Goal: Information Seeking & Learning: Learn about a topic

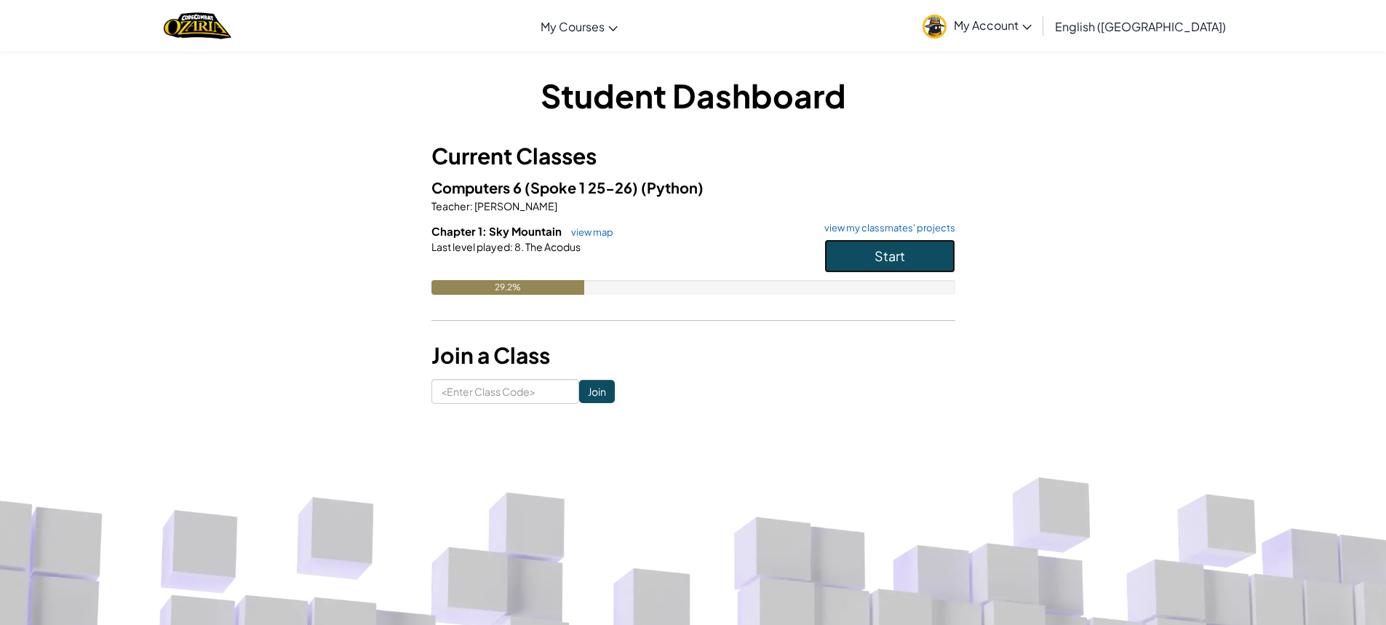
click at [863, 242] on button "Start" at bounding box center [890, 255] width 131 height 33
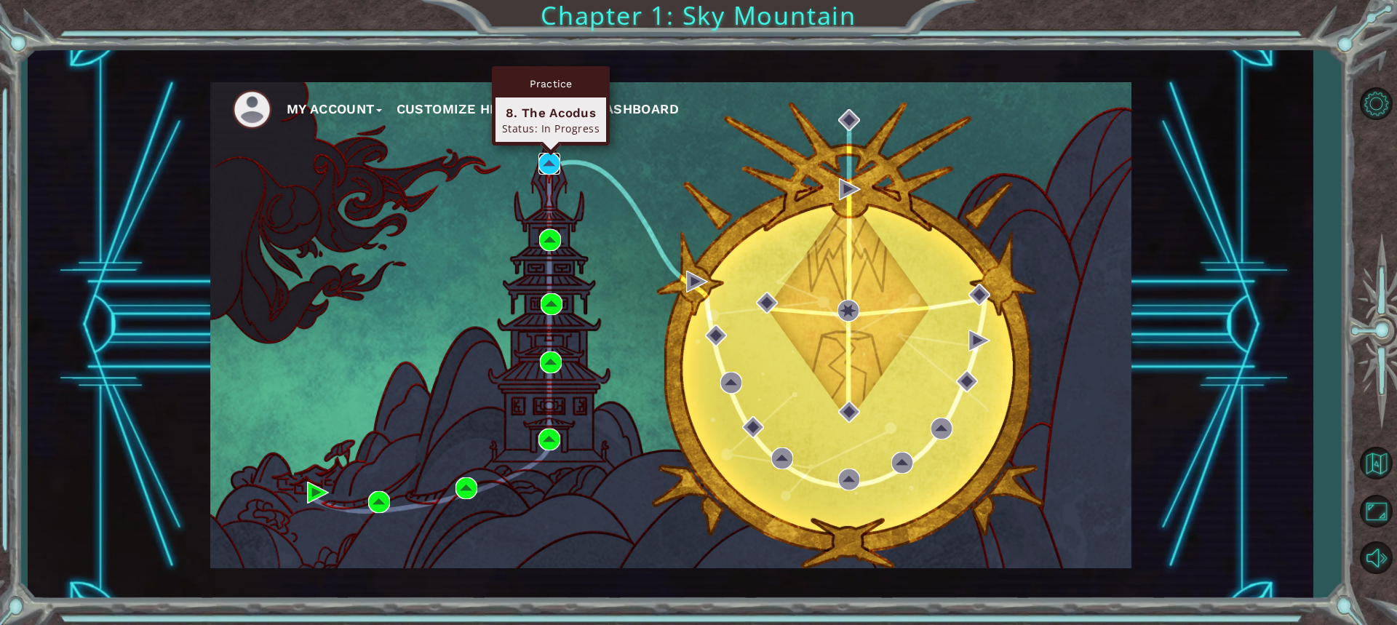
click at [557, 159] on img at bounding box center [550, 164] width 22 height 22
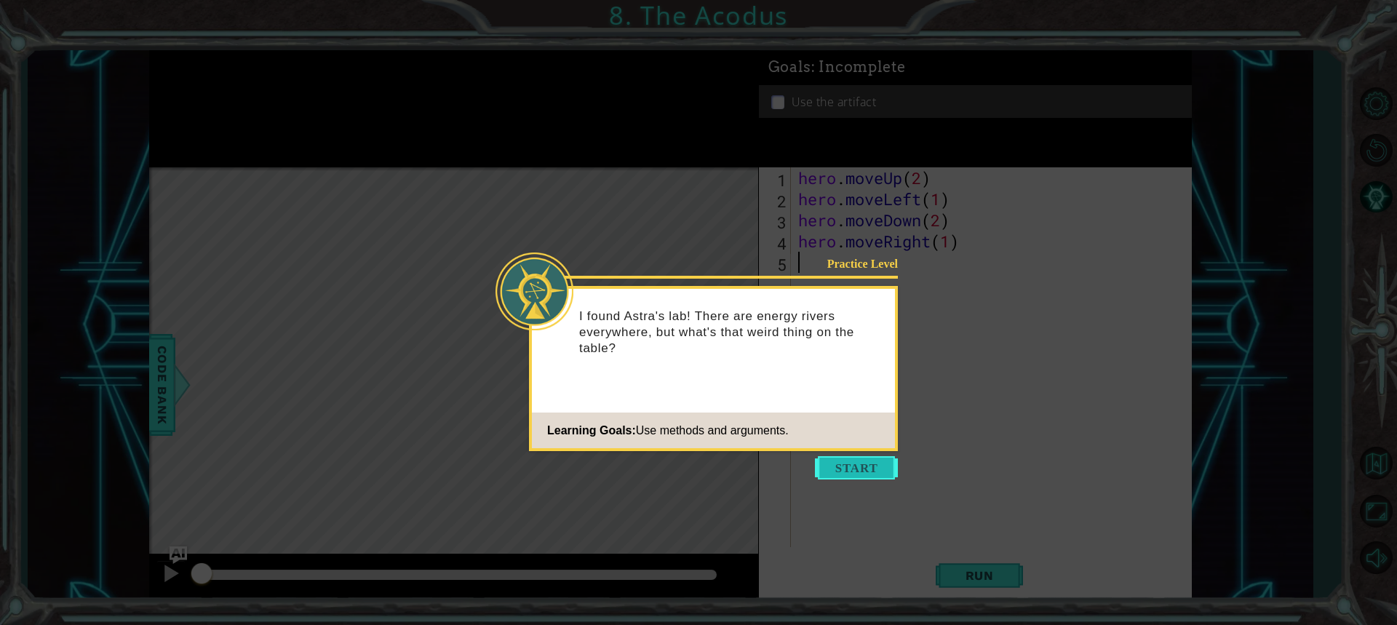
click at [851, 479] on button "Start" at bounding box center [856, 467] width 83 height 23
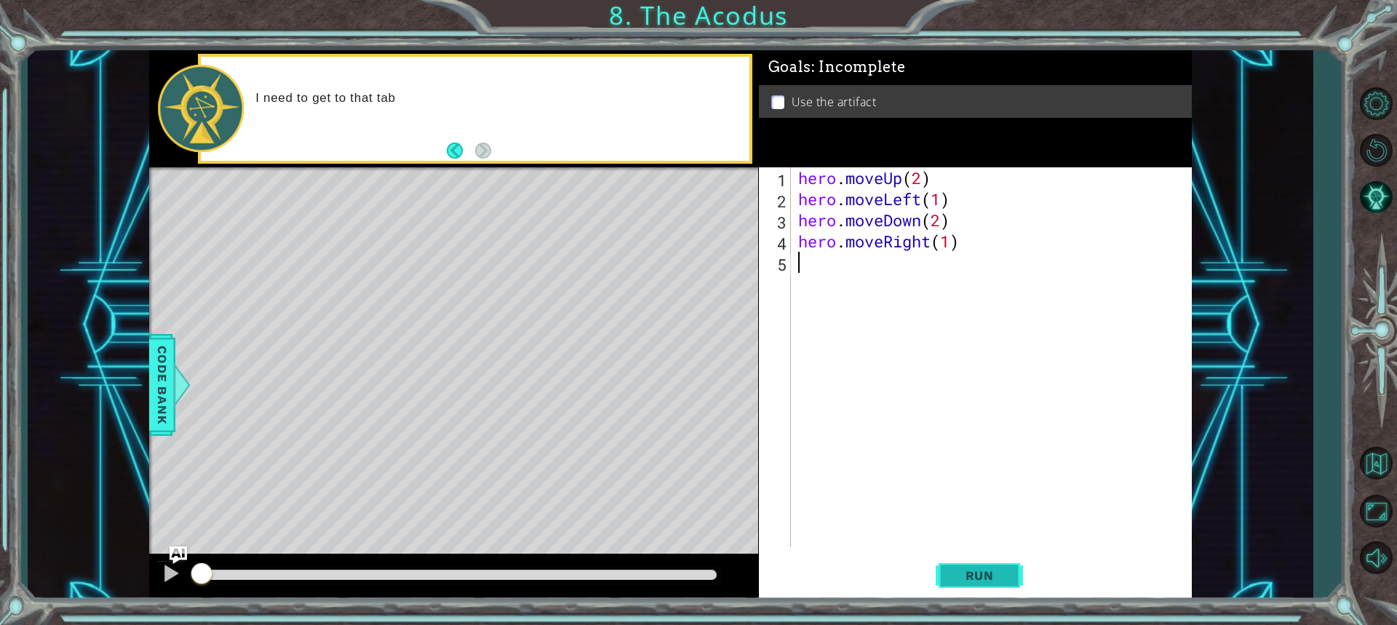
click at [989, 581] on span "Run" at bounding box center [979, 575] width 57 height 15
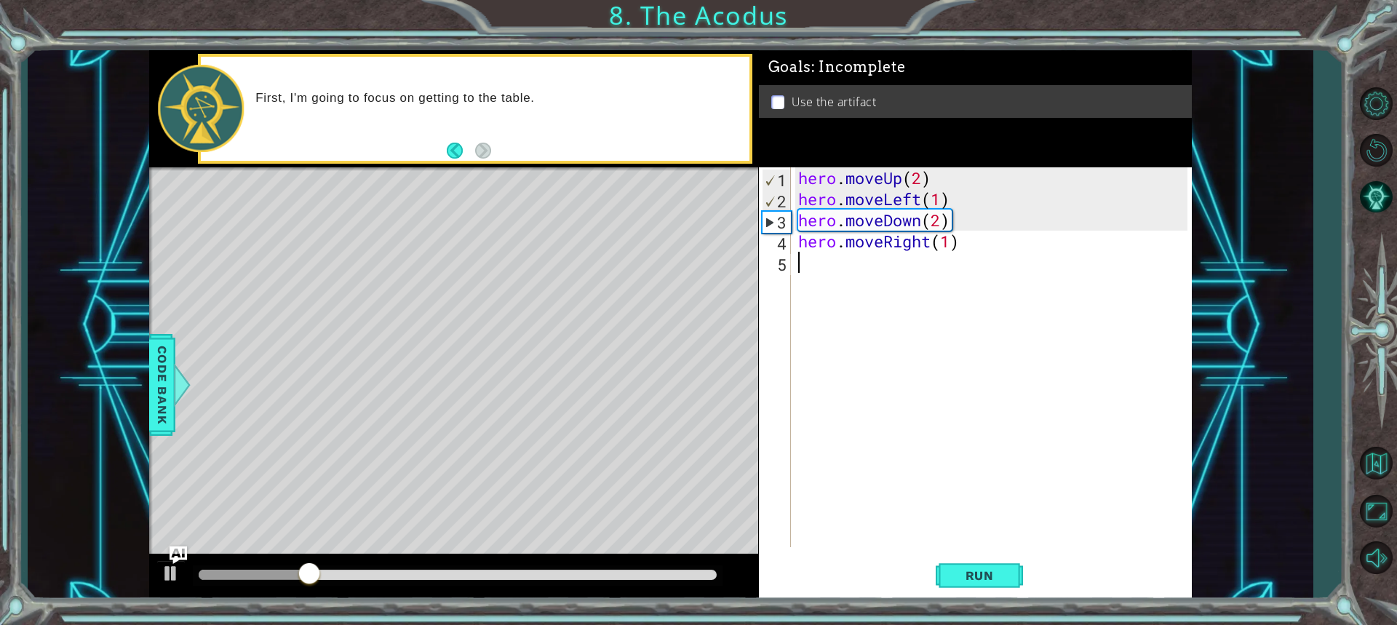
drag, startPoint x: 989, startPoint y: 581, endPoint x: 704, endPoint y: 504, distance: 295.5
click at [704, 504] on div "Level Map" at bounding box center [485, 381] width 672 height 429
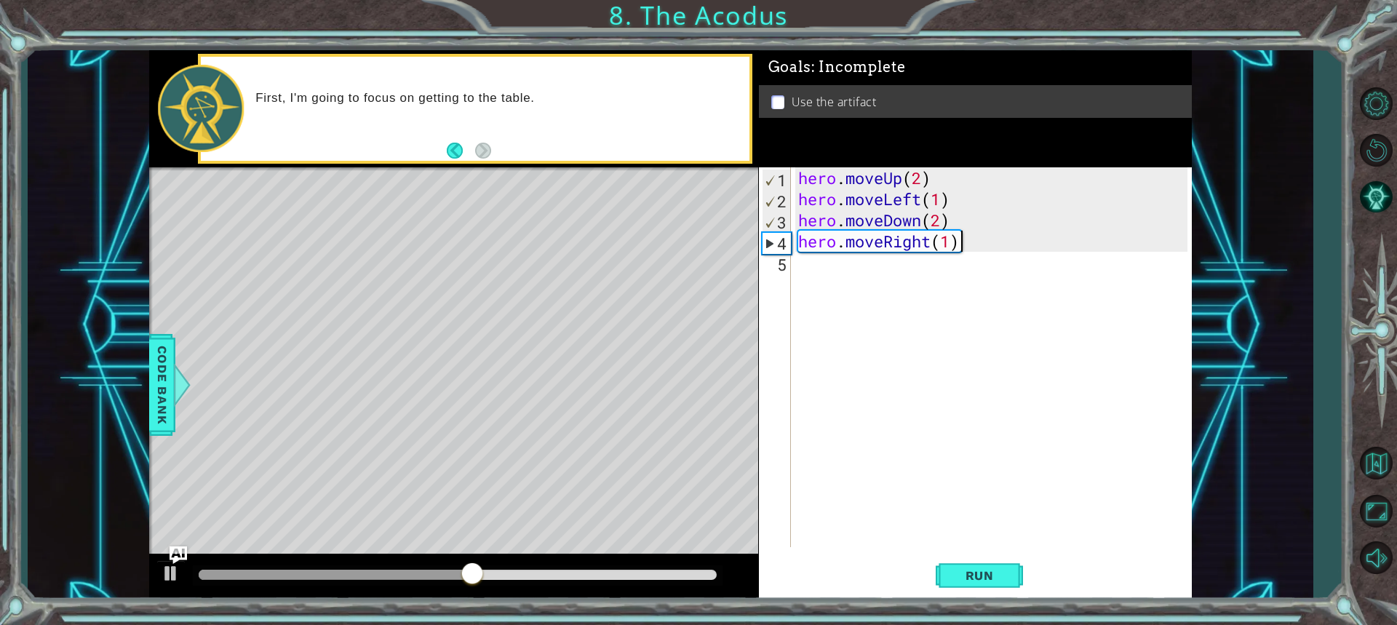
type textarea "hero.moveRight(1)"
click at [971, 239] on div "hero . moveUp ( 2 ) hero . moveLeft ( 1 ) hero . moveDown ( 2 ) hero . moveRigh…" at bounding box center [995, 378] width 400 height 422
click at [918, 278] on div "hero . moveUp ( 2 ) hero . moveLeft ( 1 ) hero . moveDown ( 2 ) hero . moveRigh…" at bounding box center [995, 378] width 400 height 422
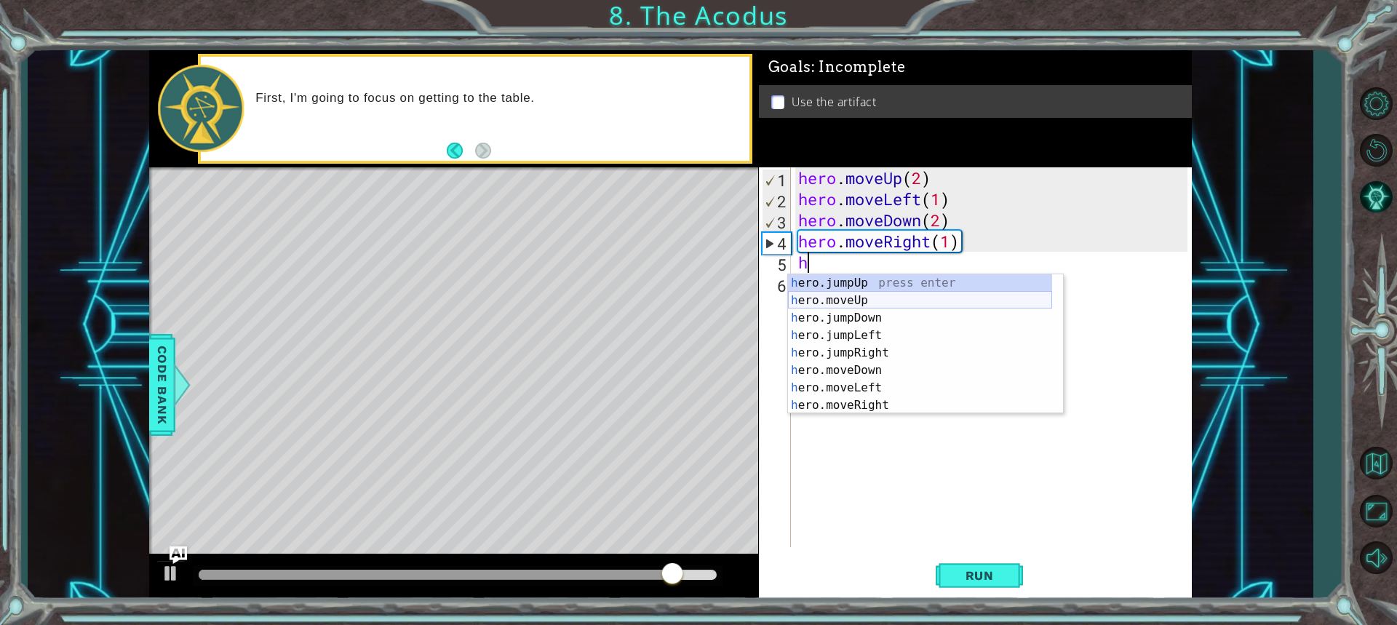
click at [893, 302] on div "h ero.jumpUp press enter h ero.moveUp press enter h ero.jumpDown press enter h …" at bounding box center [920, 361] width 264 height 175
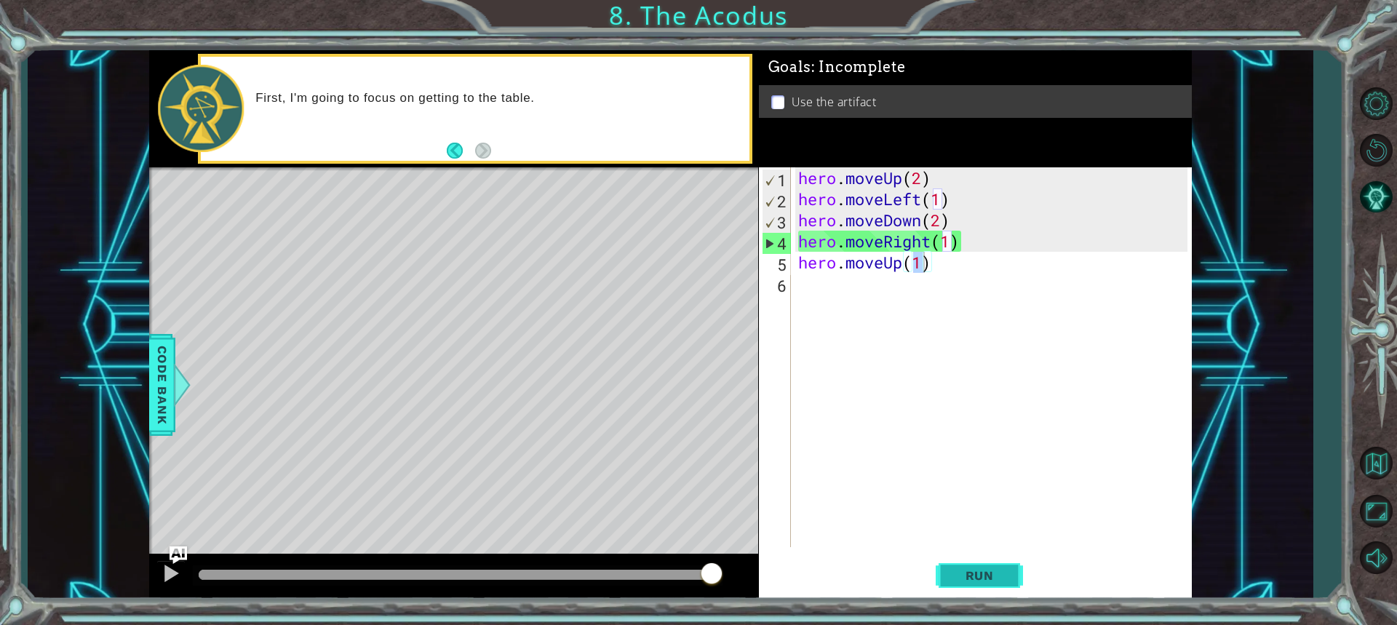
click at [998, 586] on button "Run" at bounding box center [979, 575] width 87 height 43
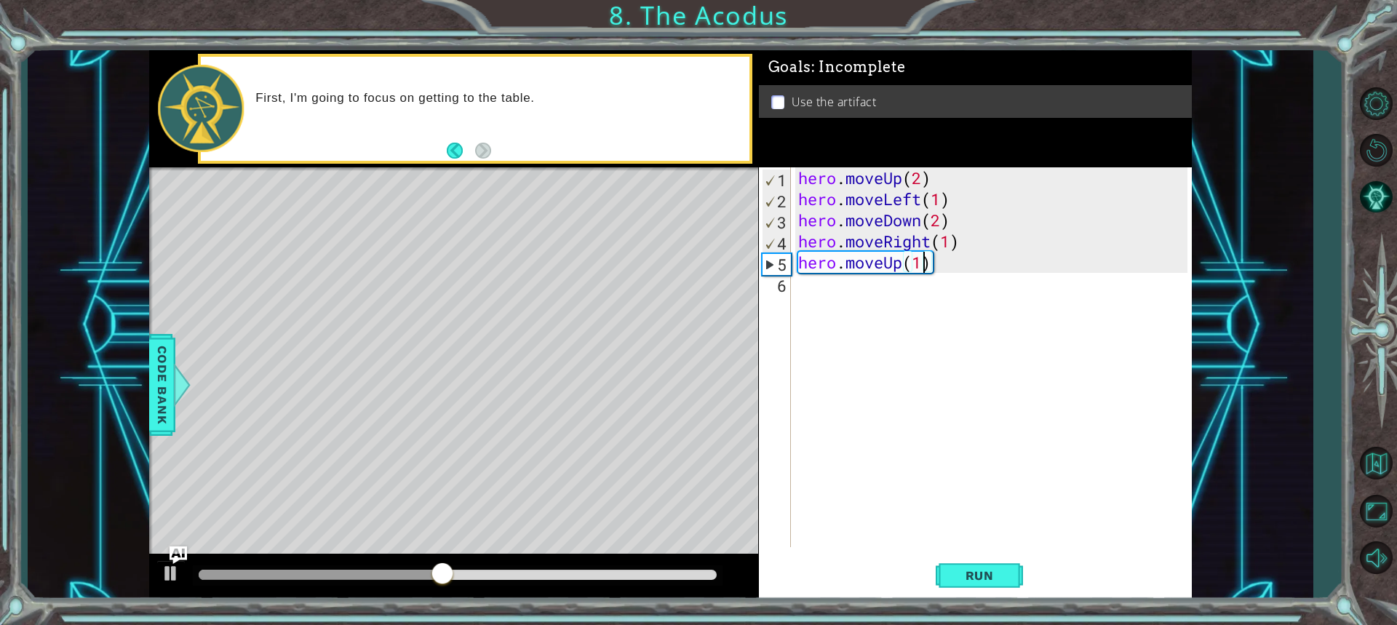
click at [1002, 234] on div "hero . moveUp ( 2 ) hero . moveLeft ( 1 ) hero . moveDown ( 2 ) hero . moveRigh…" at bounding box center [995, 378] width 400 height 422
drag, startPoint x: 986, startPoint y: 244, endPoint x: 795, endPoint y: 247, distance: 190.7
click at [795, 247] on div "hero . moveUp ( 2 ) hero . moveLeft ( 1 ) hero . moveDown ( 2 ) hero . moveRigh…" at bounding box center [995, 378] width 400 height 422
click at [942, 267] on div "hero . moveUp ( 2 ) hero . moveLeft ( 1 ) hero . moveDown ( 2 ) hero . moveRigh…" at bounding box center [995, 378] width 400 height 422
type textarea "hero.moveUp(1)"
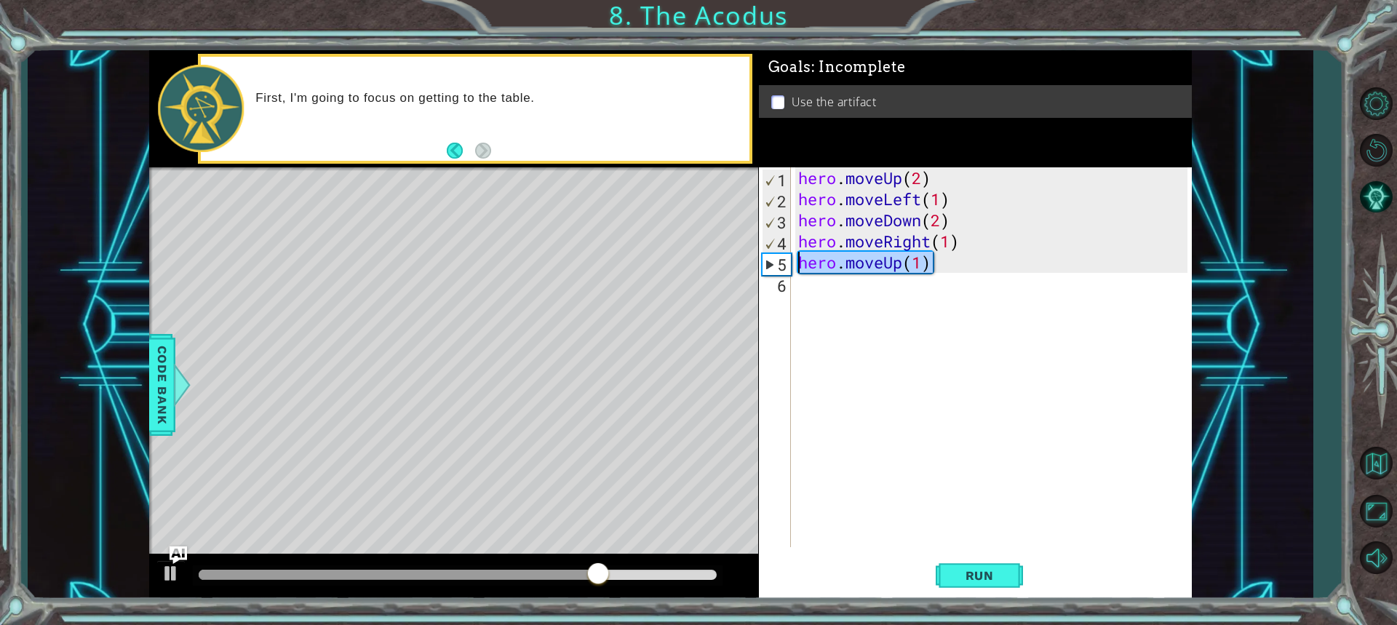
drag, startPoint x: 919, startPoint y: 266, endPoint x: 794, endPoint y: 261, distance: 125.2
click at [794, 261] on div "hero.moveUp(1) 1 2 3 4 5 6 hero . moveUp ( 2 ) hero . moveLeft ( 1 ) hero . mov…" at bounding box center [973, 357] width 429 height 380
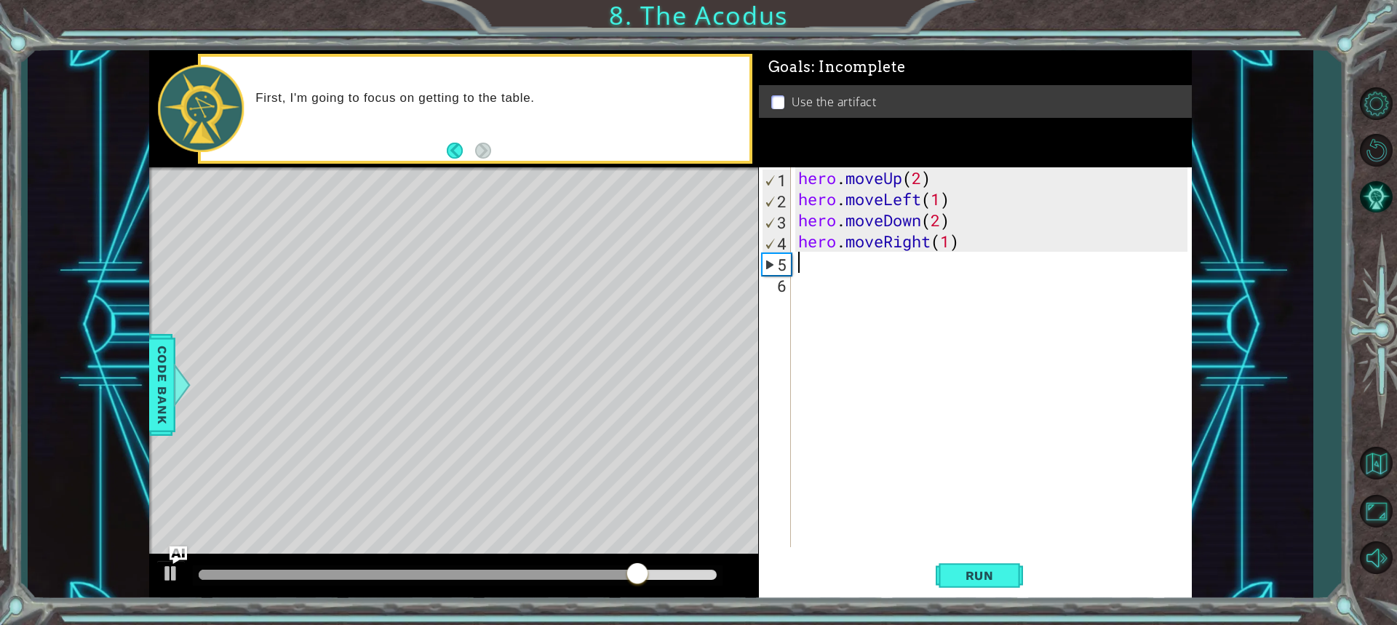
click at [840, 261] on div "hero . moveUp ( 2 ) hero . moveLeft ( 1 ) hero . moveDown ( 2 ) hero . moveRigh…" at bounding box center [995, 378] width 400 height 422
type textarea "h"
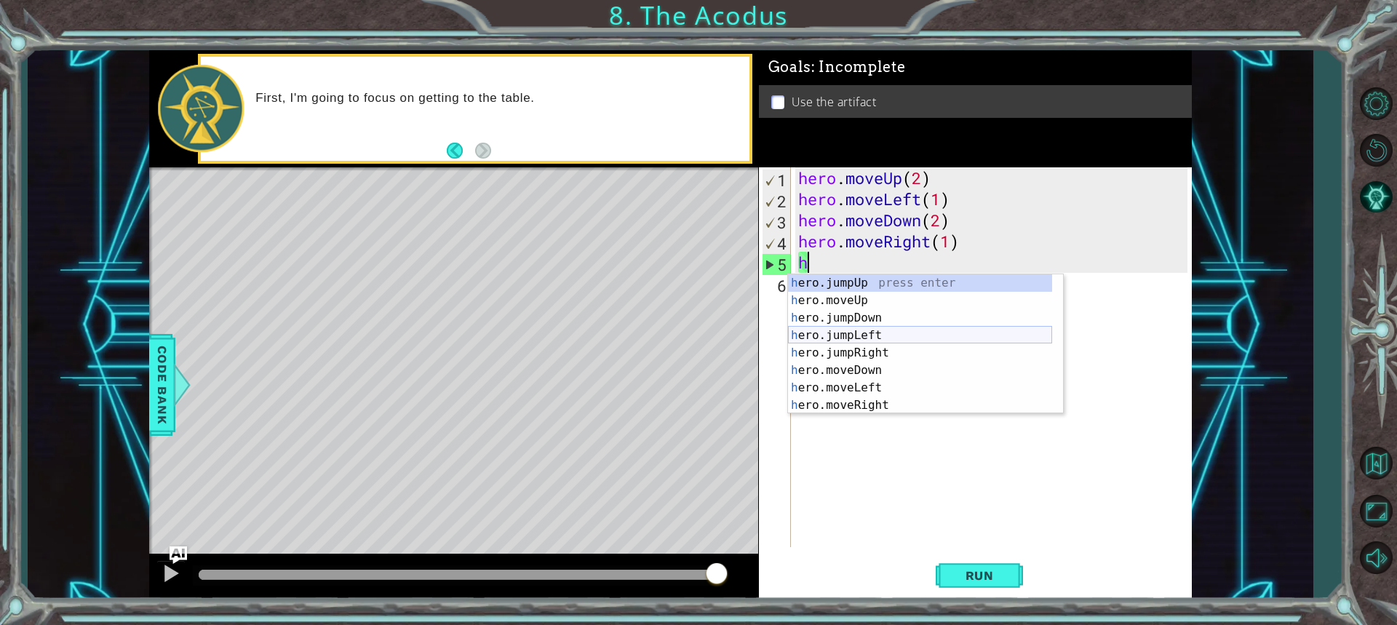
click at [867, 338] on div "h ero.jumpUp press enter h ero.moveUp press enter h ero.jumpDown press enter h …" at bounding box center [920, 361] width 264 height 175
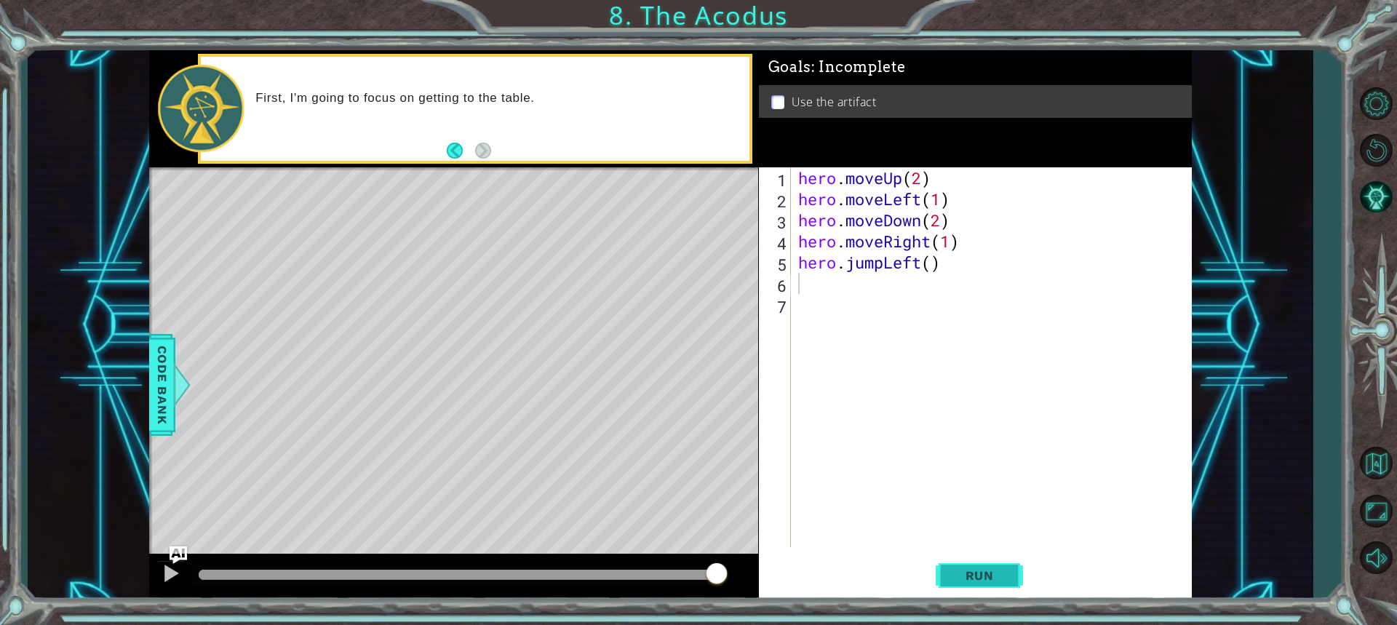
click at [963, 586] on button "Run" at bounding box center [979, 575] width 87 height 43
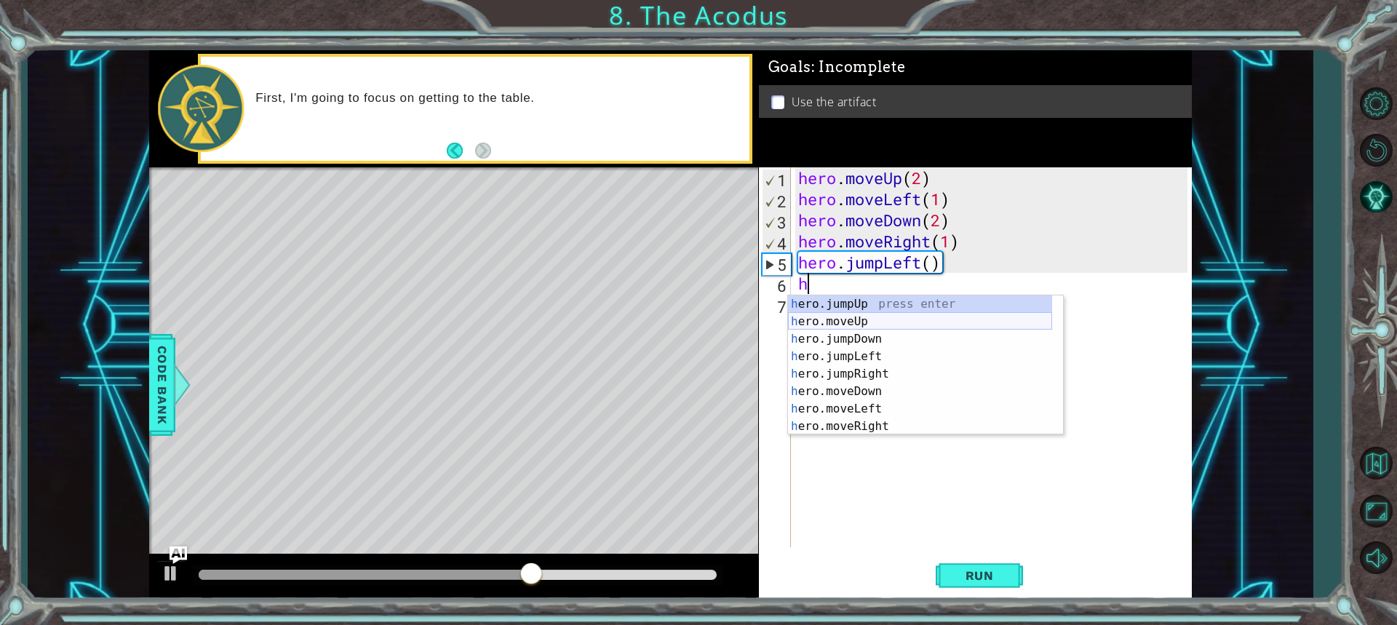
click at [877, 317] on div "h ero.jumpUp press enter h ero.moveUp press enter h ero.jumpDown press enter h …" at bounding box center [920, 382] width 264 height 175
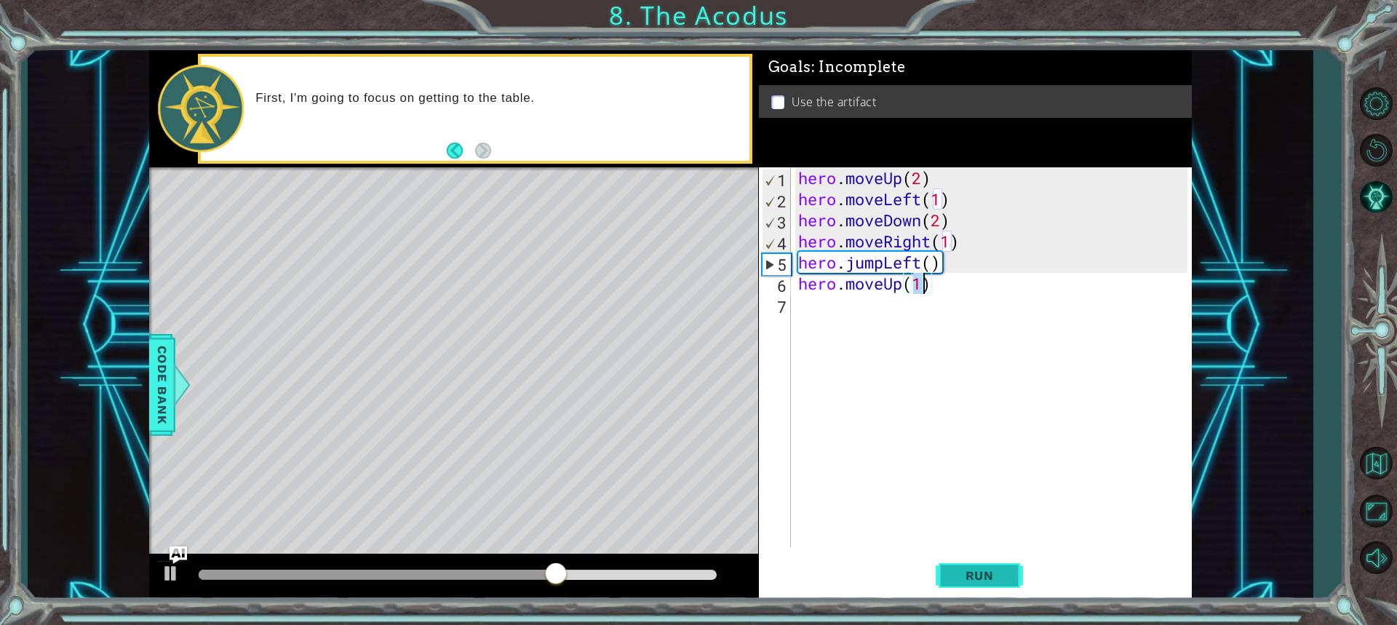
click at [1009, 572] on button "Run" at bounding box center [979, 575] width 87 height 43
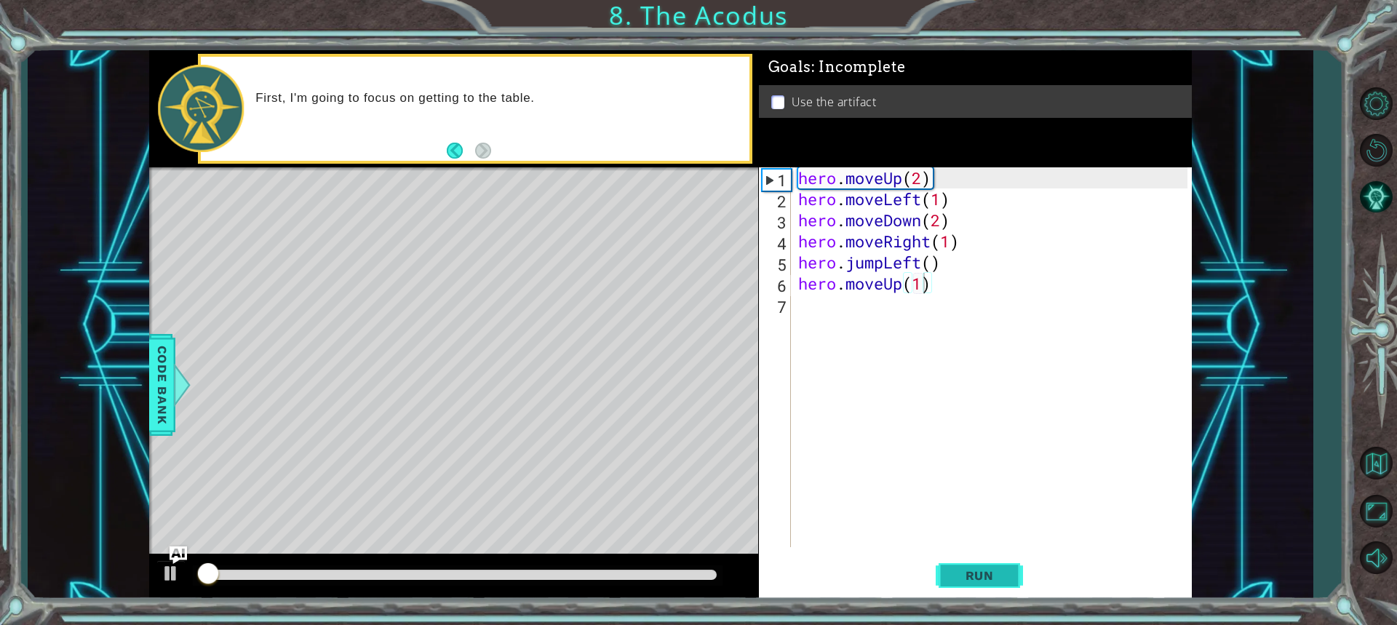
click at [982, 568] on span "Run" at bounding box center [979, 575] width 57 height 15
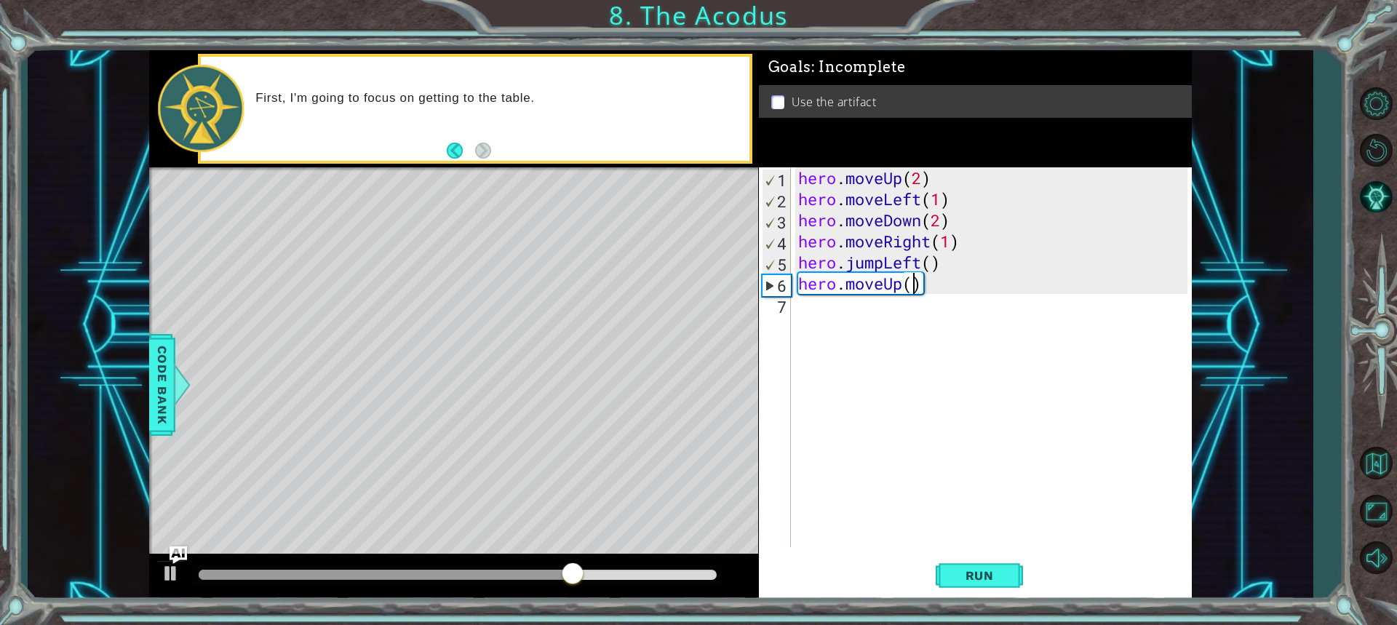
type textarea "hero.moveUp(2)"
click at [879, 302] on div "hero . moveUp ( 2 ) hero . moveLeft ( 1 ) hero . moveDown ( 2 ) hero . moveRigh…" at bounding box center [995, 378] width 400 height 422
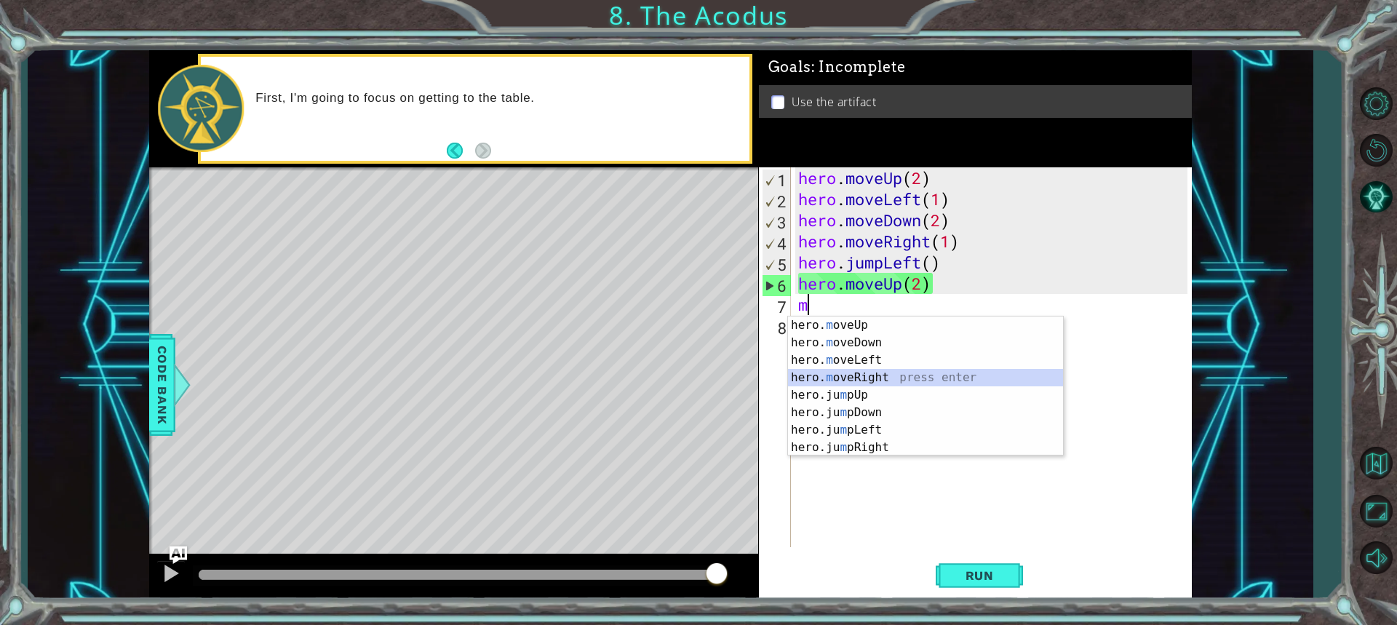
click at [880, 381] on div "hero. m oveUp press enter hero. m oveDown press enter hero. m oveLeft press ent…" at bounding box center [925, 404] width 275 height 175
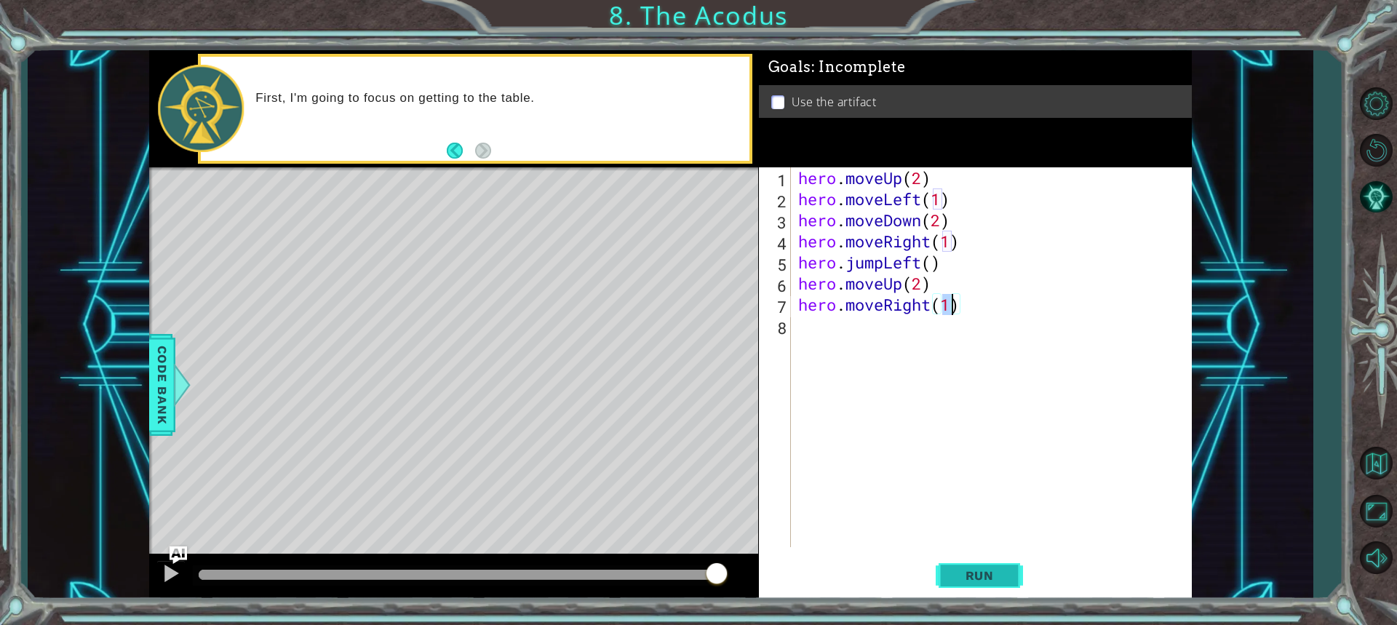
type textarea "hero.moveRight(1)"
click at [990, 572] on span "Run" at bounding box center [979, 575] width 57 height 15
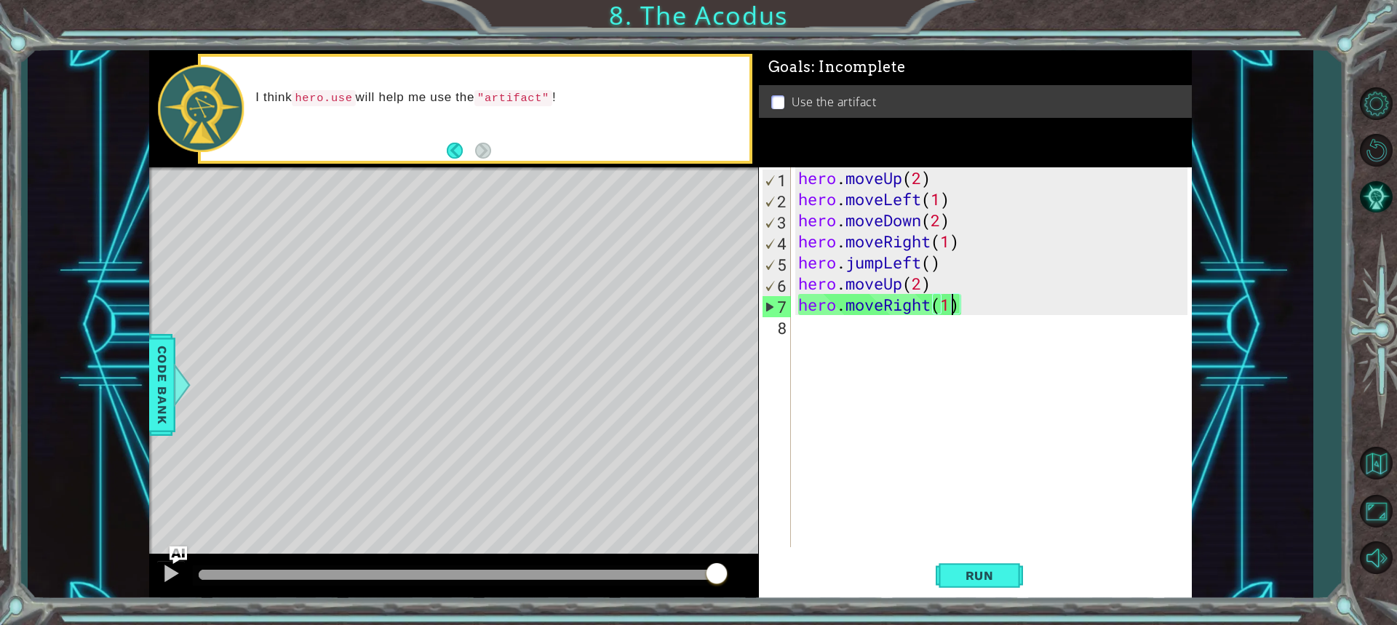
click at [918, 328] on div "hero . moveUp ( 2 ) hero . moveLeft ( 1 ) hero . moveDown ( 2 ) hero . moveRigh…" at bounding box center [995, 378] width 400 height 422
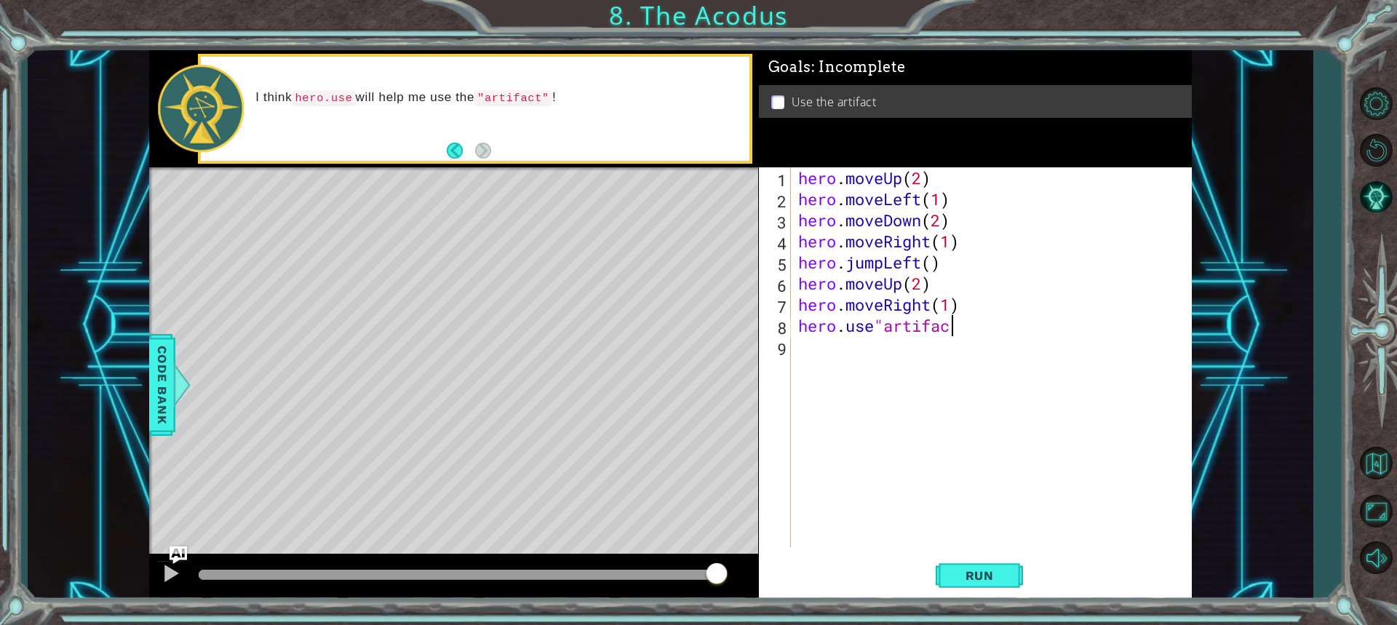
scroll to position [0, 7]
click at [991, 591] on button "Run" at bounding box center [979, 575] width 87 height 43
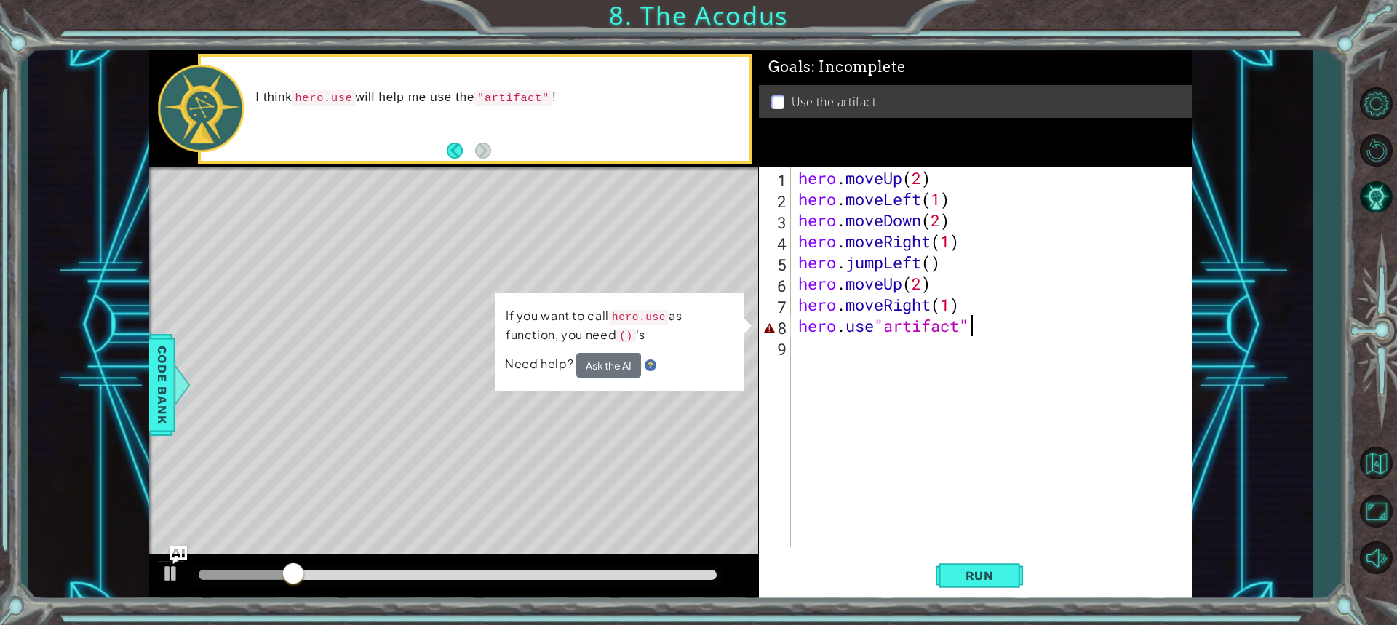
scroll to position [0, 7]
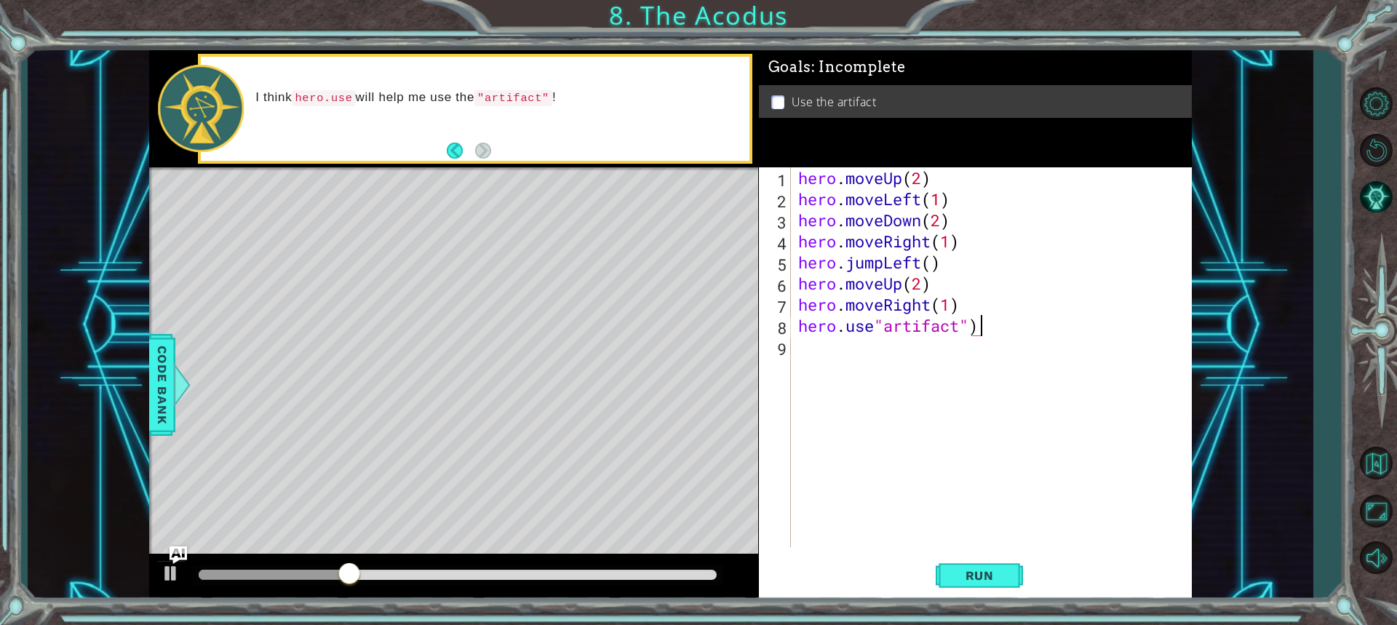
click at [875, 326] on div "hero . moveUp ( 2 ) hero . moveLeft ( 1 ) hero . moveDown ( 2 ) hero . moveRigh…" at bounding box center [995, 378] width 400 height 422
type textarea "hero.use("artifact")"
click at [985, 573] on span "Run" at bounding box center [979, 575] width 57 height 15
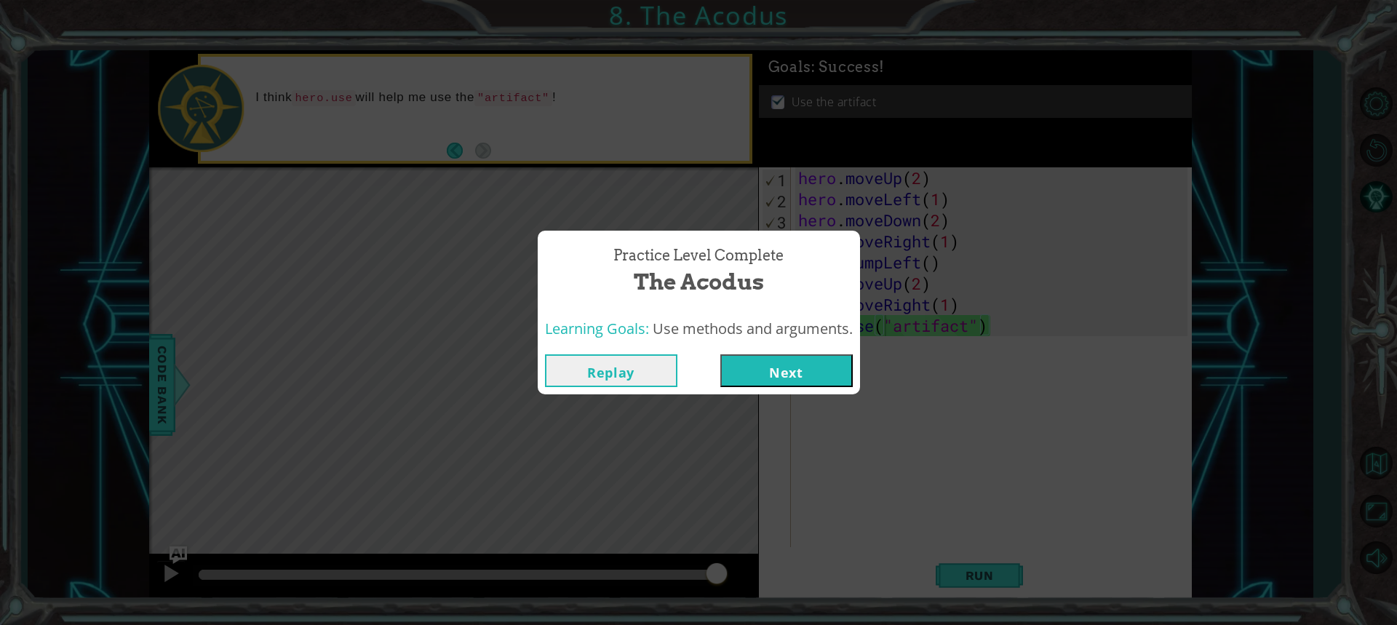
click at [824, 367] on button "Next" at bounding box center [786, 370] width 132 height 33
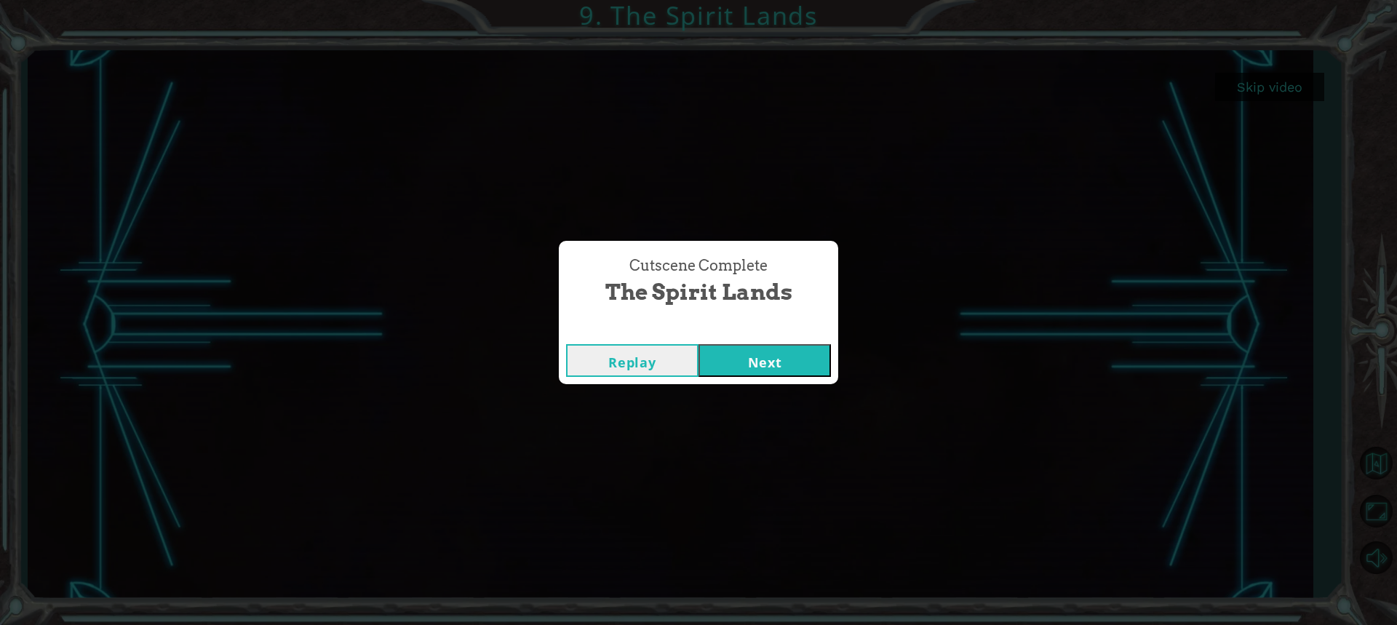
click at [770, 348] on button "Next" at bounding box center [765, 360] width 132 height 33
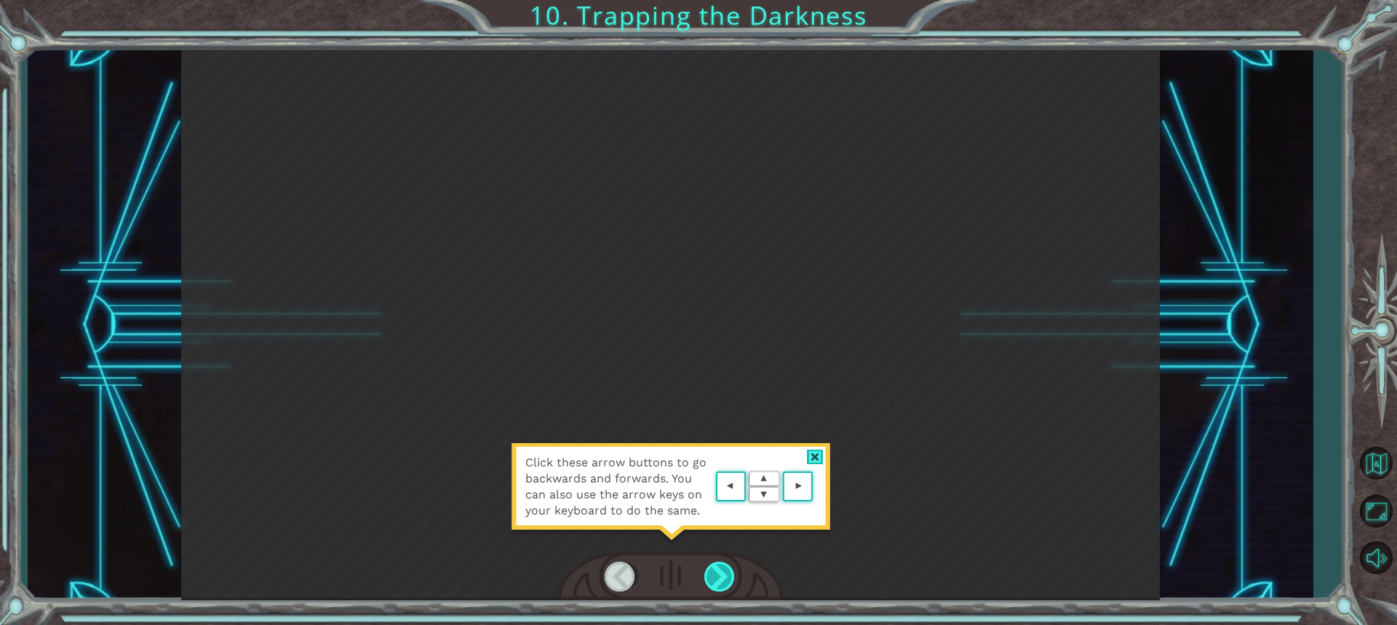
click at [709, 567] on div at bounding box center [720, 577] width 32 height 30
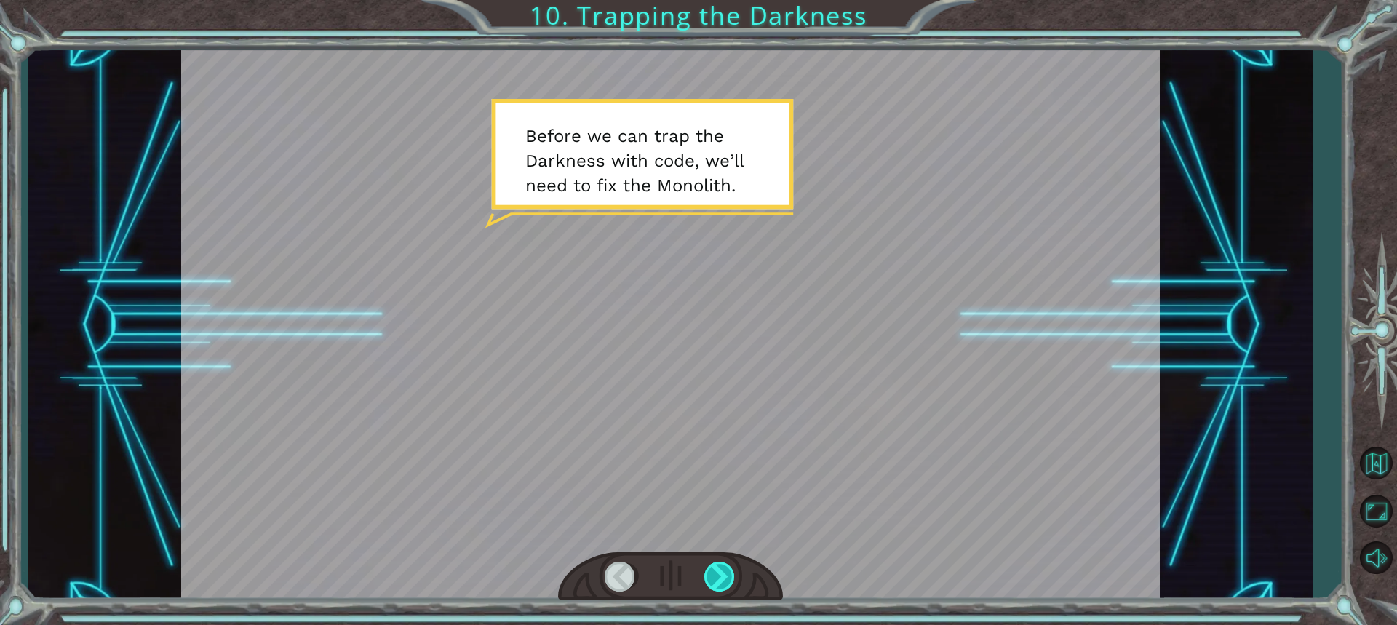
click at [717, 571] on div at bounding box center [720, 577] width 32 height 30
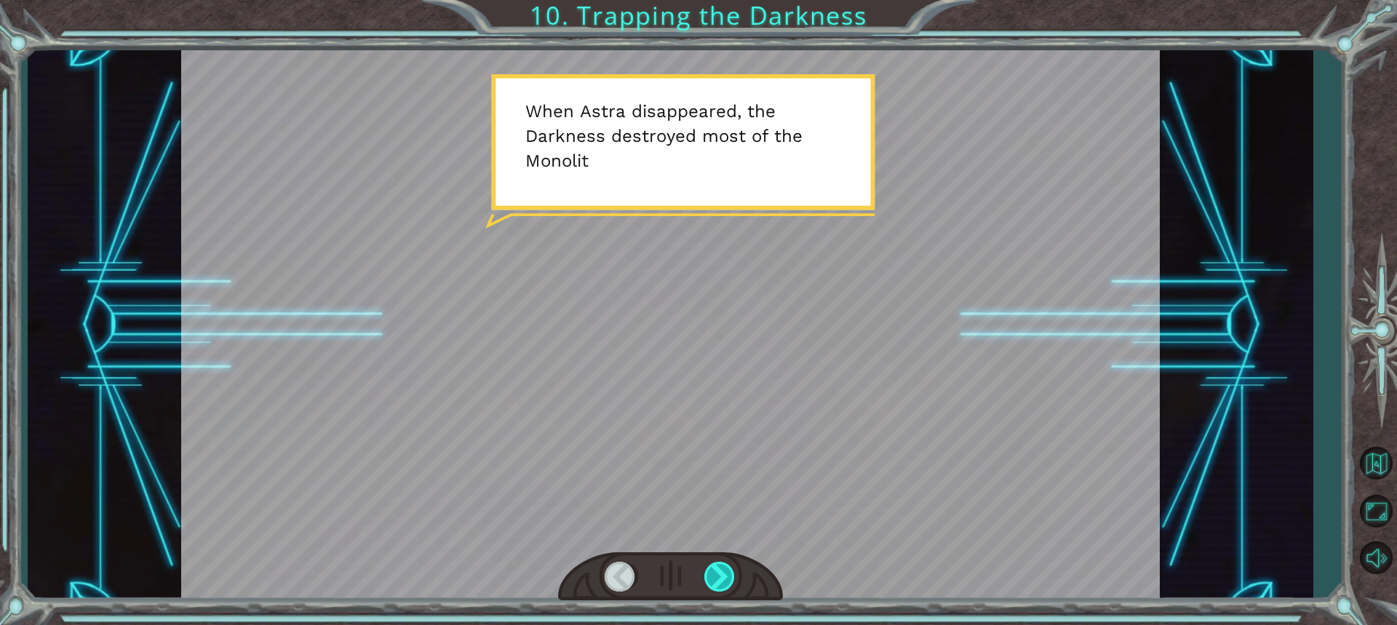
click at [731, 583] on div at bounding box center [720, 577] width 32 height 30
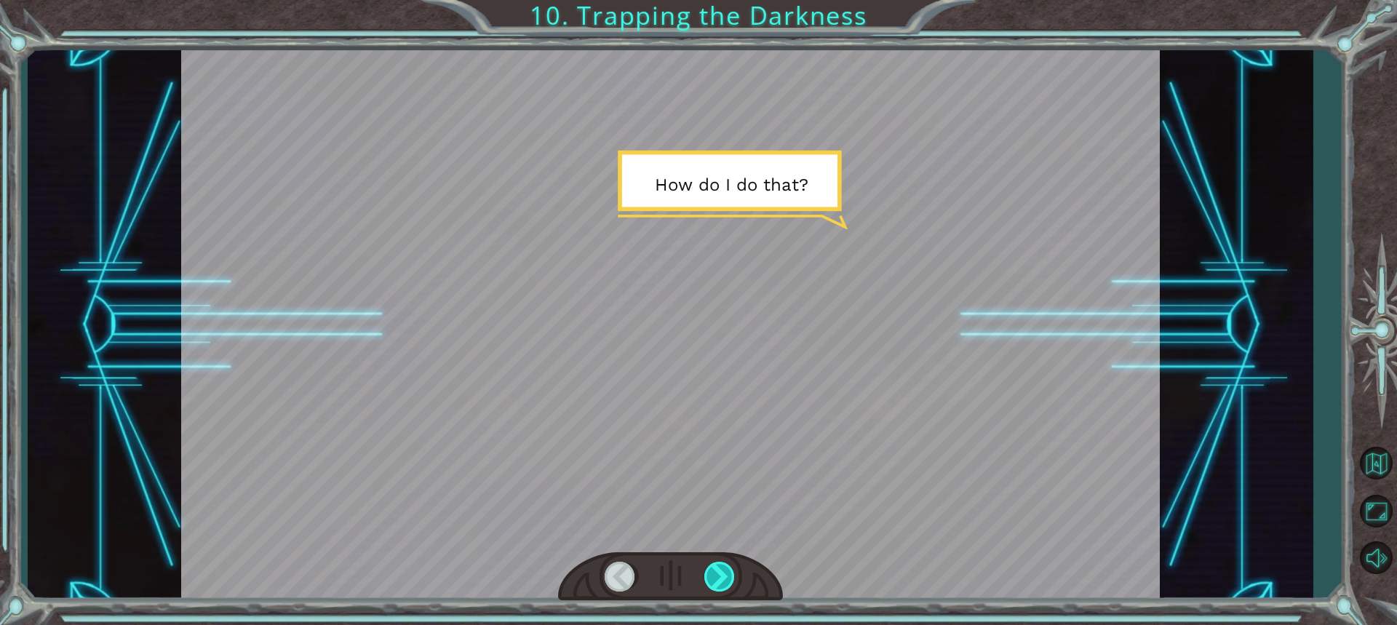
click at [730, 583] on div at bounding box center [720, 577] width 32 height 30
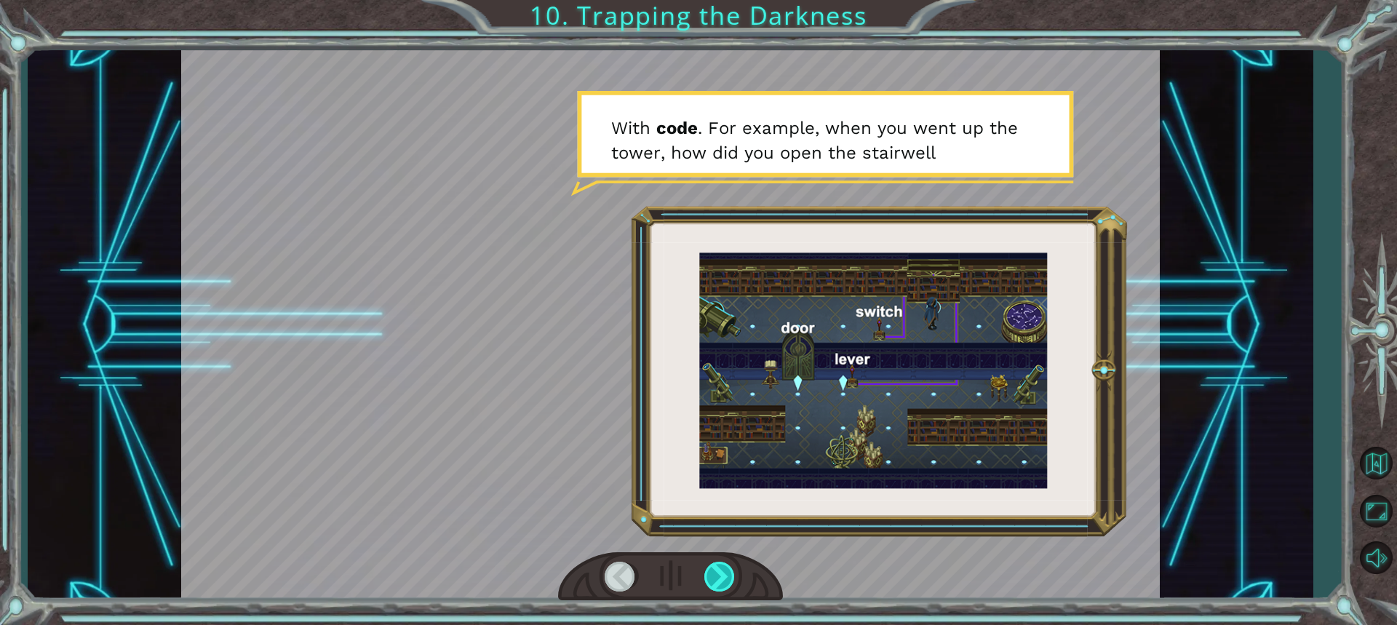
click at [729, 584] on div at bounding box center [720, 577] width 32 height 30
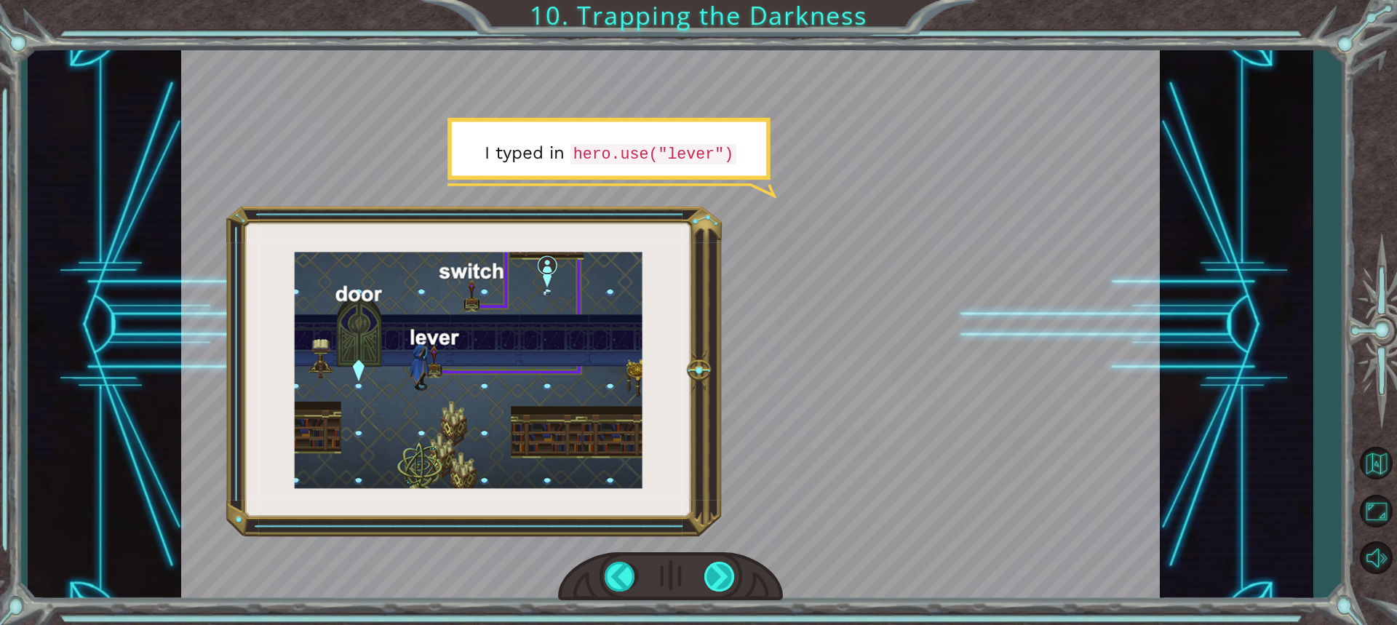
click at [729, 584] on div at bounding box center [720, 577] width 32 height 30
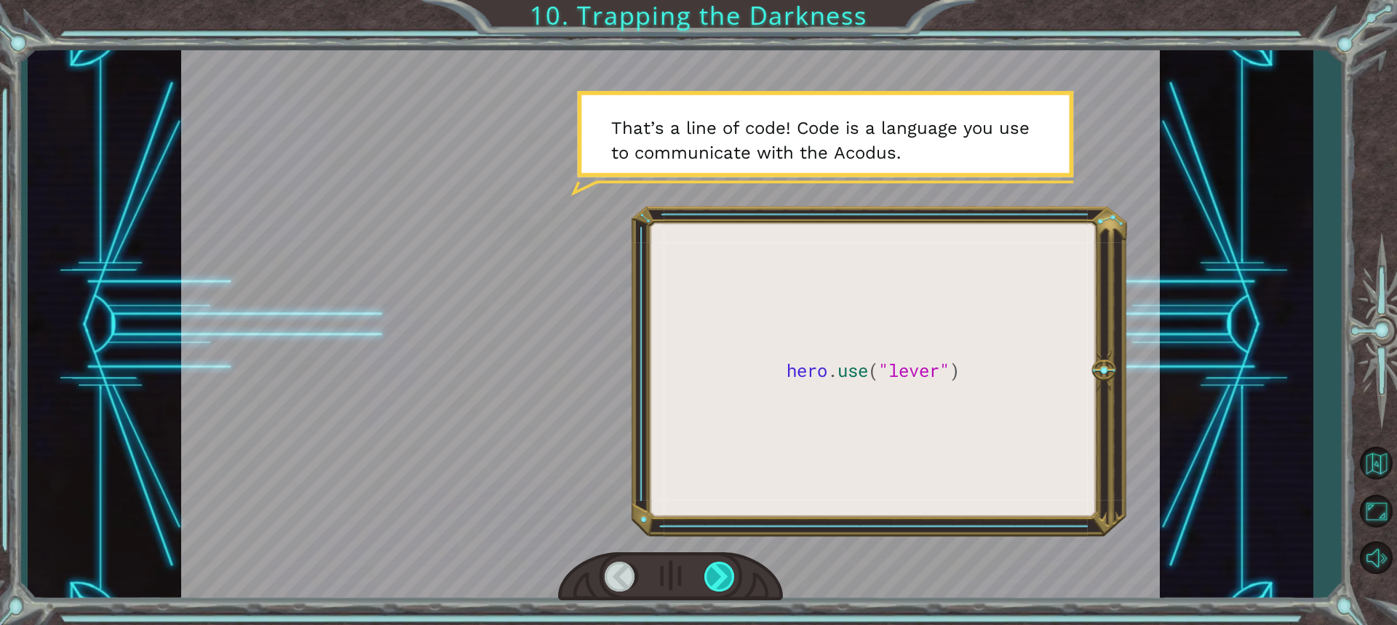
click at [729, 584] on div at bounding box center [720, 577] width 32 height 30
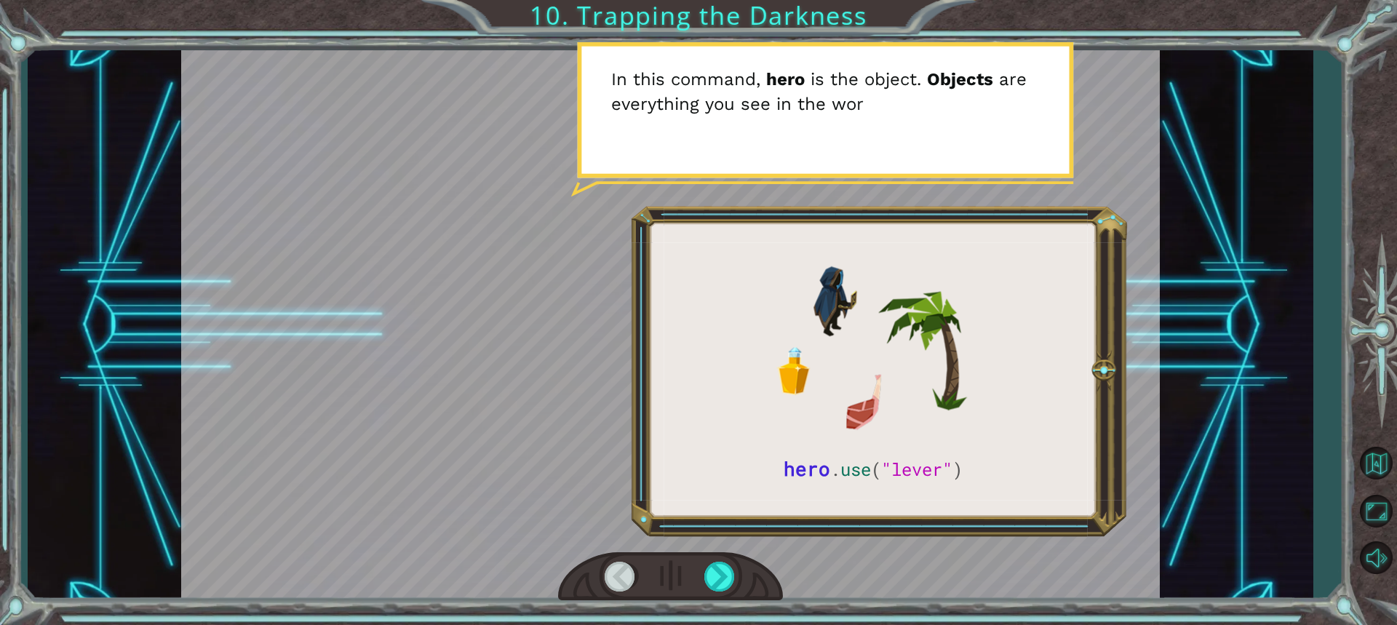
click at [798, 522] on div at bounding box center [670, 325] width 979 height 550
click at [758, 554] on div at bounding box center [670, 576] width 225 height 49
click at [735, 566] on div at bounding box center [720, 577] width 32 height 30
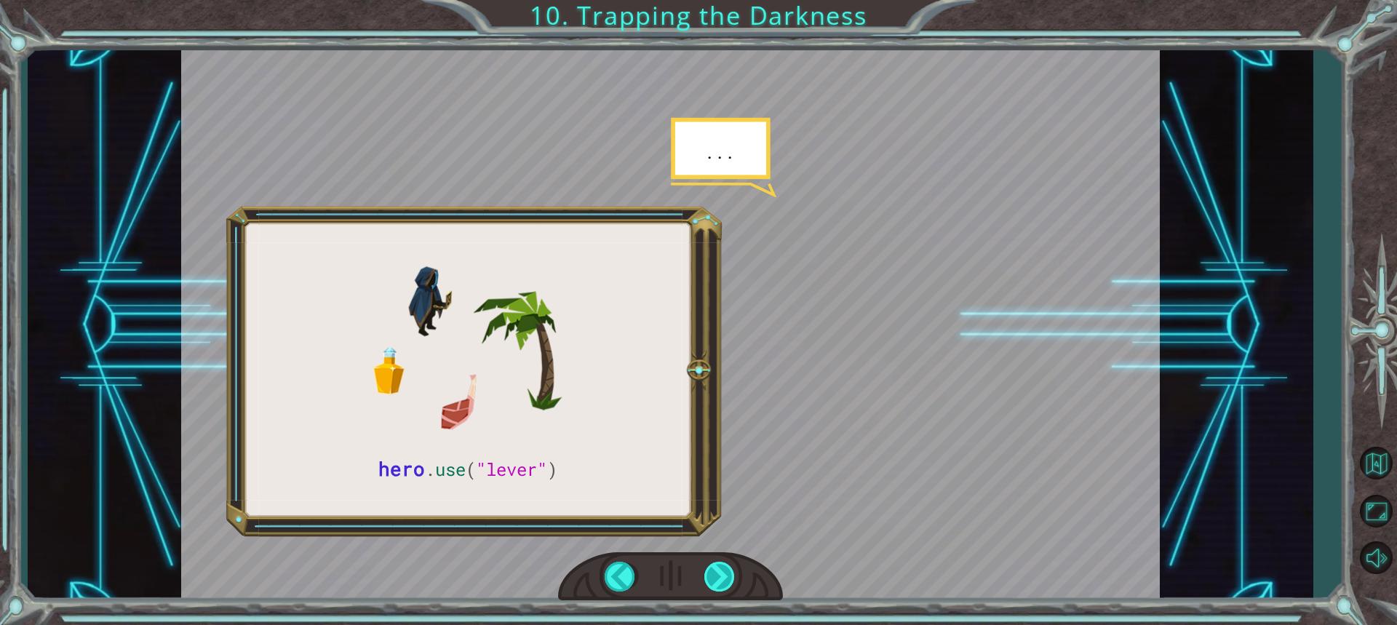
click at [730, 568] on div at bounding box center [720, 577] width 32 height 30
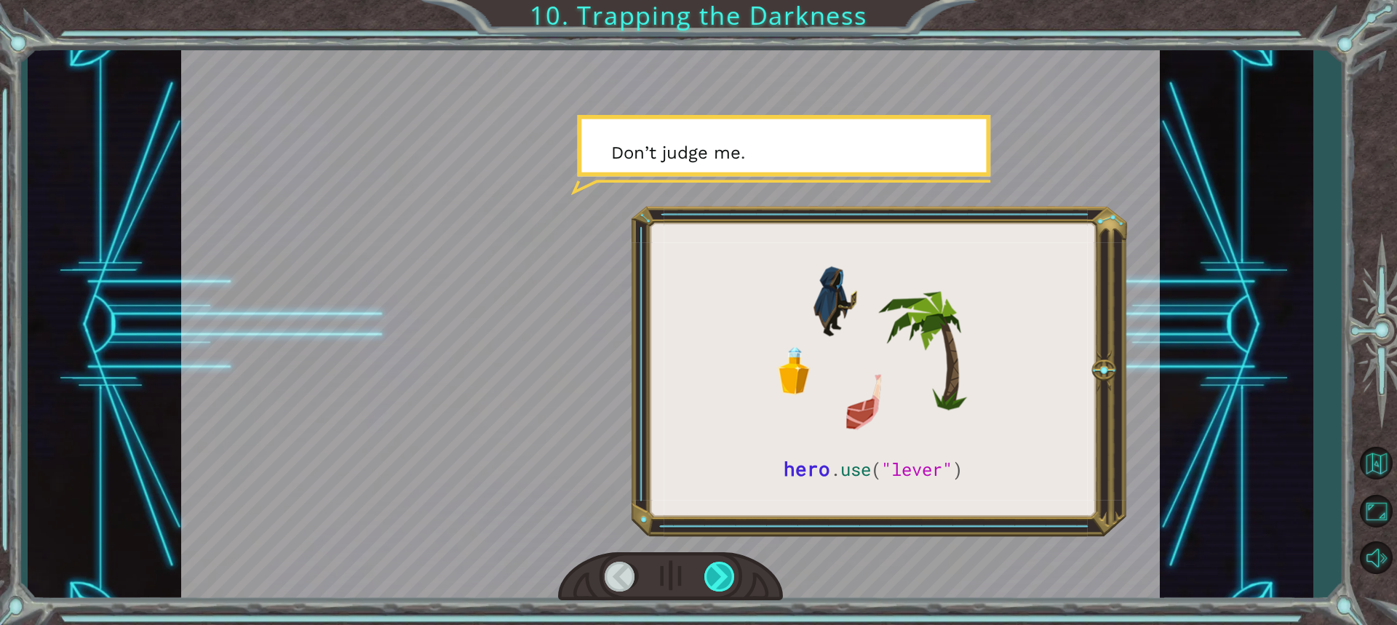
click at [728, 571] on div at bounding box center [720, 577] width 32 height 30
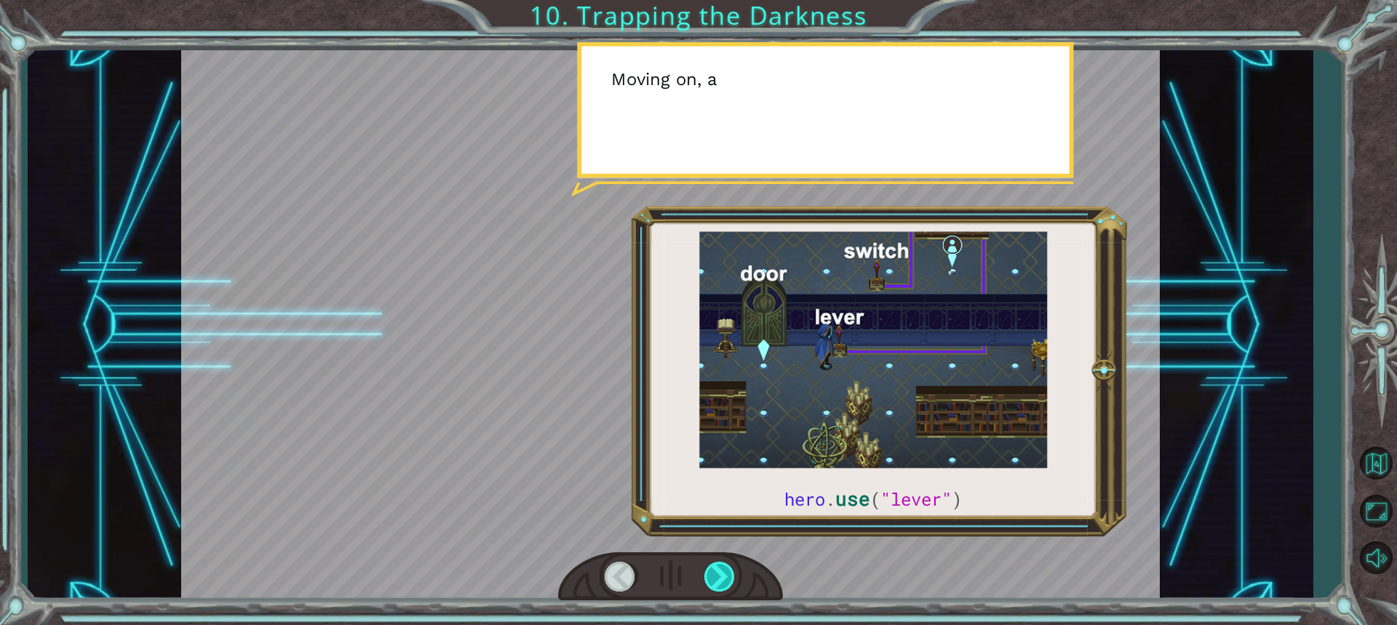
click at [728, 571] on div at bounding box center [720, 577] width 32 height 30
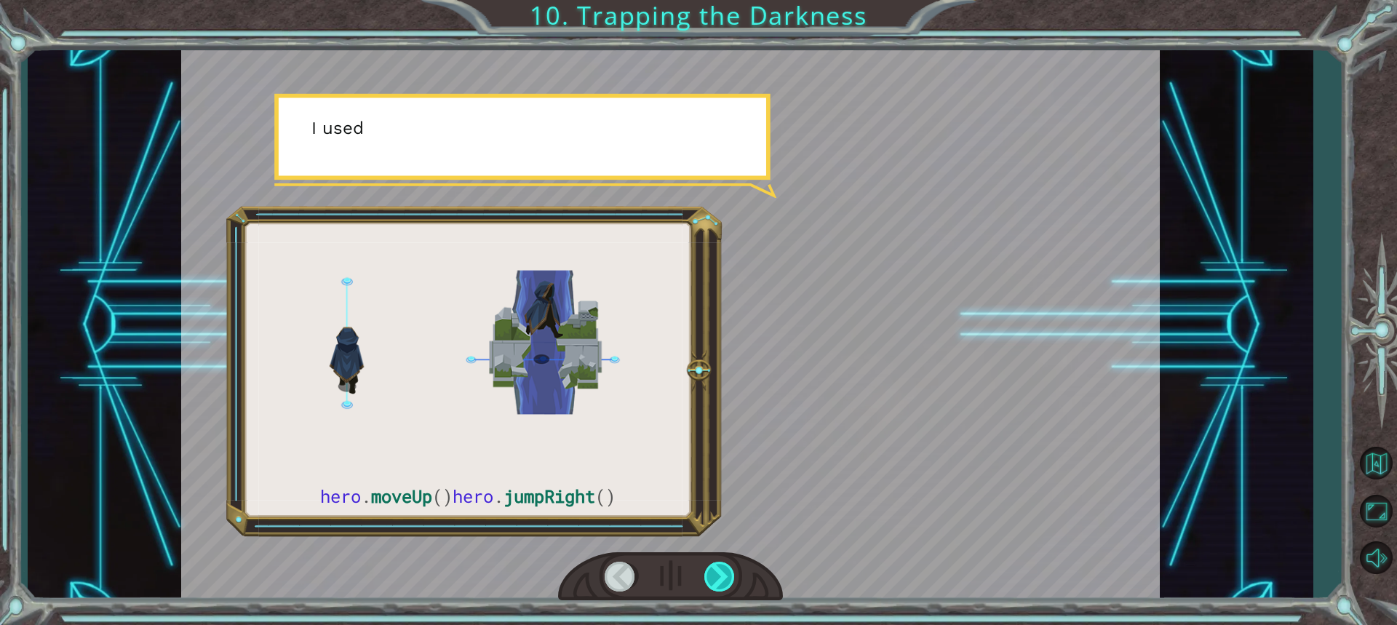
click at [728, 571] on div at bounding box center [720, 577] width 32 height 30
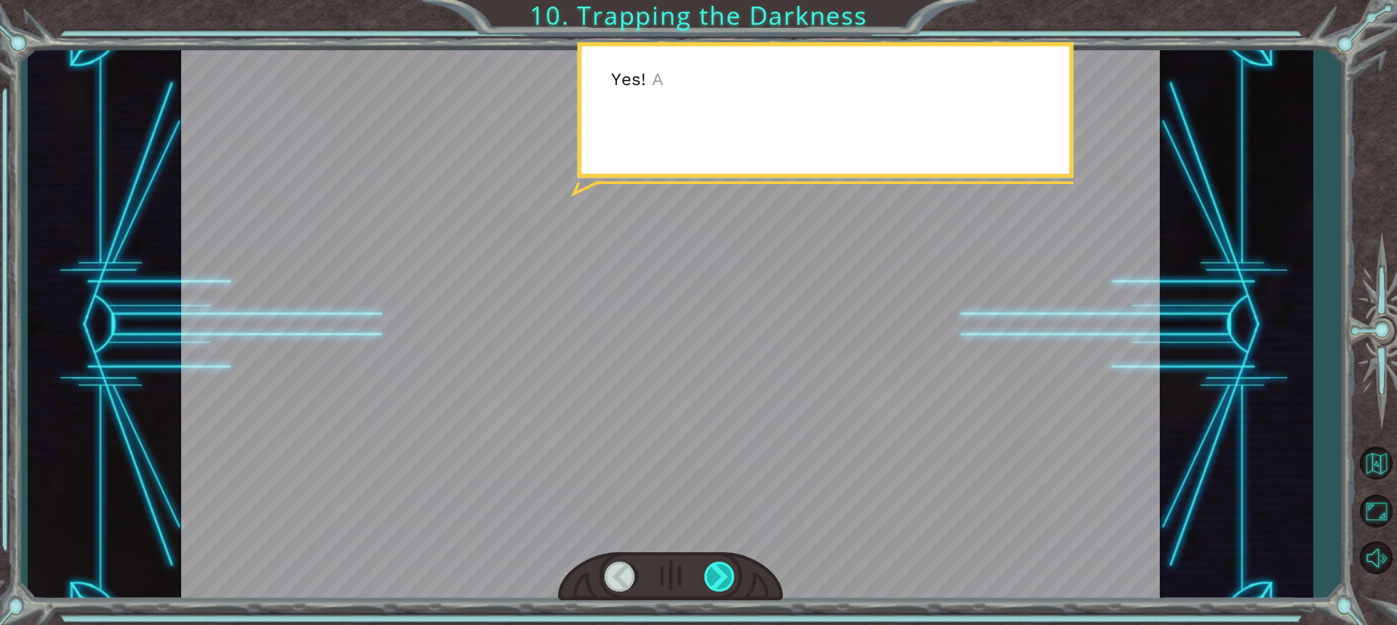
click at [728, 571] on div at bounding box center [720, 577] width 32 height 30
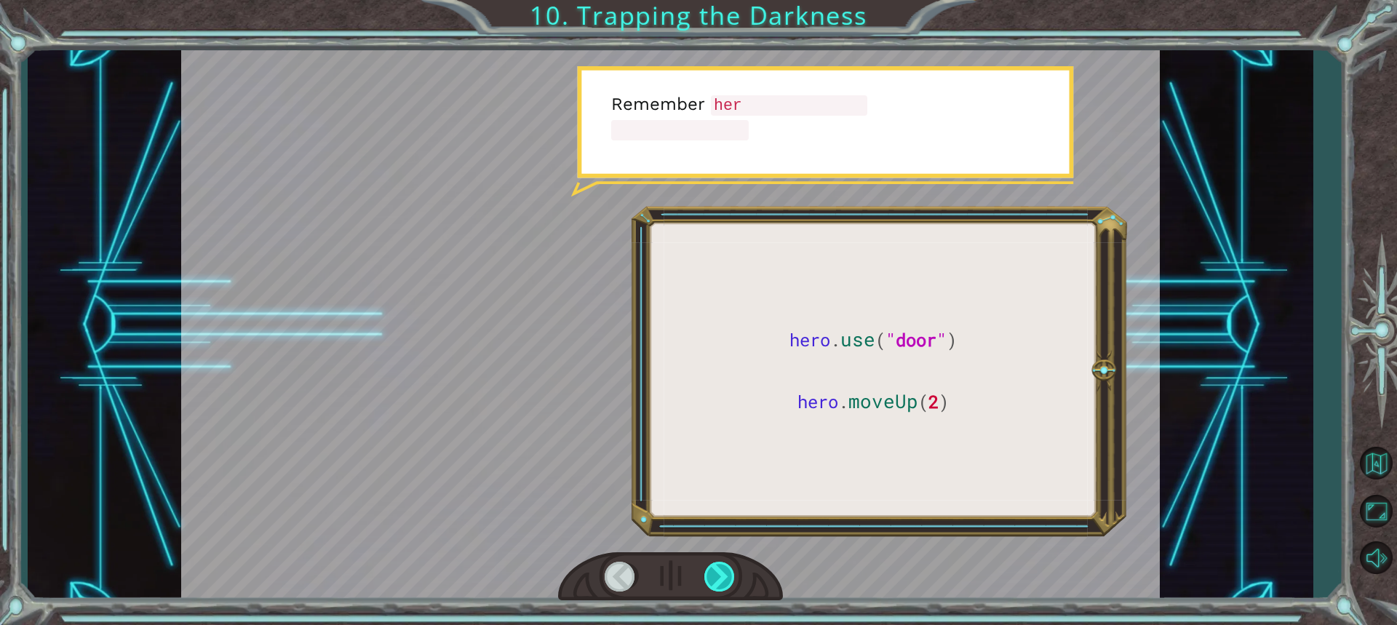
click at [728, 571] on div at bounding box center [720, 577] width 32 height 30
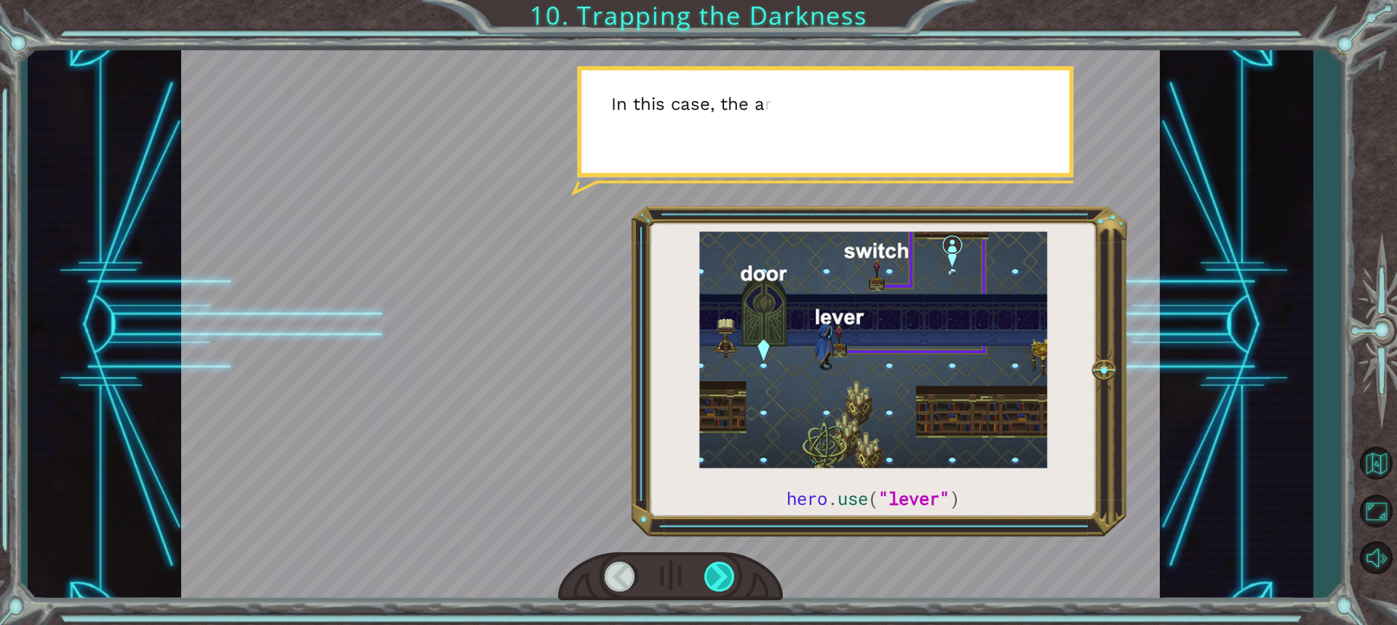
click at [728, 571] on div at bounding box center [720, 577] width 32 height 30
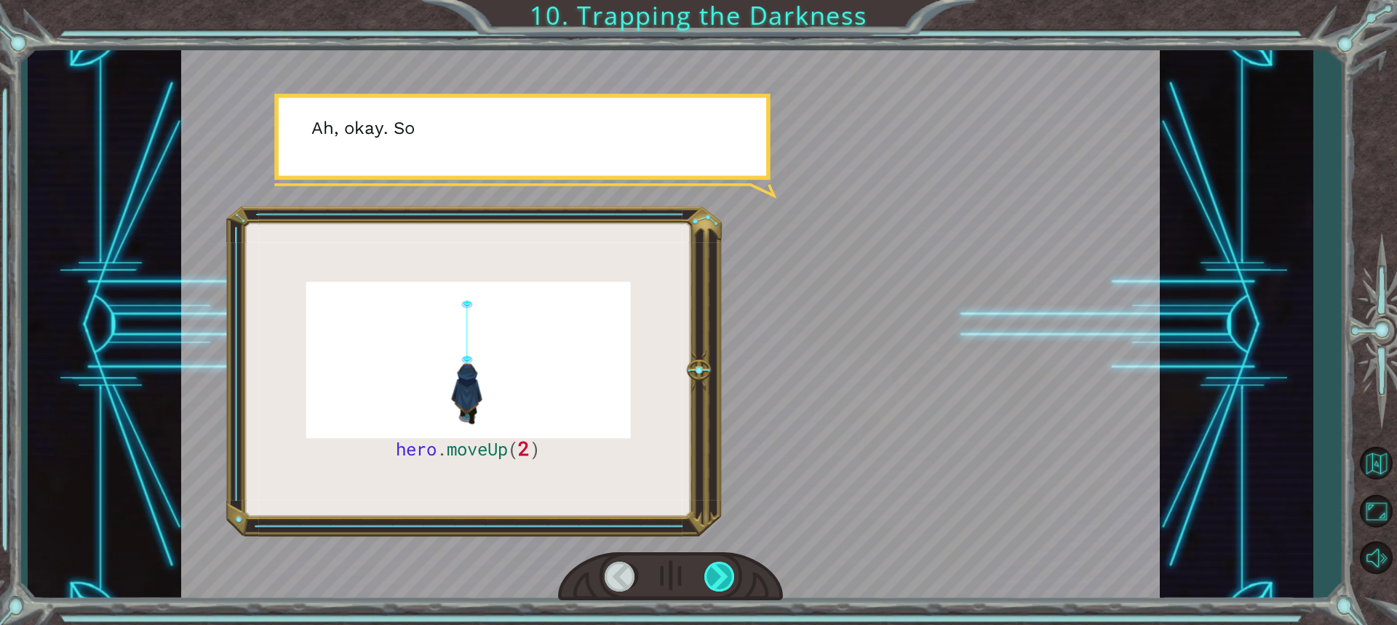
click at [728, 571] on div at bounding box center [720, 577] width 32 height 30
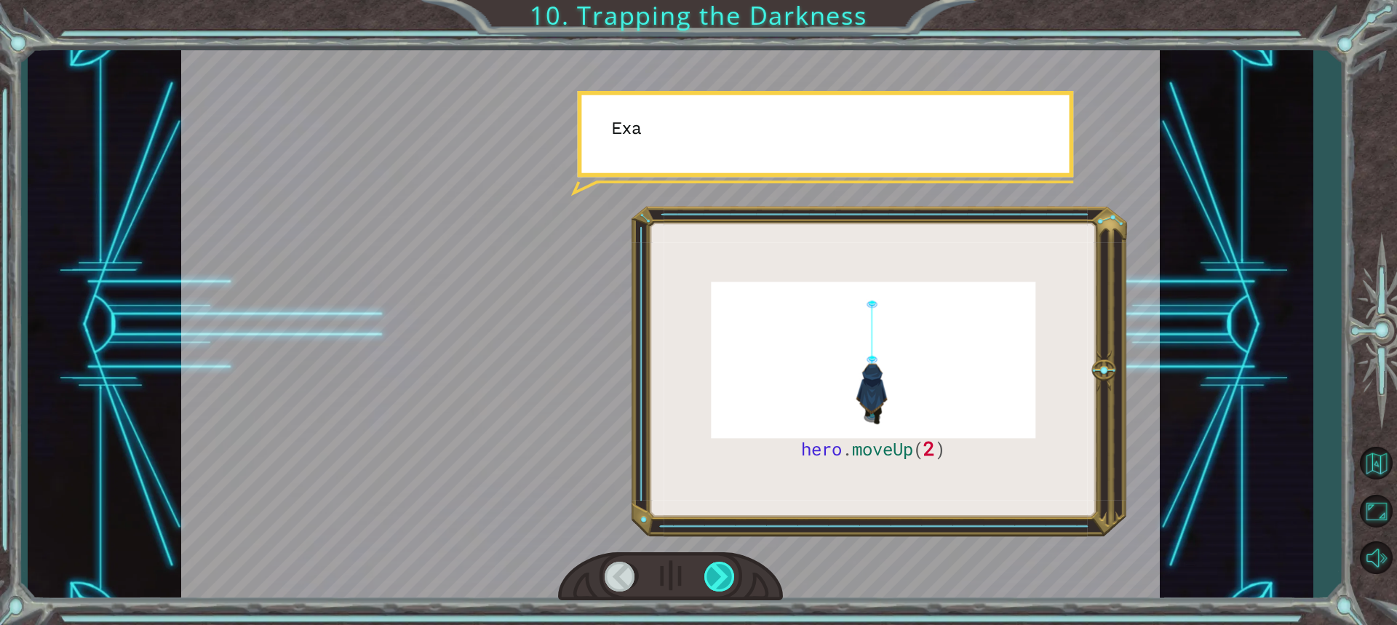
click at [728, 571] on div at bounding box center [720, 577] width 32 height 30
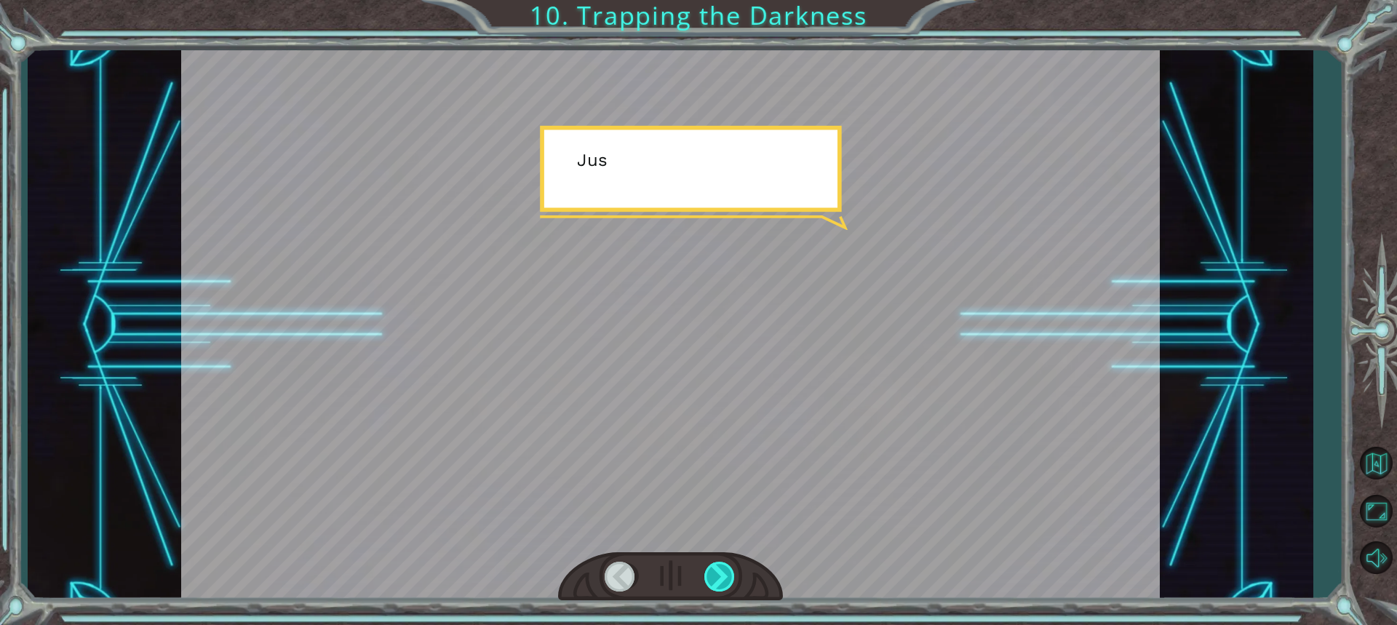
click at [728, 571] on div at bounding box center [720, 577] width 32 height 30
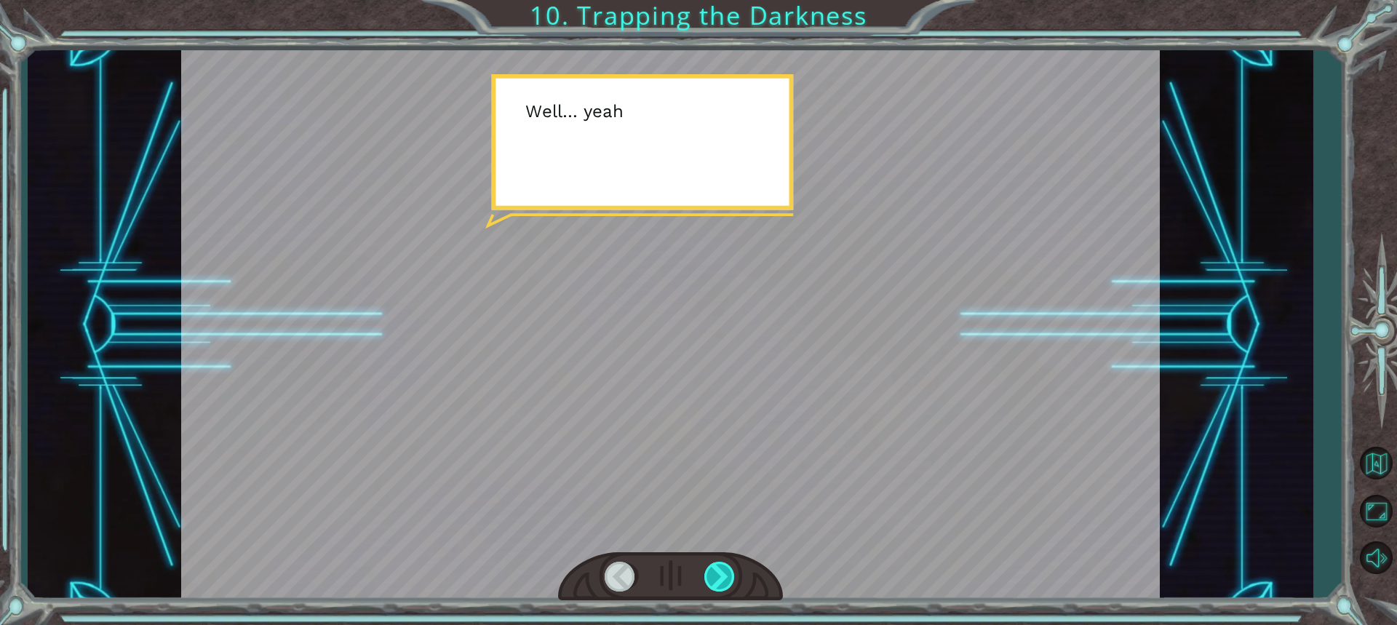
click at [728, 571] on div at bounding box center [720, 577] width 32 height 30
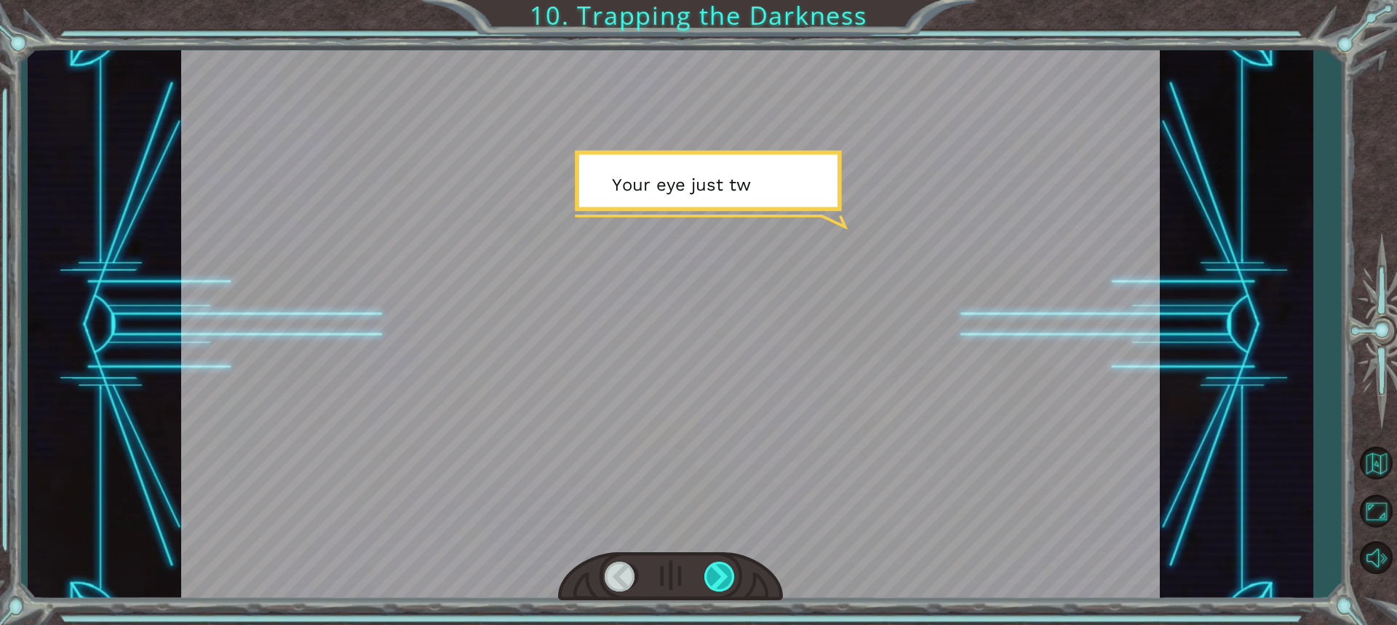
click at [728, 571] on div at bounding box center [720, 577] width 32 height 30
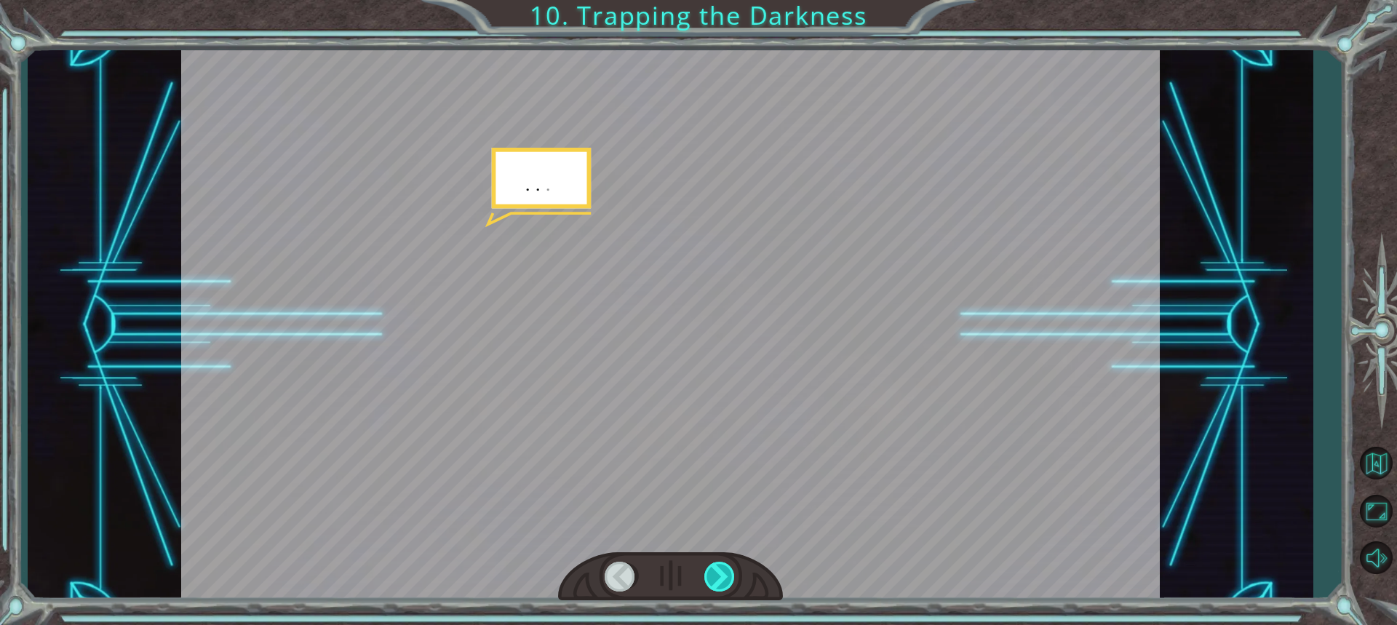
click at [728, 571] on div at bounding box center [720, 577] width 32 height 30
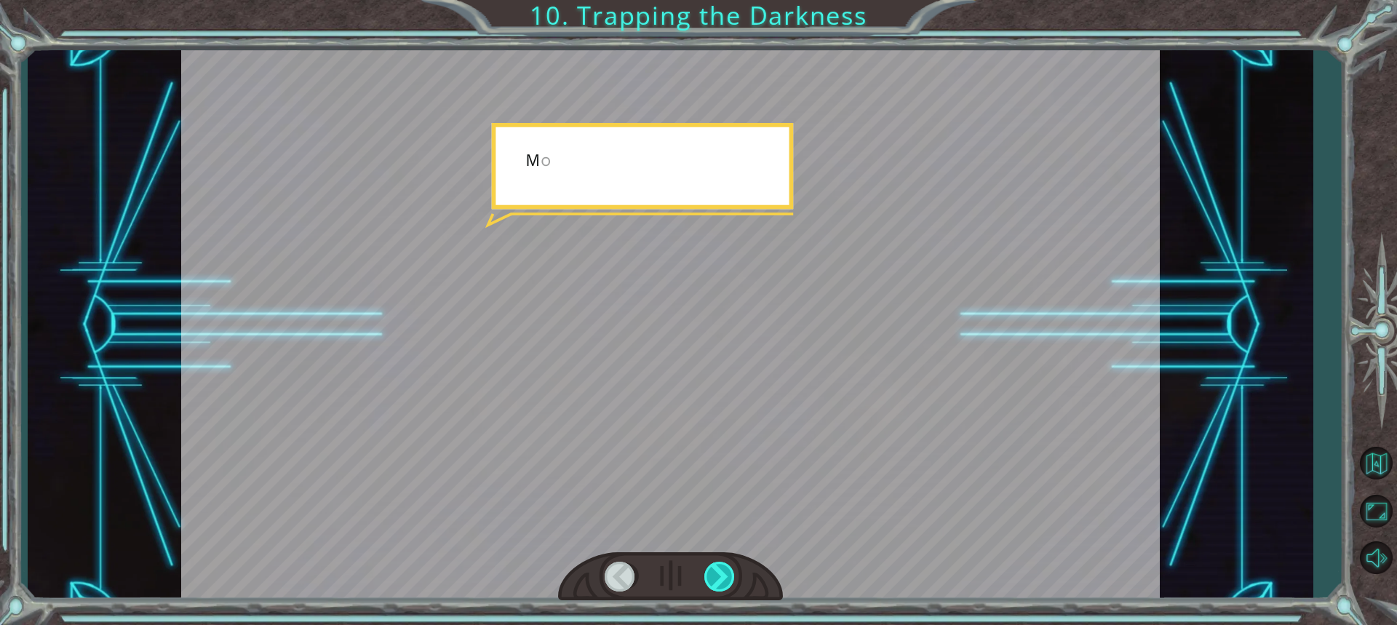
click at [728, 571] on div at bounding box center [720, 577] width 32 height 30
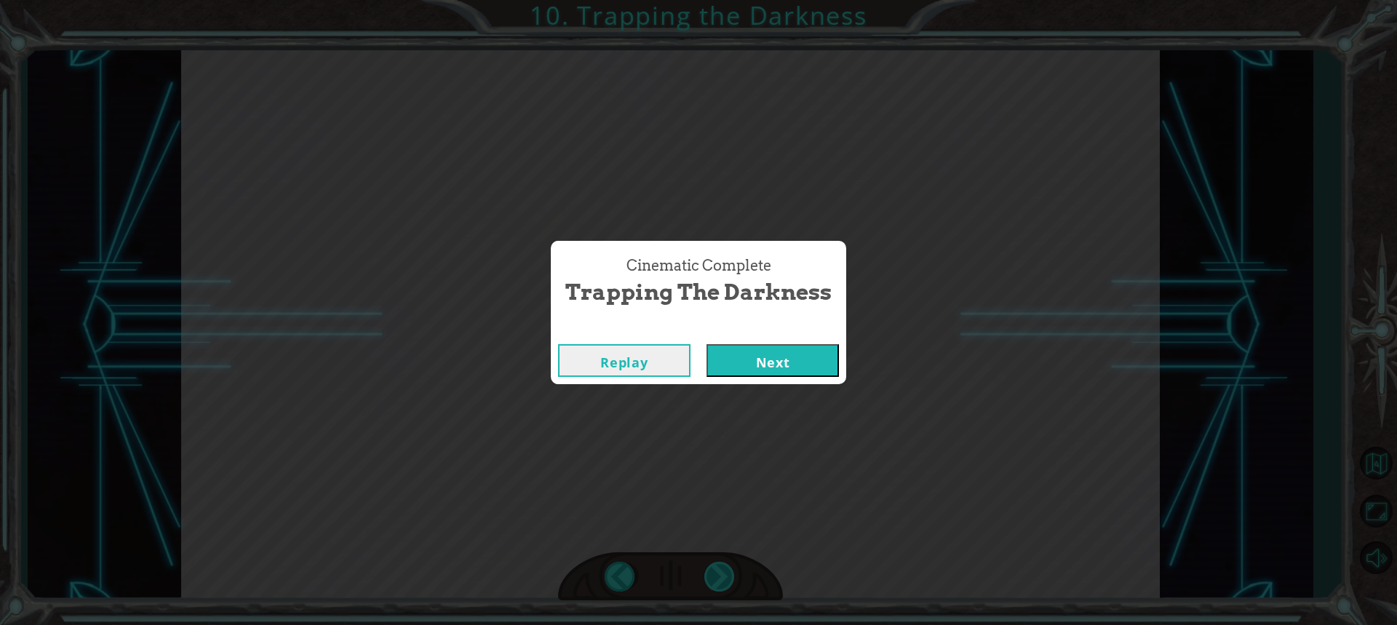
click at [728, 571] on div "Cinematic Complete Trapping the Darkness Replay Next" at bounding box center [698, 312] width 1397 height 625
click at [838, 362] on button "Next" at bounding box center [773, 360] width 132 height 33
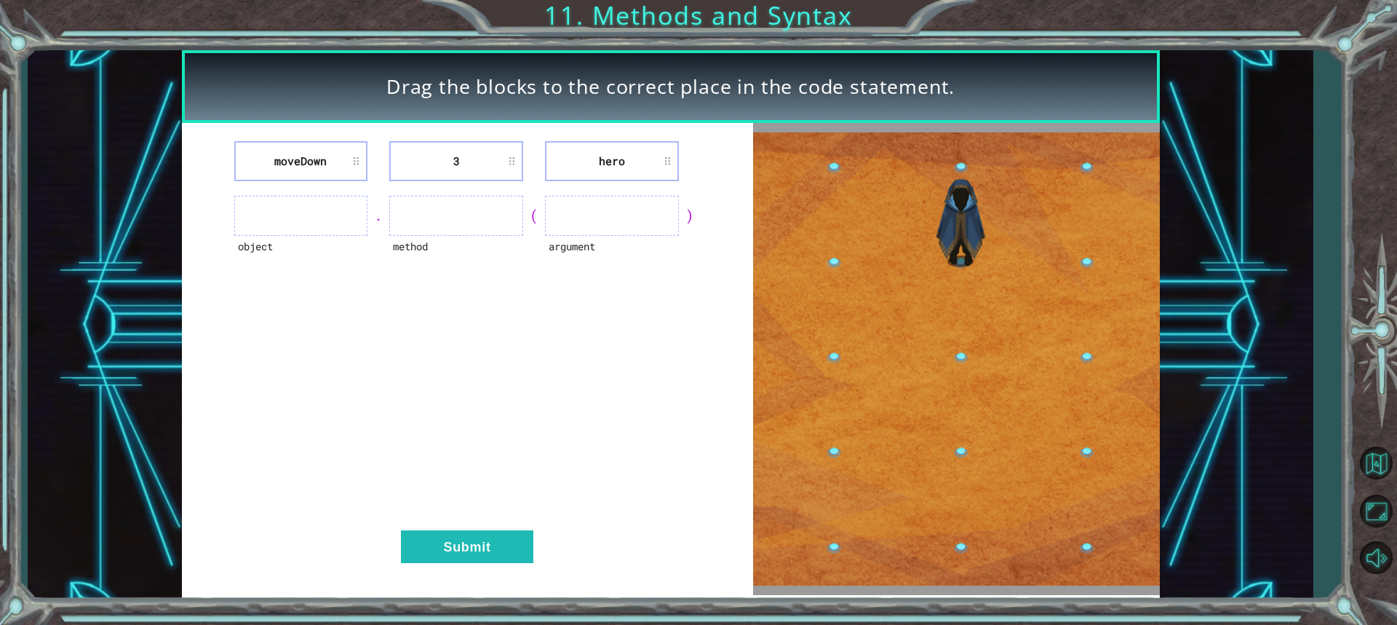
click at [251, 219] on ul at bounding box center [301, 216] width 134 height 40
click at [328, 170] on li "moveDown" at bounding box center [301, 161] width 134 height 40
click at [363, 165] on li "moveDown" at bounding box center [301, 161] width 134 height 40
click at [654, 159] on li "hero" at bounding box center [612, 161] width 134 height 40
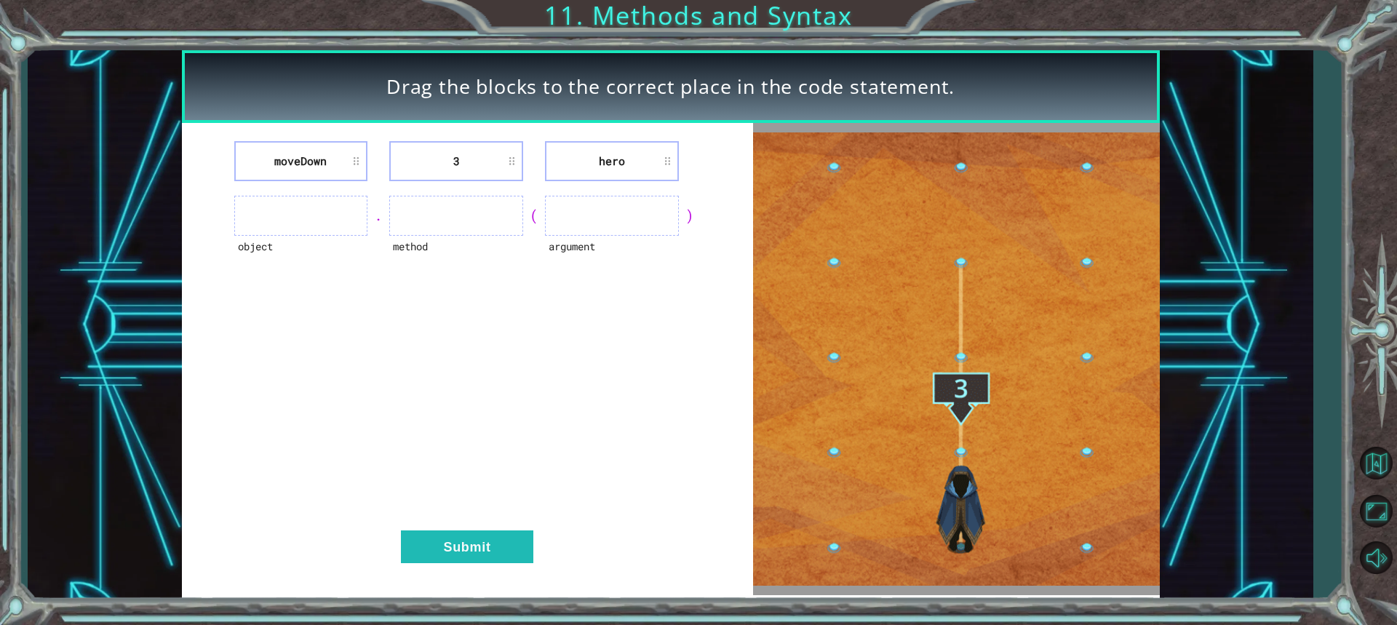
click at [654, 159] on li "hero" at bounding box center [612, 161] width 134 height 40
click at [663, 156] on li "hero" at bounding box center [612, 161] width 134 height 40
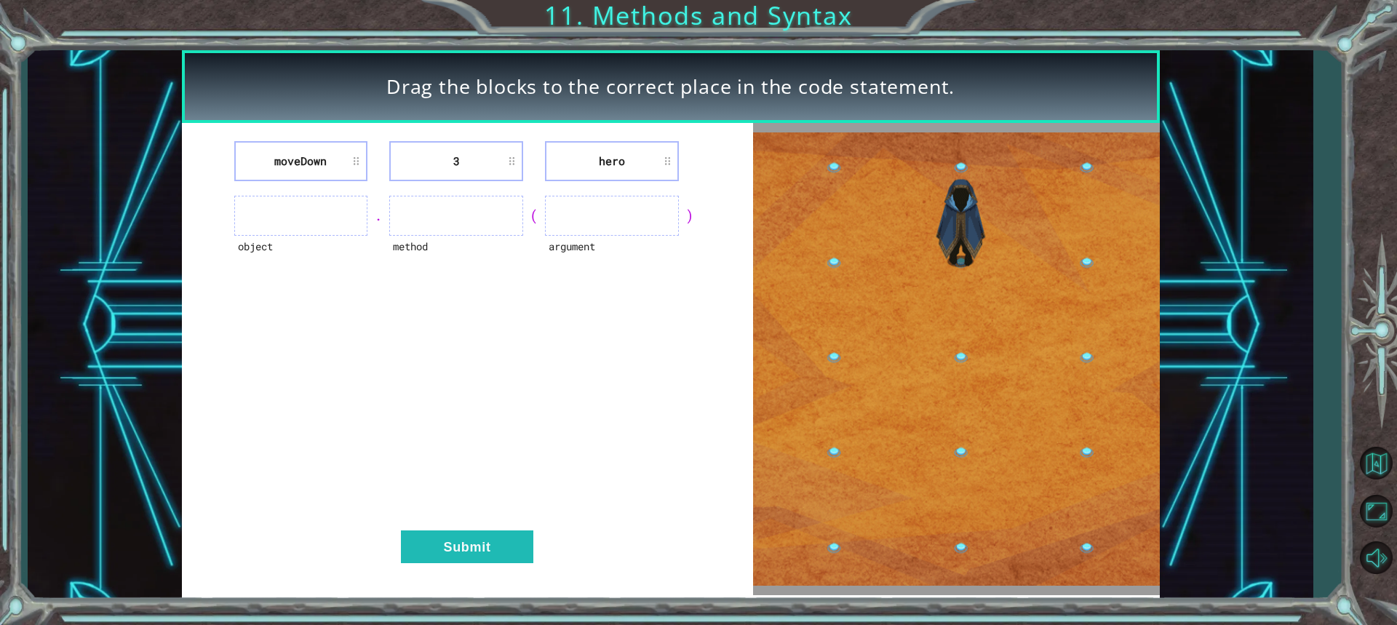
drag, startPoint x: 619, startPoint y: 172, endPoint x: 592, endPoint y: 234, distance: 67.2
click at [616, 174] on li "hero" at bounding box center [612, 161] width 134 height 40
click at [592, 234] on ul at bounding box center [612, 216] width 134 height 40
drag, startPoint x: 571, startPoint y: 234, endPoint x: 520, endPoint y: 204, distance: 59.7
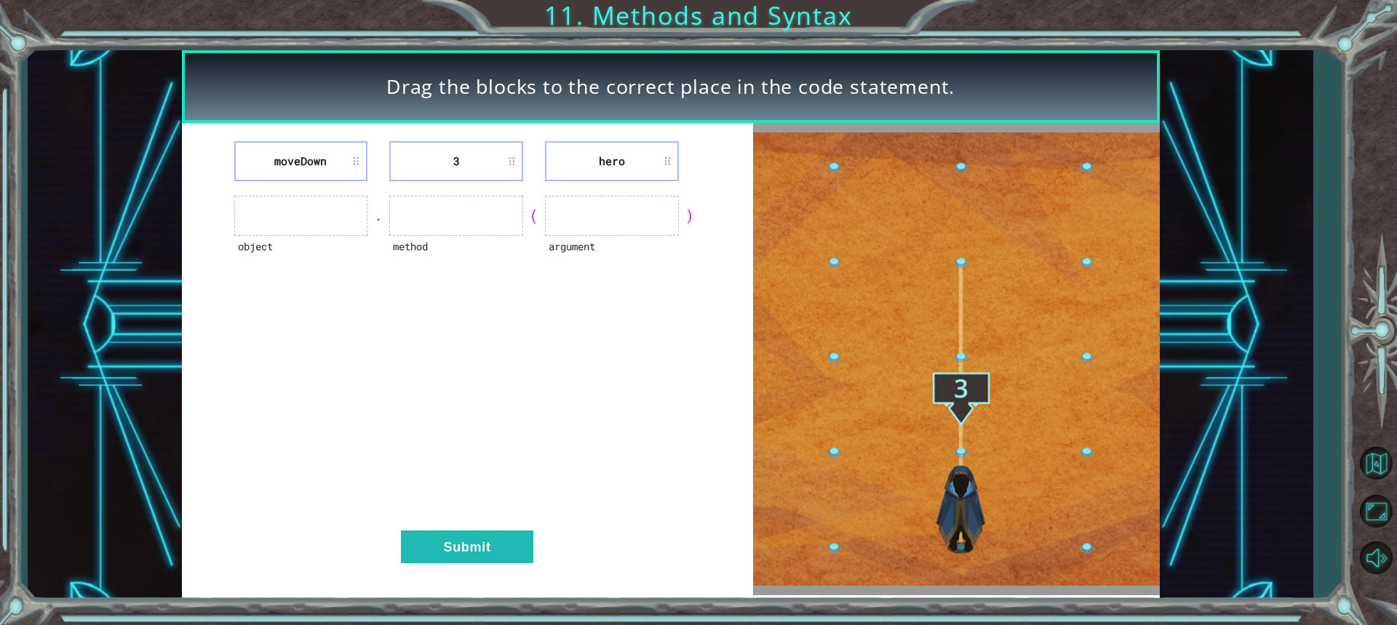
click at [555, 226] on ul at bounding box center [612, 216] width 134 height 40
click at [471, 172] on li "3" at bounding box center [456, 161] width 134 height 40
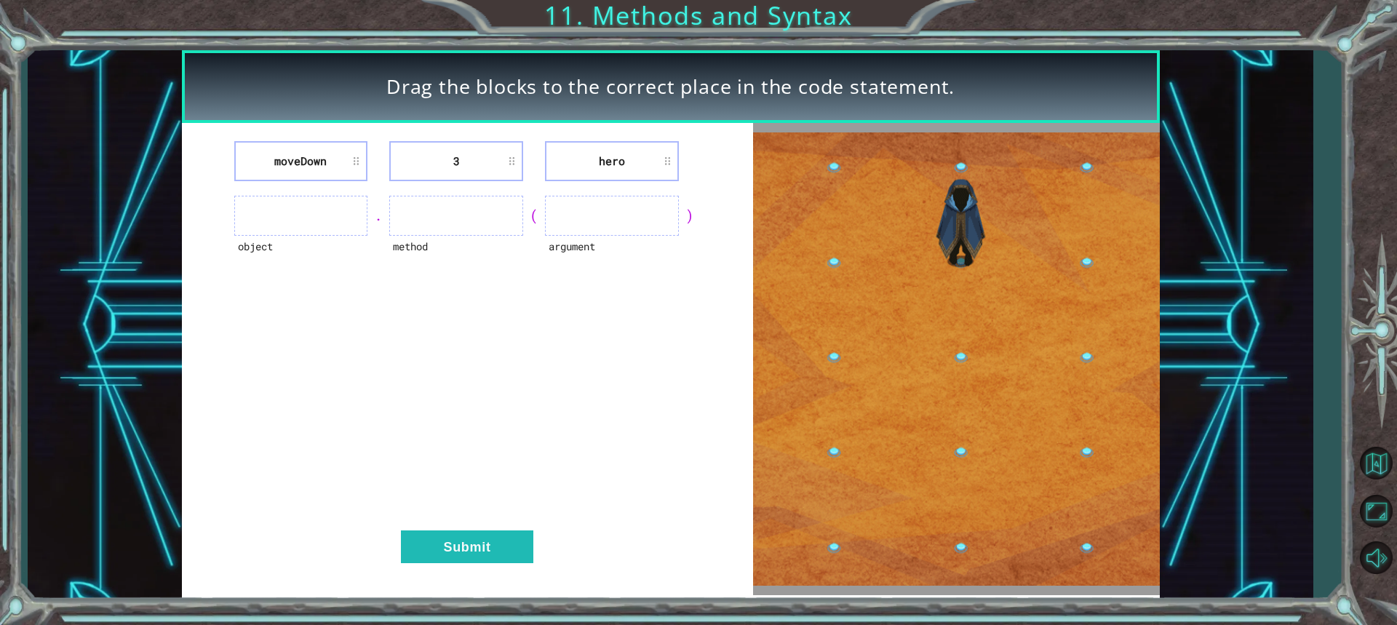
click at [468, 198] on div "moveDown 3 hero object . method ( argument ) Submit" at bounding box center [467, 359] width 571 height 472
click at [468, 199] on ul at bounding box center [456, 216] width 134 height 40
click at [494, 218] on ul at bounding box center [456, 216] width 134 height 40
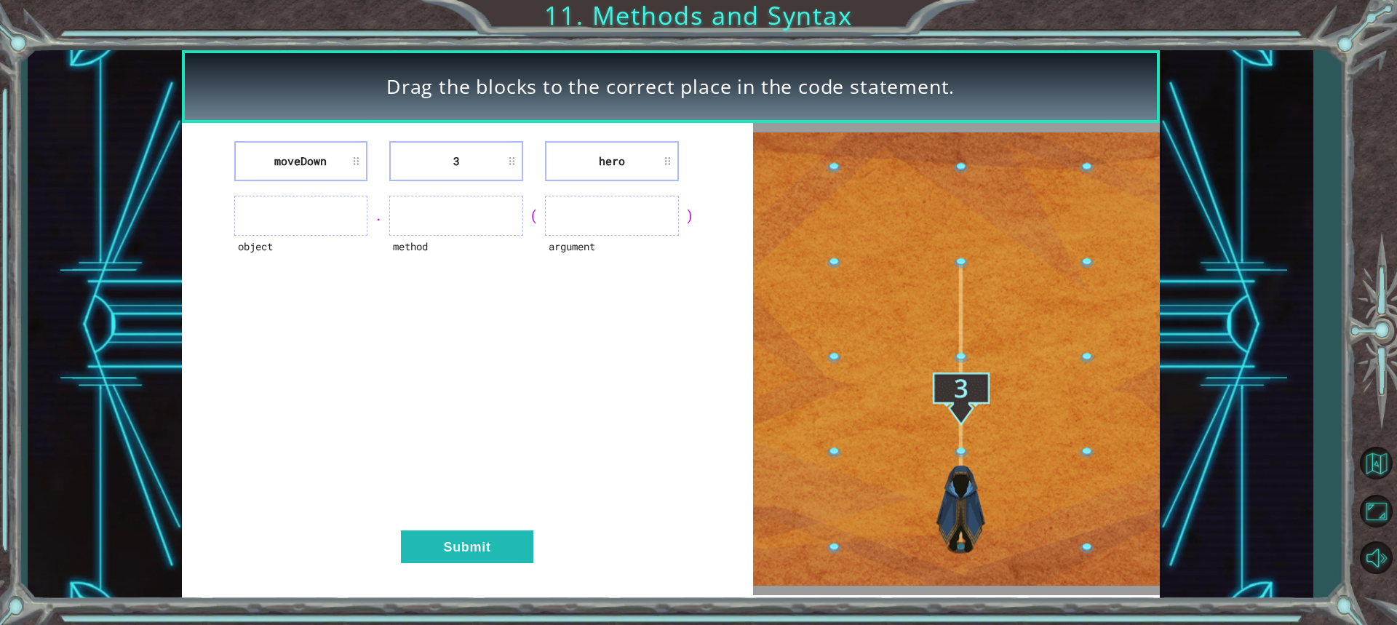
click at [470, 236] on div "method" at bounding box center [456, 216] width 134 height 40
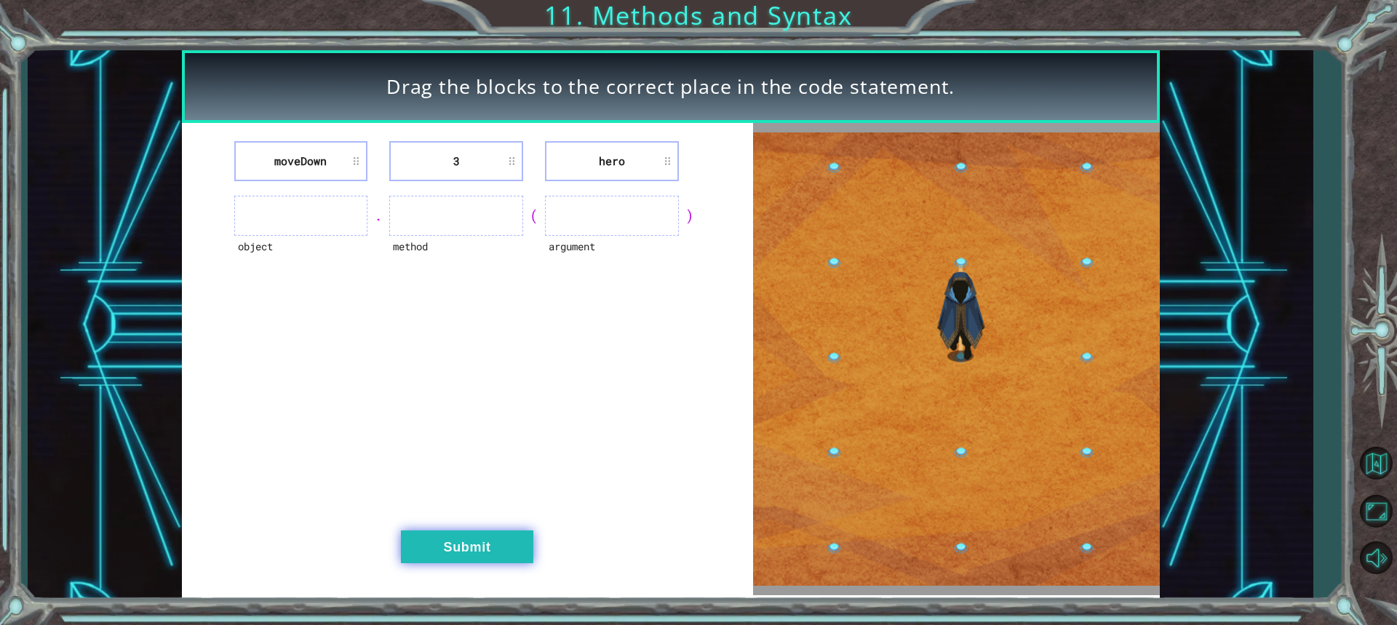
click at [438, 552] on button "Submit" at bounding box center [467, 547] width 132 height 33
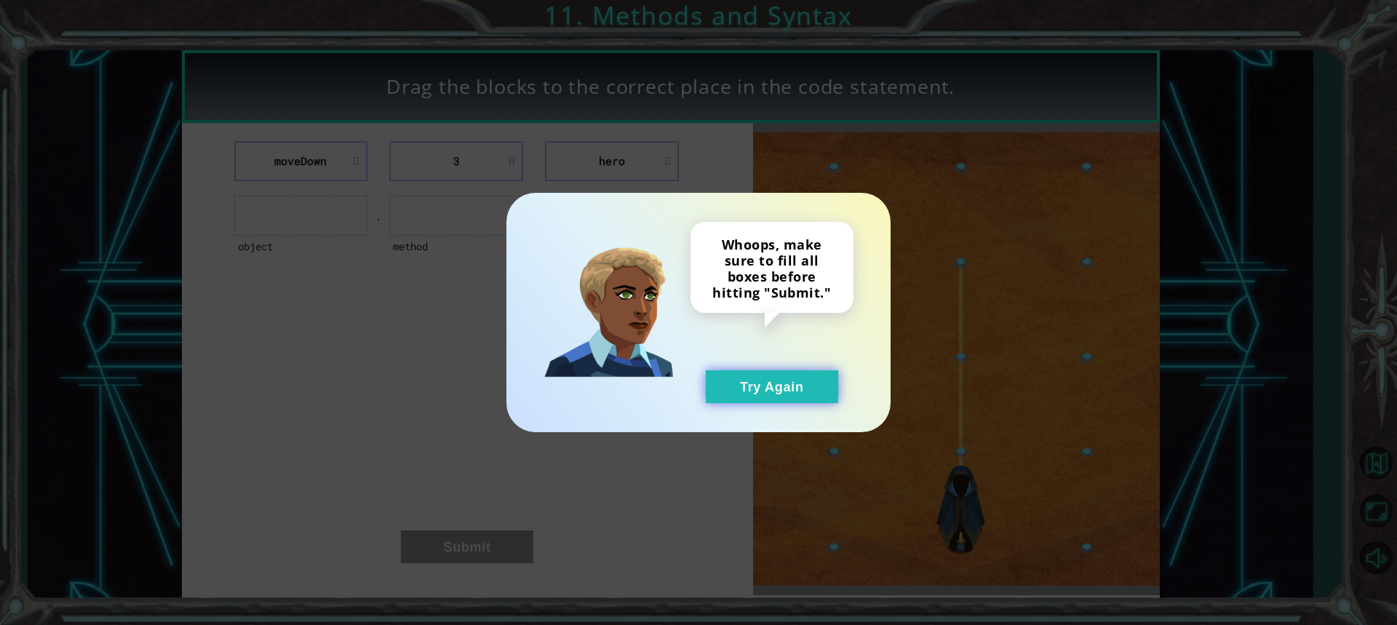
click at [746, 388] on button "Try Again" at bounding box center [772, 386] width 132 height 33
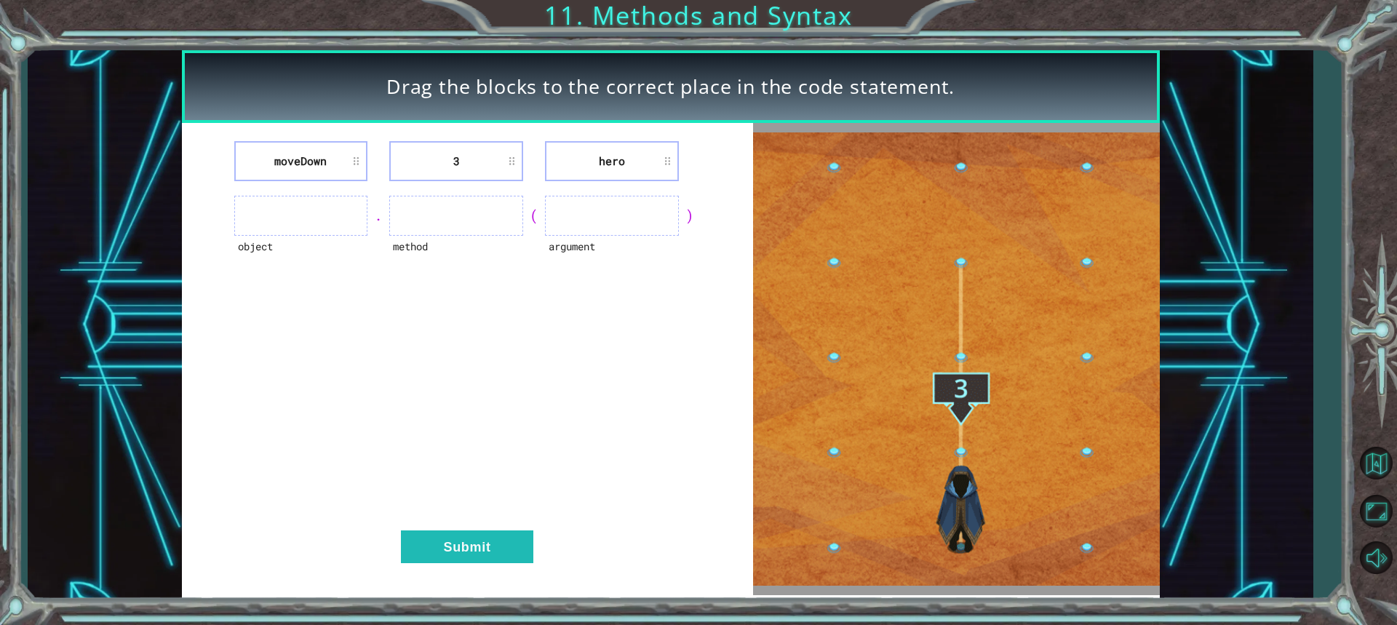
click at [655, 246] on div "argument" at bounding box center [612, 256] width 134 height 40
click at [667, 201] on ul at bounding box center [612, 216] width 134 height 40
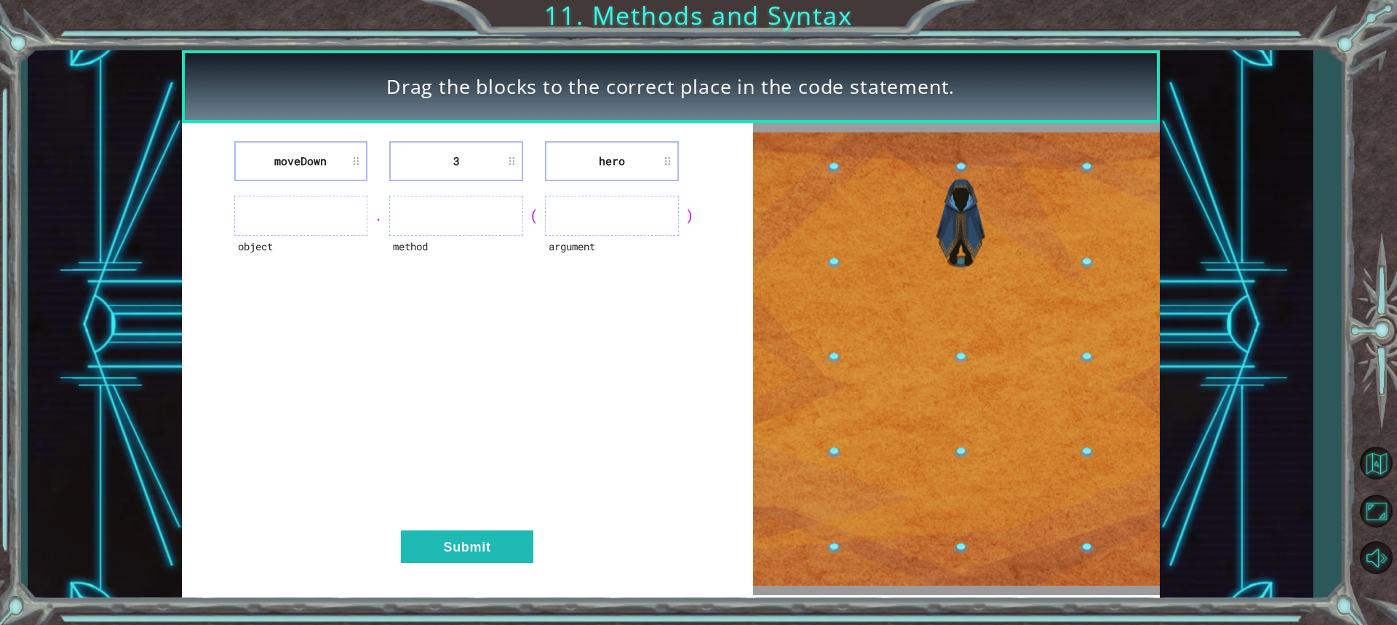
click at [667, 201] on ul at bounding box center [612, 216] width 134 height 40
click at [635, 244] on div "argument" at bounding box center [612, 256] width 134 height 40
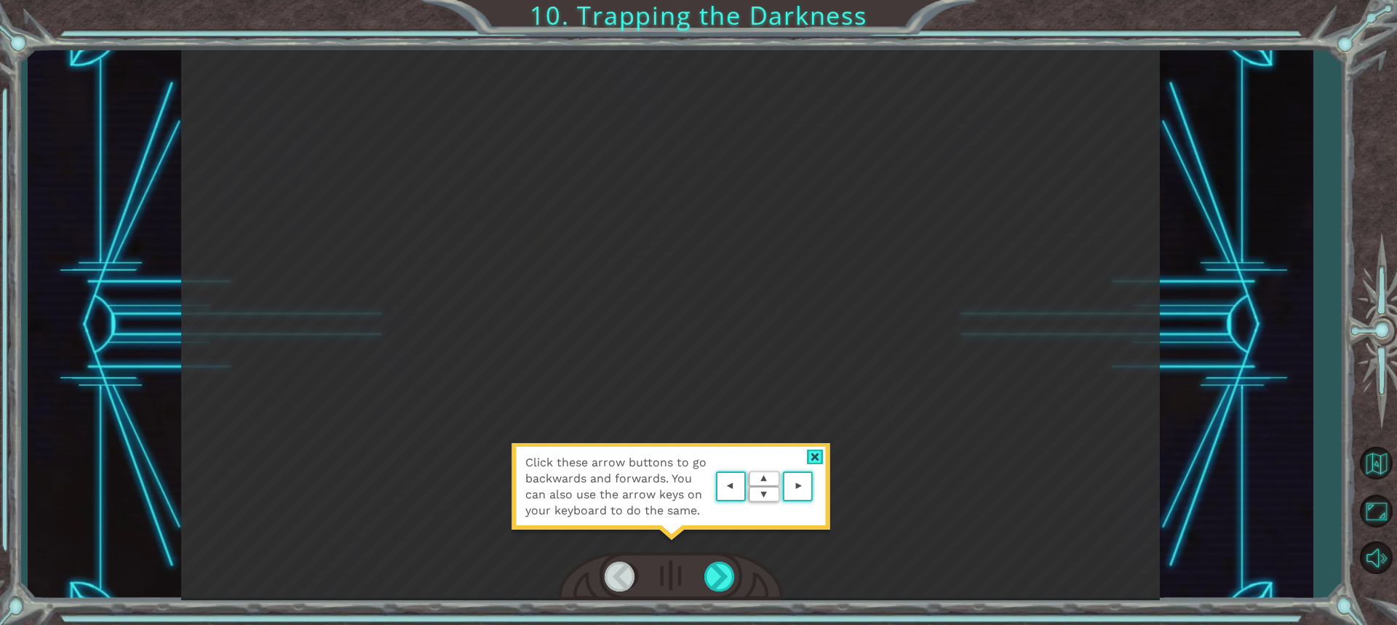
click at [702, 578] on div at bounding box center [670, 576] width 225 height 49
click at [712, 576] on div at bounding box center [720, 577] width 32 height 30
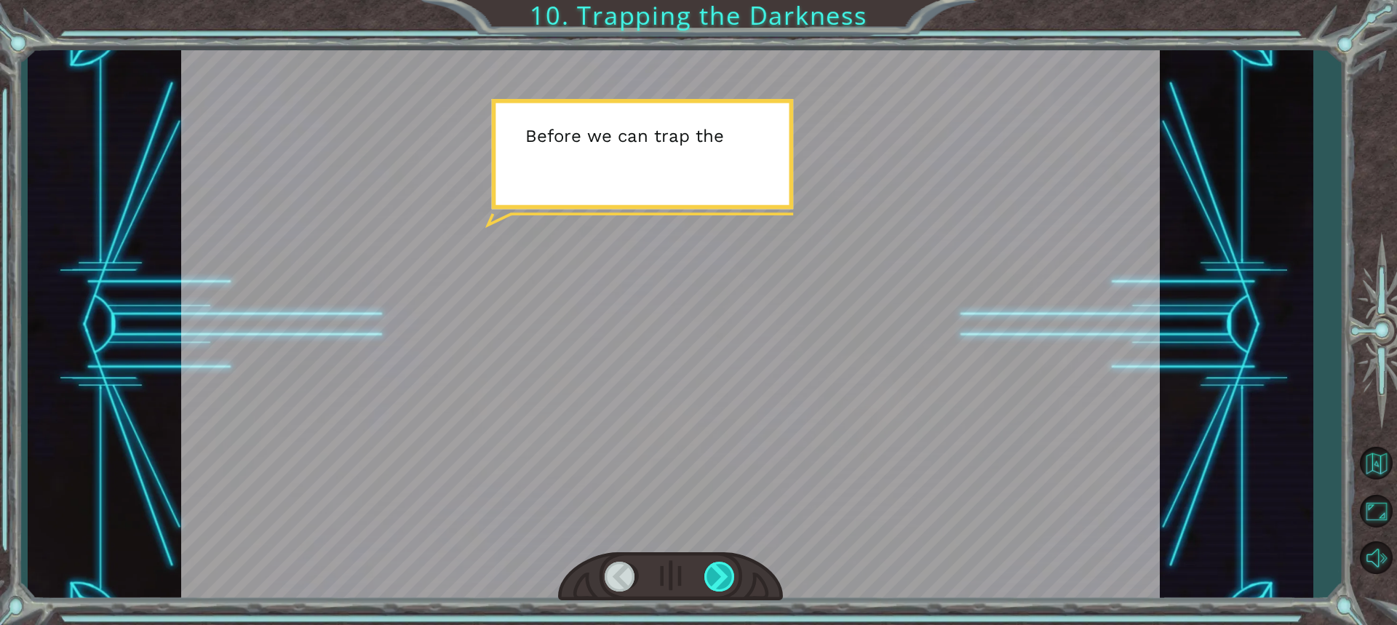
click at [712, 576] on div at bounding box center [720, 577] width 32 height 30
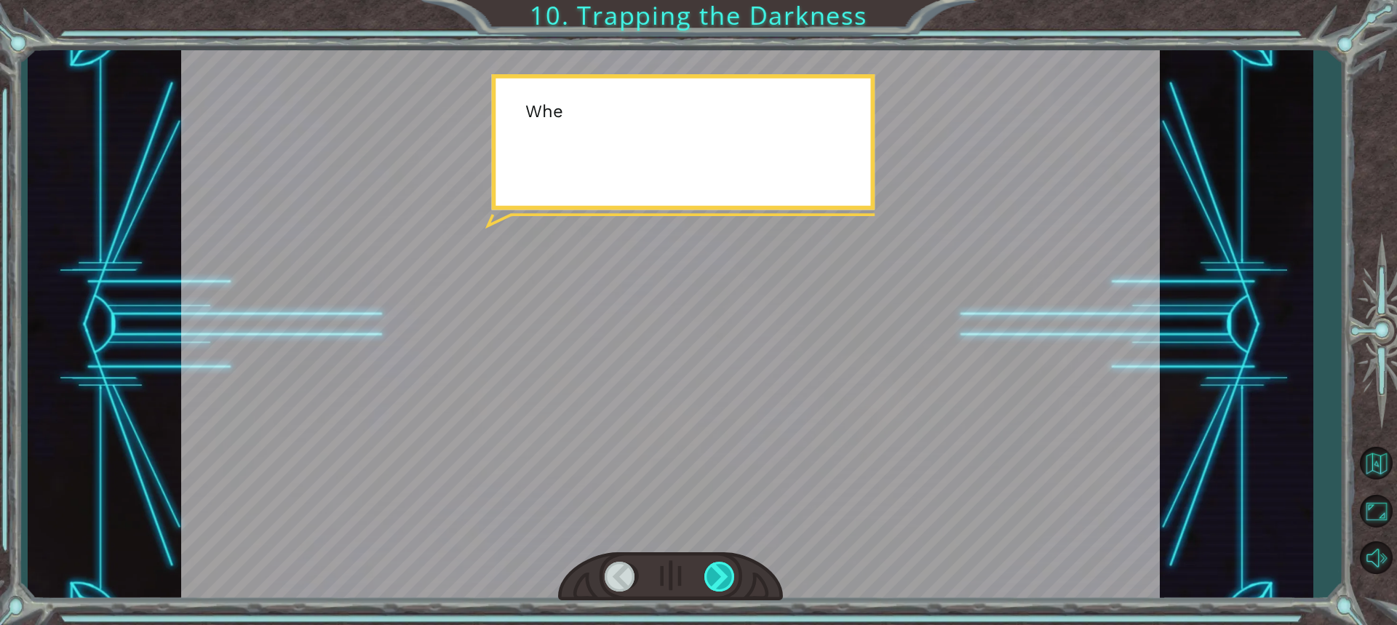
click at [712, 576] on div at bounding box center [720, 577] width 32 height 30
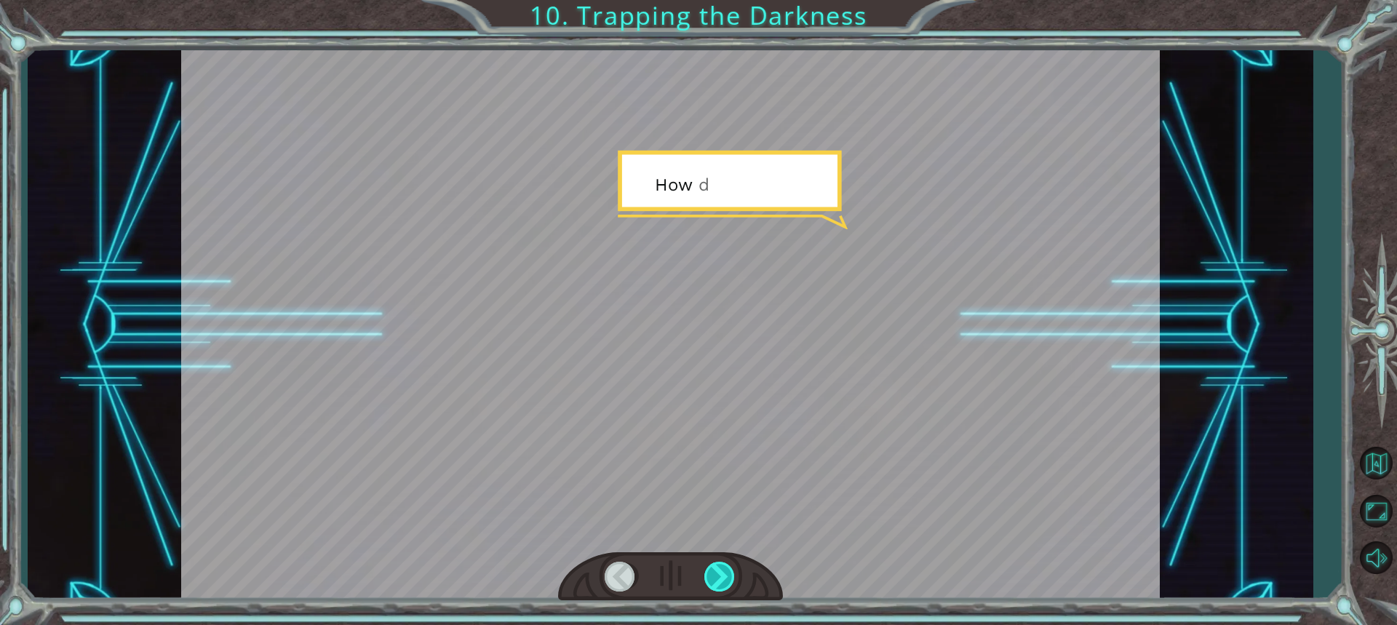
click at [712, 576] on div at bounding box center [720, 577] width 32 height 30
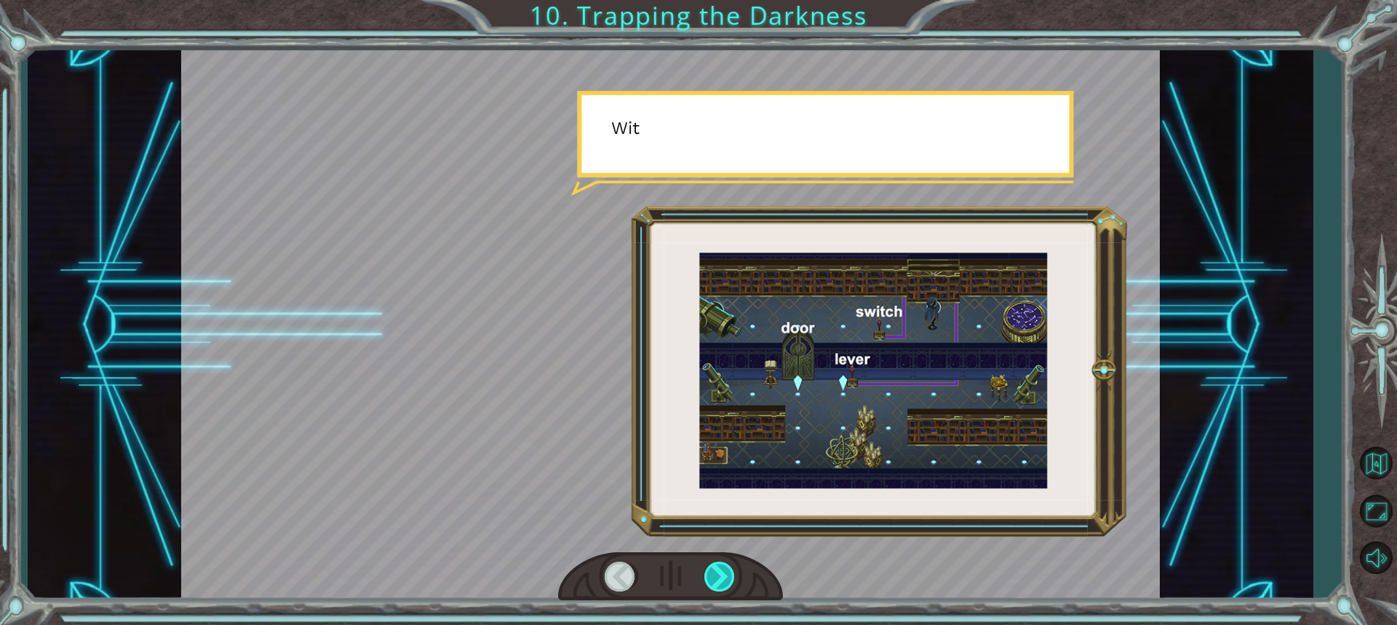
click at [712, 576] on div at bounding box center [720, 577] width 32 height 30
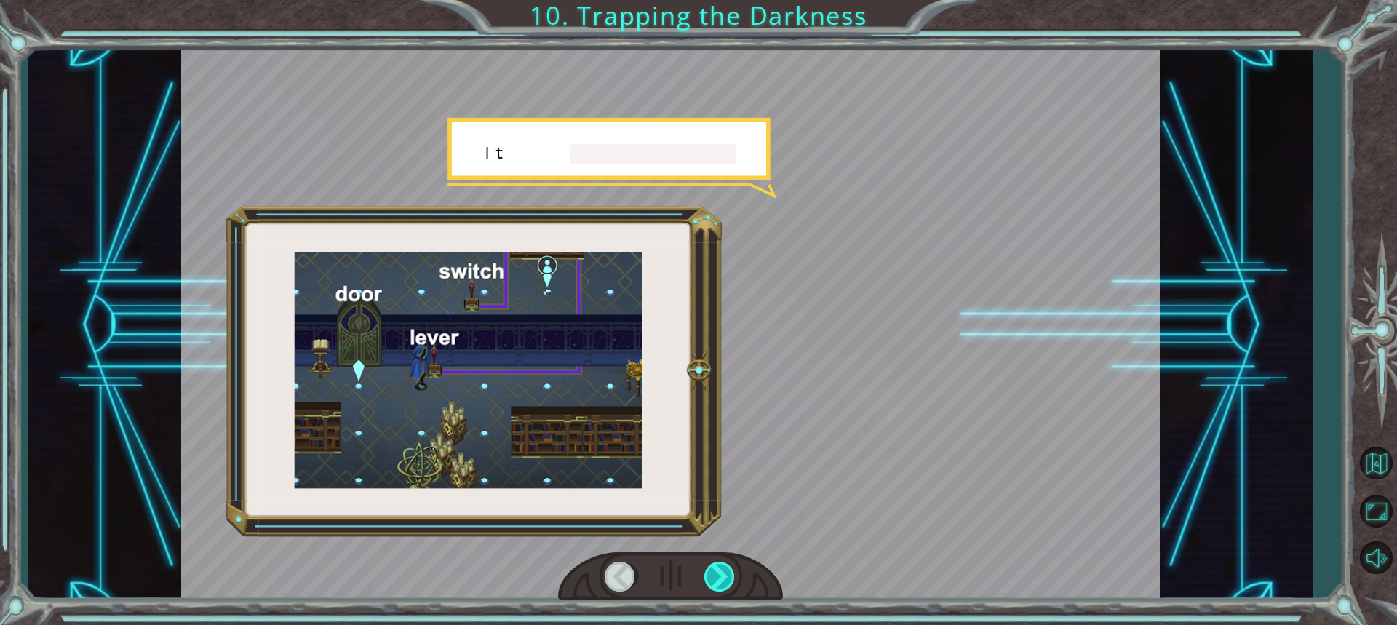
click at [712, 576] on div at bounding box center [720, 577] width 32 height 30
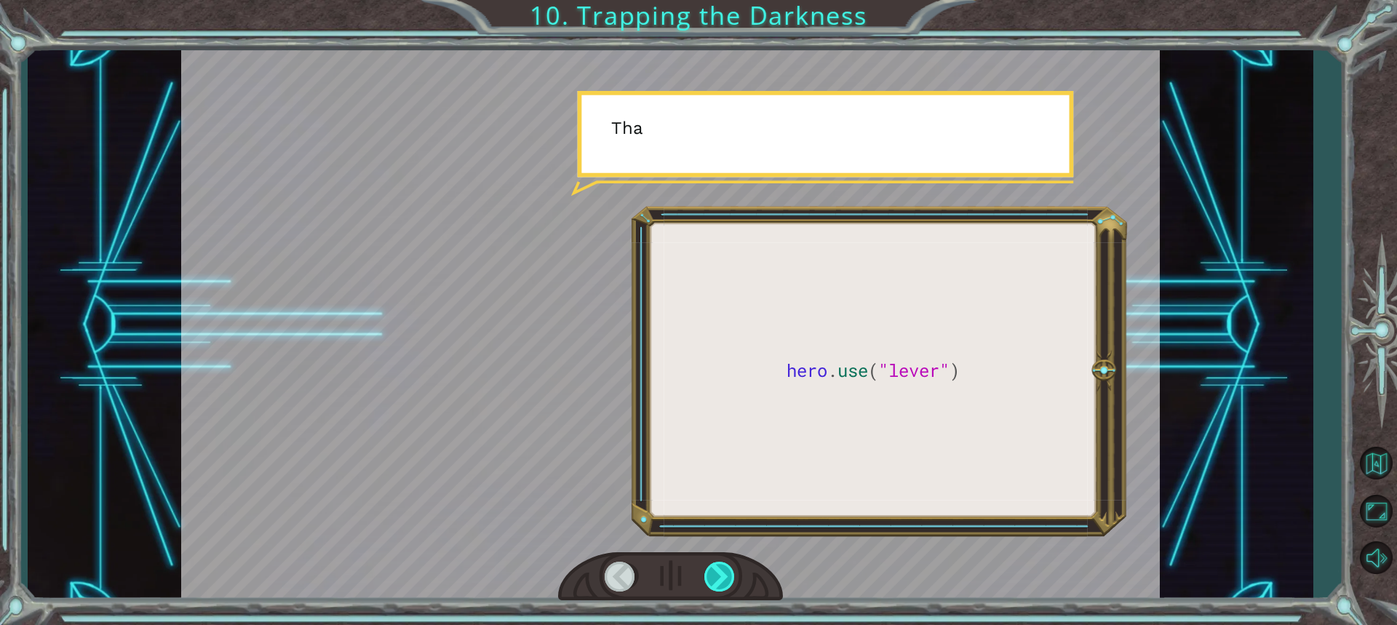
click at [712, 576] on div at bounding box center [720, 577] width 32 height 30
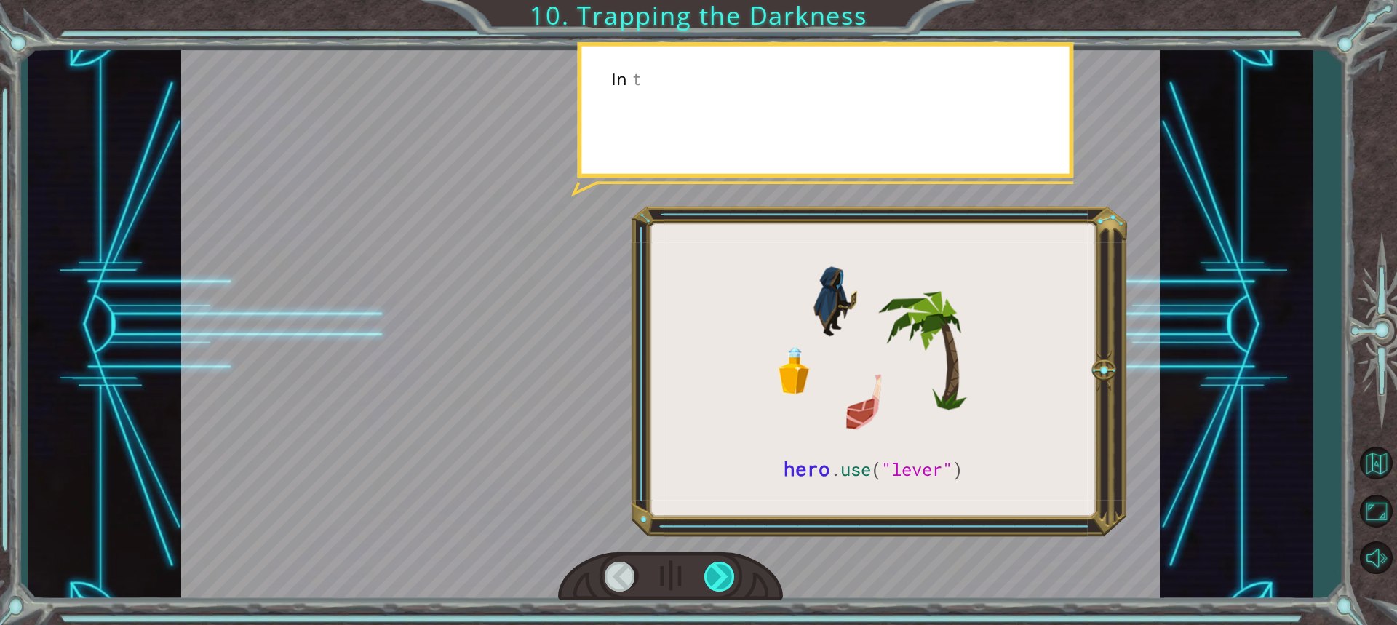
click at [712, 576] on div at bounding box center [720, 577] width 32 height 30
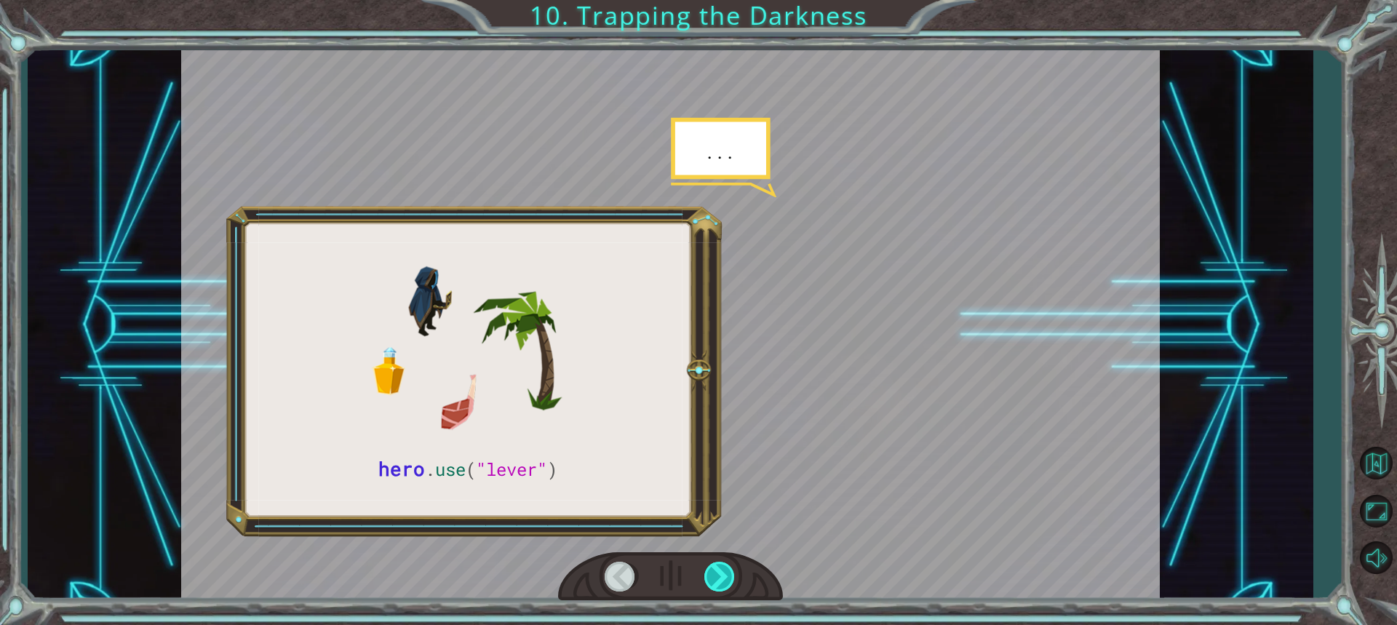
click at [712, 576] on div at bounding box center [720, 577] width 32 height 30
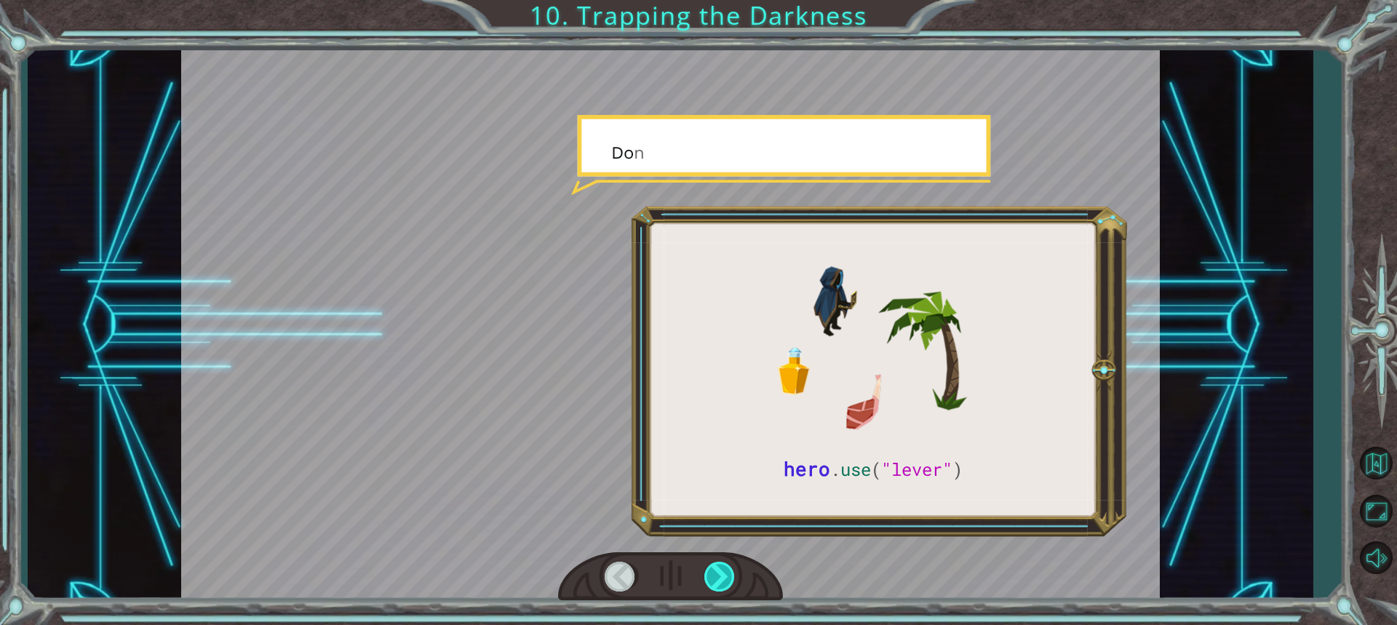
click at [712, 576] on div at bounding box center [720, 577] width 32 height 30
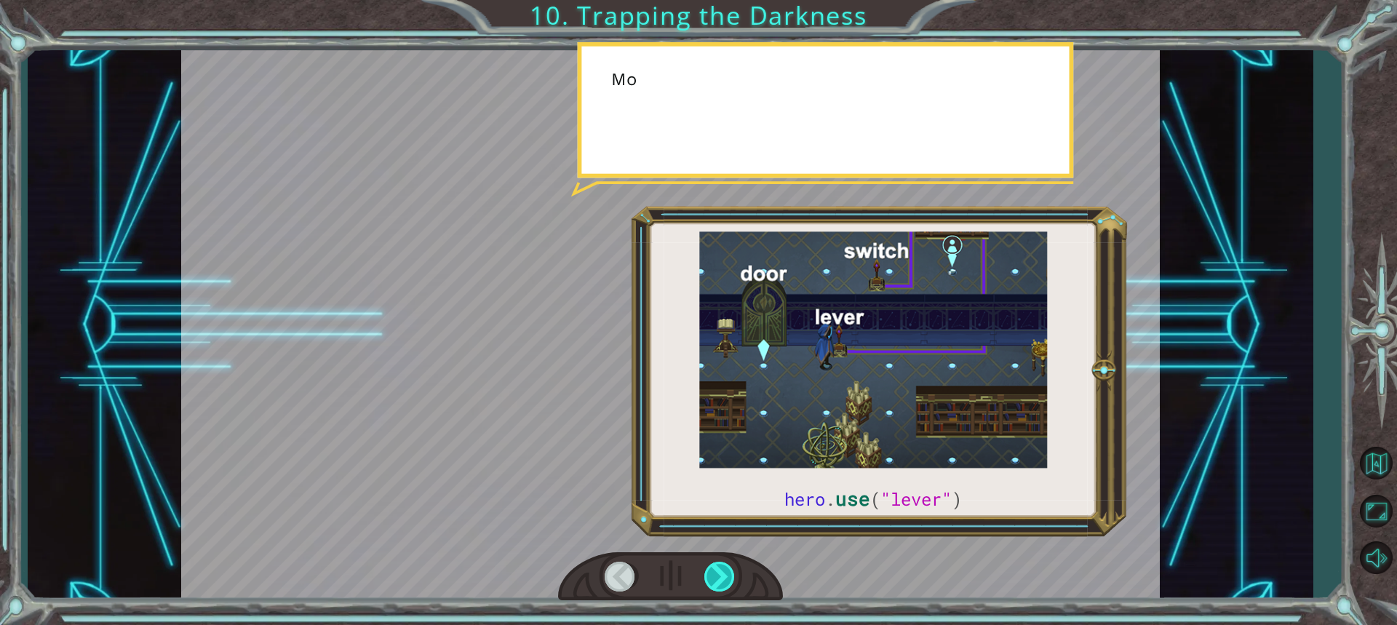
click at [712, 576] on div at bounding box center [720, 577] width 32 height 30
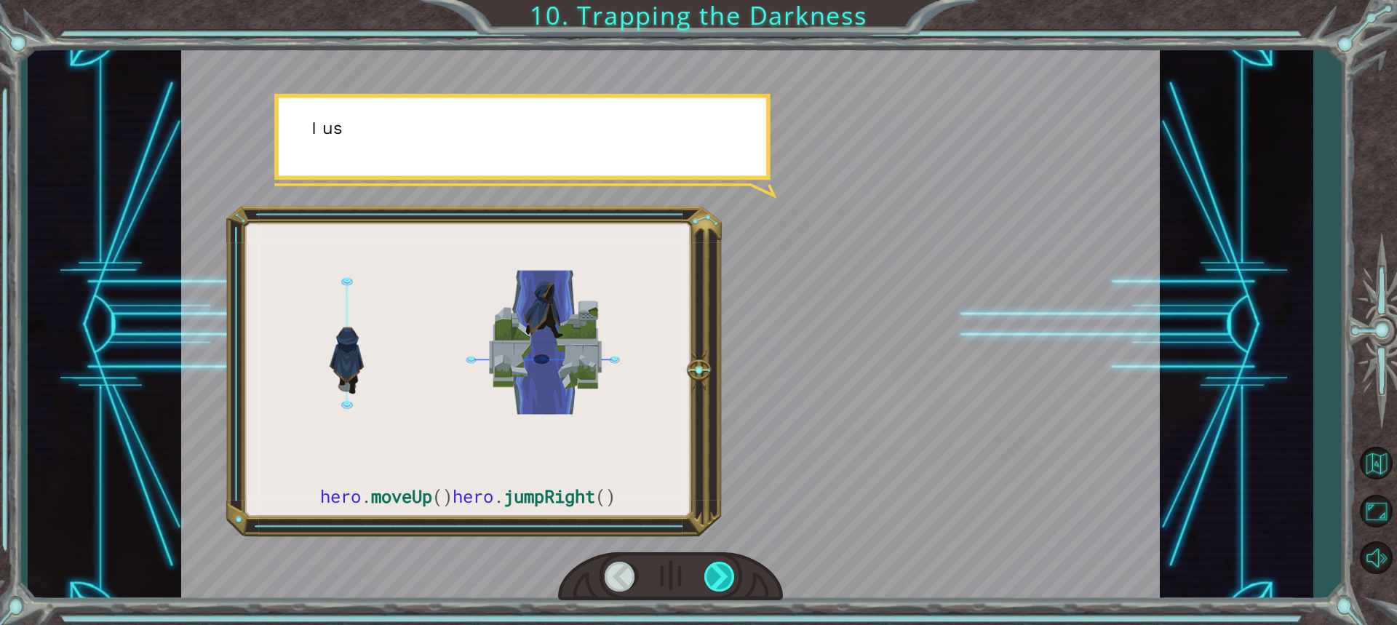
click at [713, 576] on div at bounding box center [720, 577] width 32 height 30
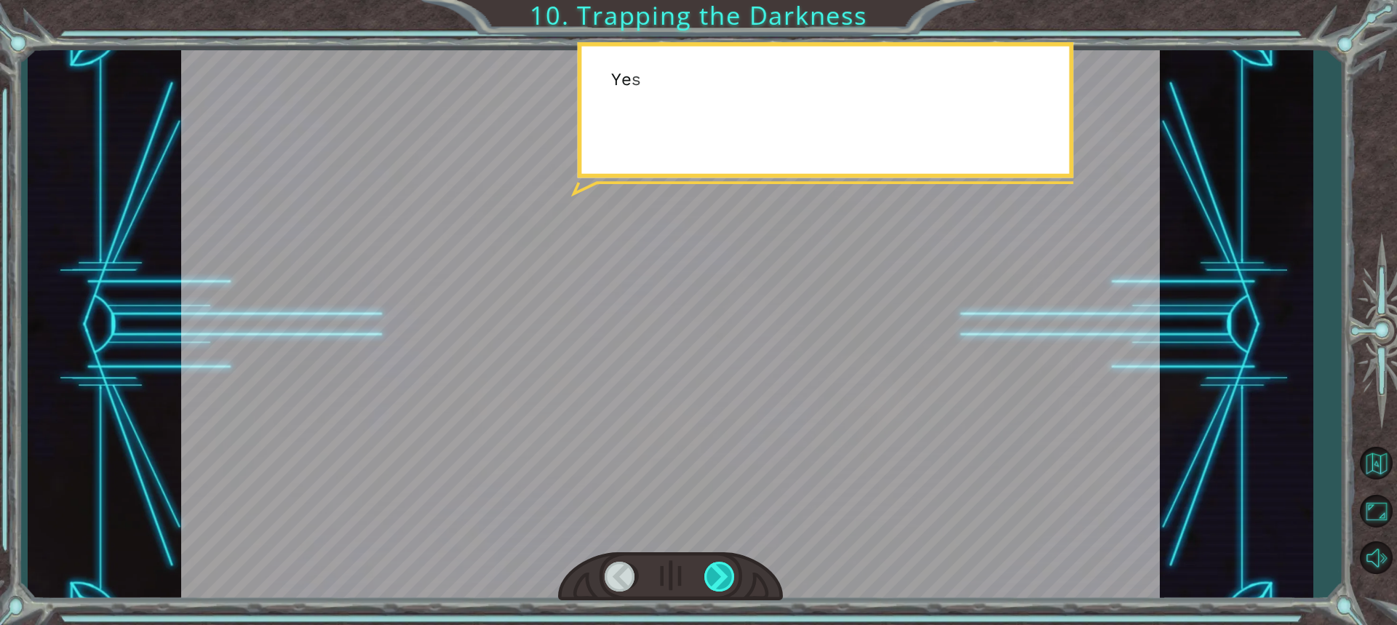
click at [713, 576] on div at bounding box center [720, 577] width 32 height 30
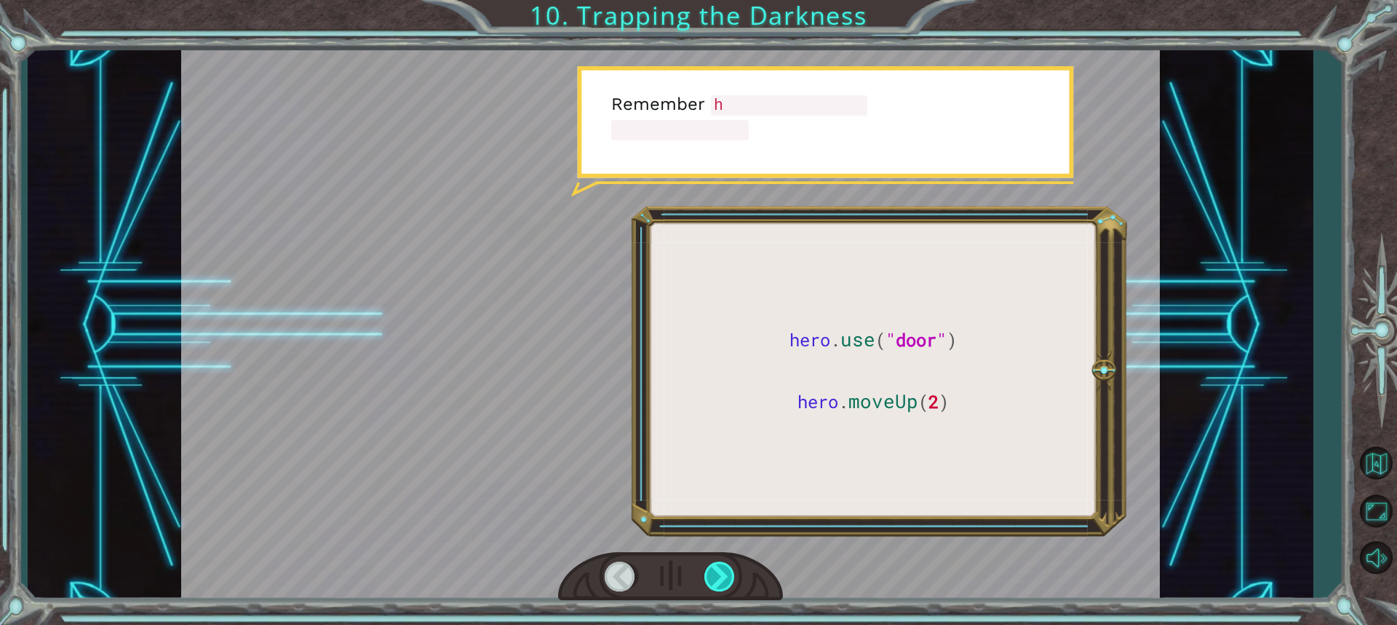
click at [713, 576] on div at bounding box center [720, 577] width 32 height 30
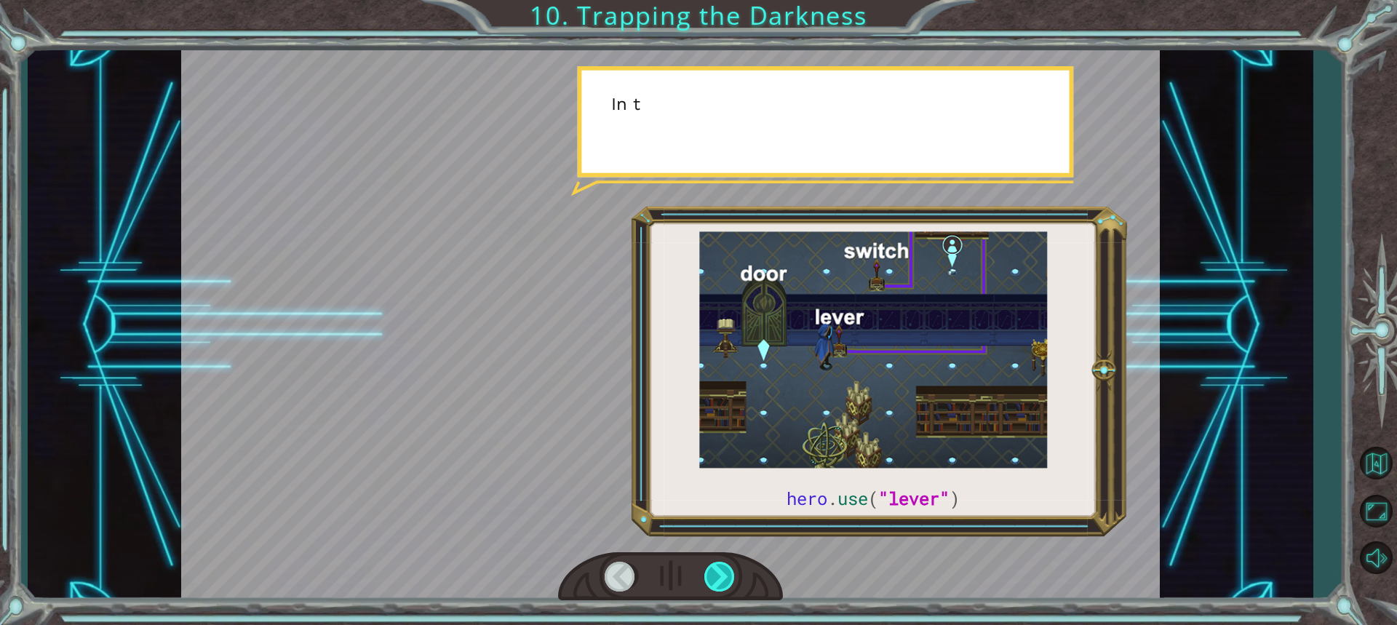
click at [713, 576] on div at bounding box center [720, 577] width 32 height 30
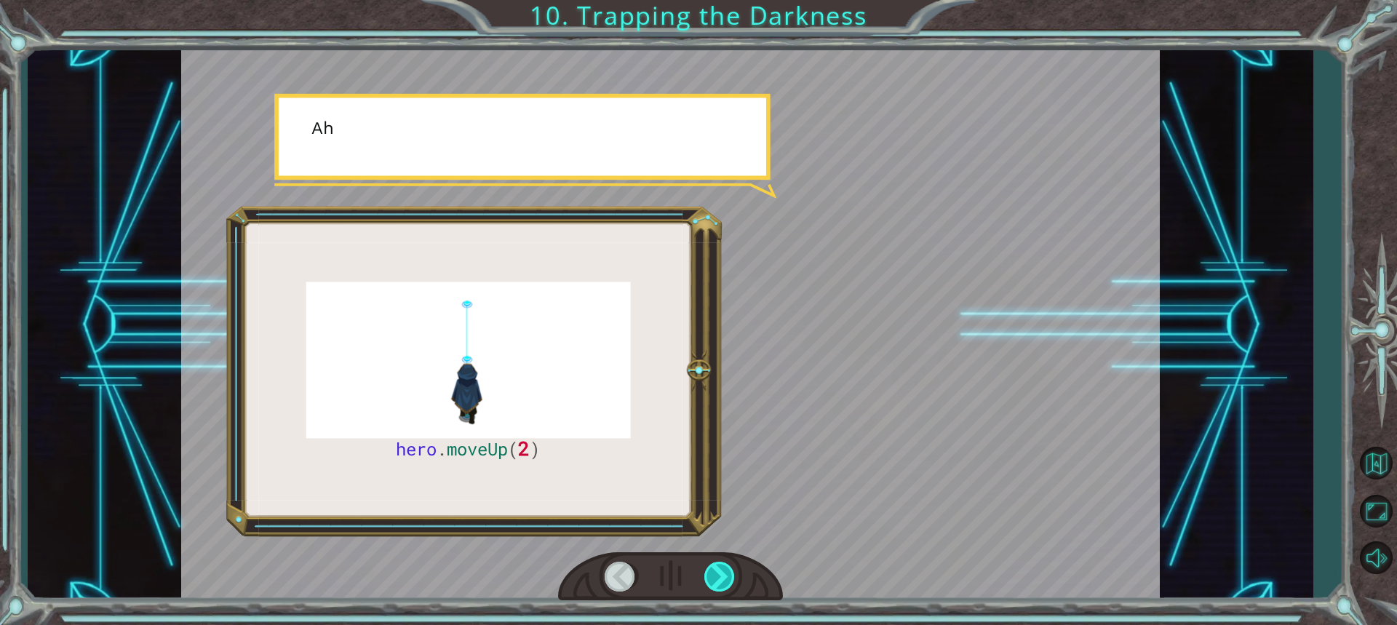
click at [713, 576] on div at bounding box center [720, 577] width 32 height 30
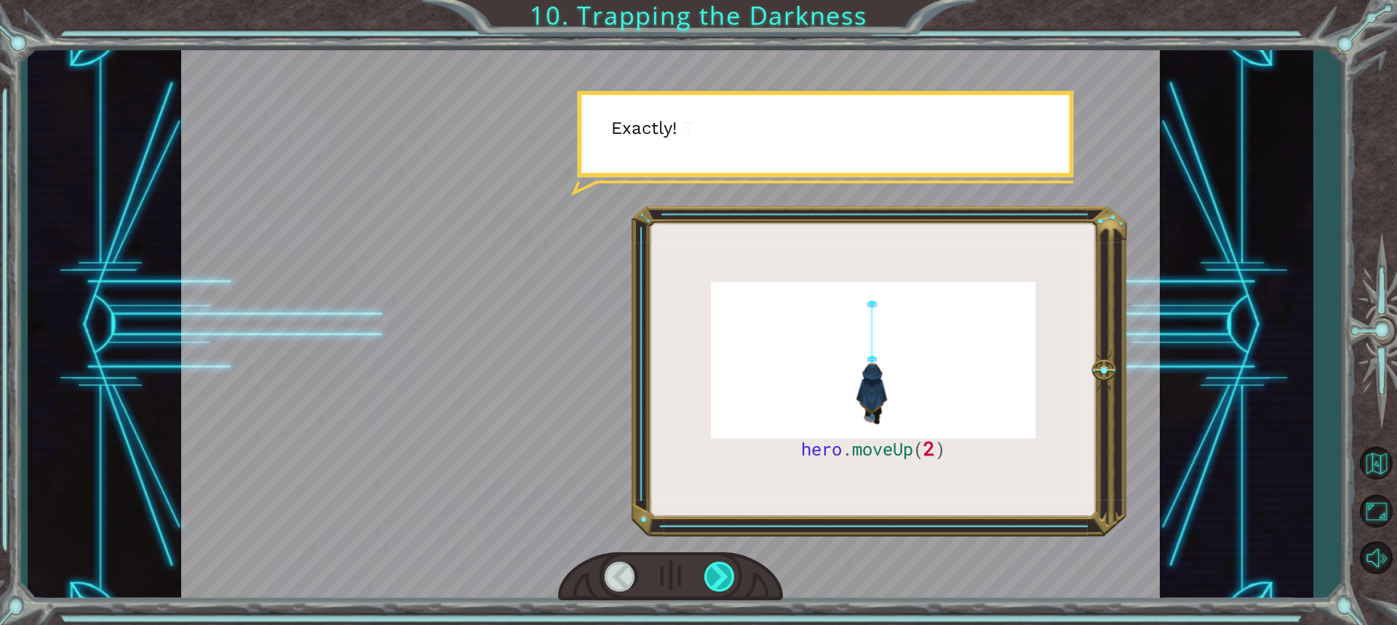
click at [713, 576] on div at bounding box center [720, 577] width 32 height 30
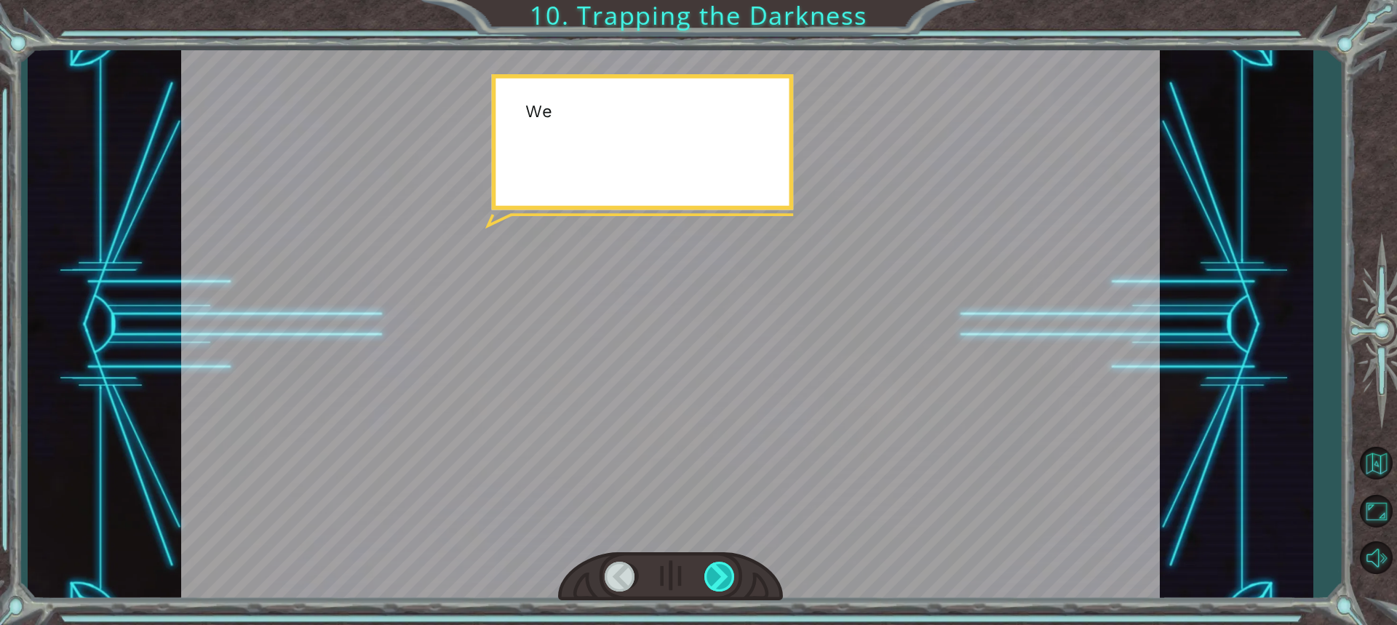
click at [713, 576] on div at bounding box center [720, 577] width 32 height 30
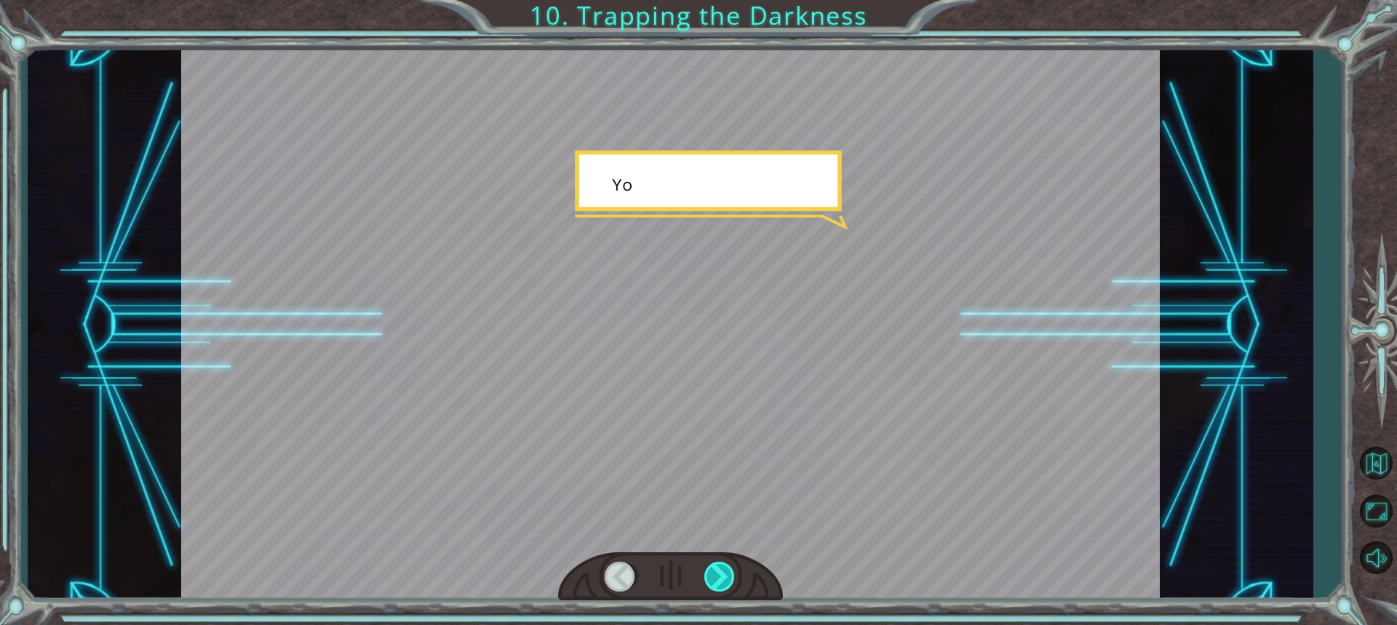
click at [713, 576] on div at bounding box center [720, 577] width 32 height 30
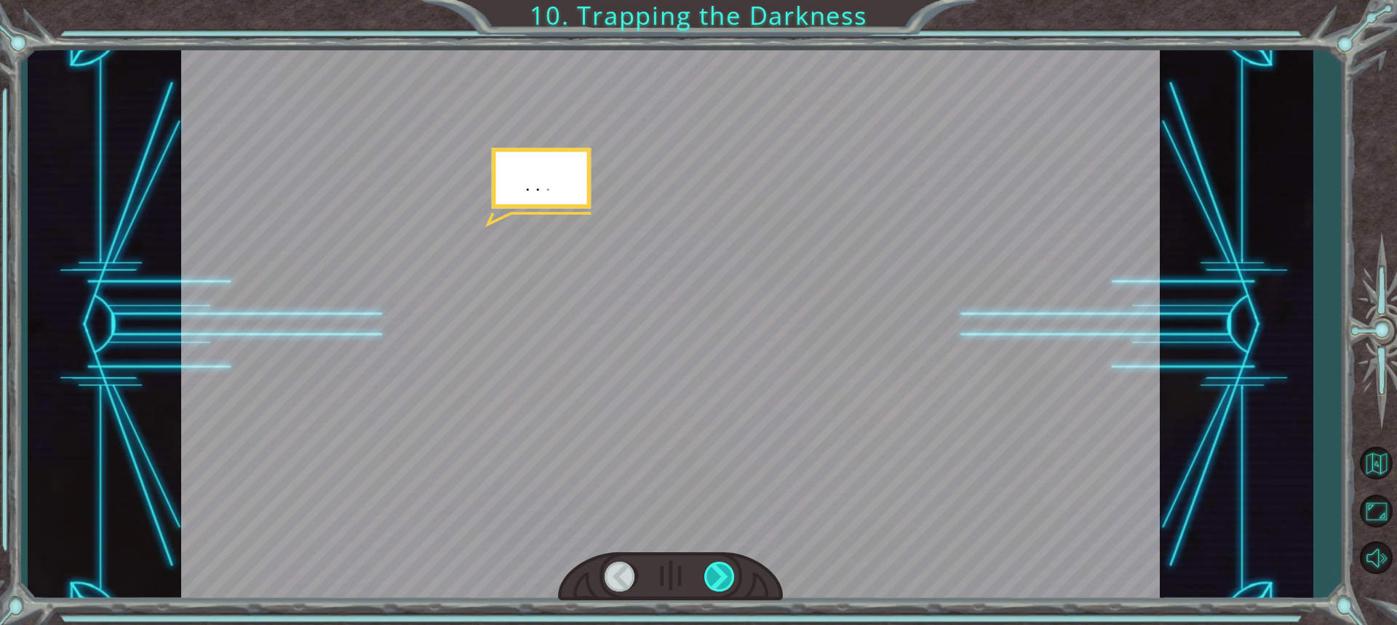
click at [713, 576] on div at bounding box center [720, 577] width 32 height 30
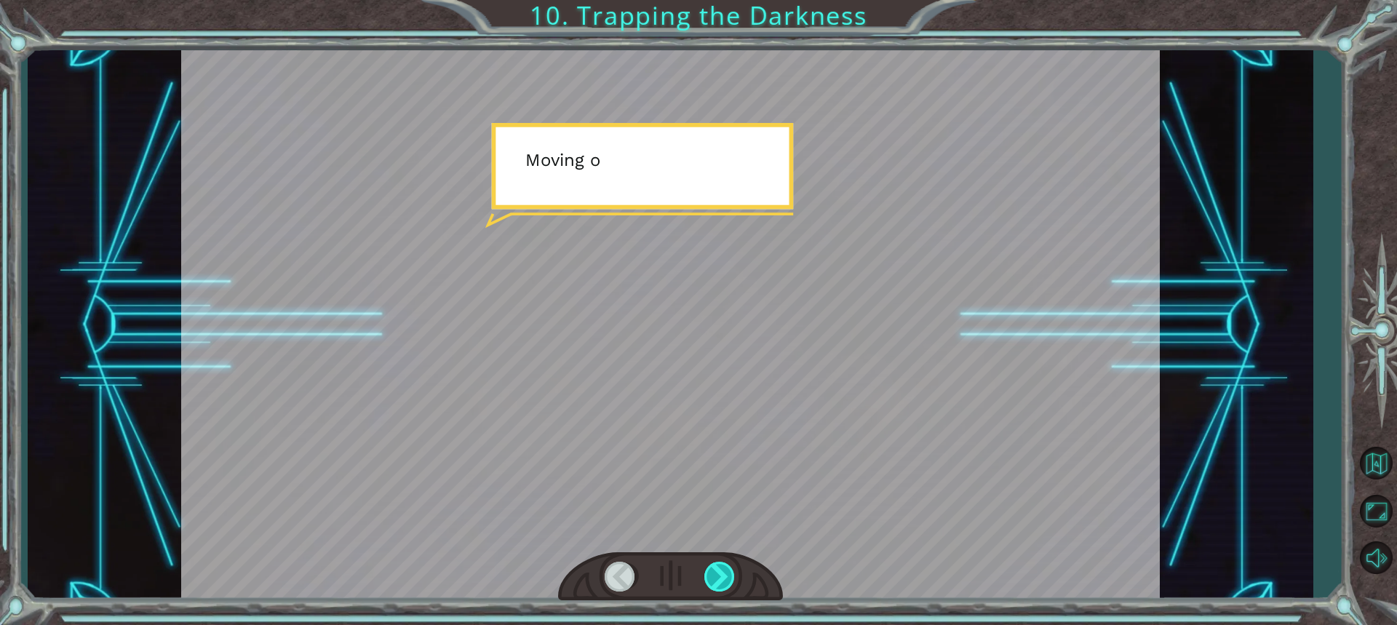
click at [713, 576] on div at bounding box center [720, 577] width 32 height 30
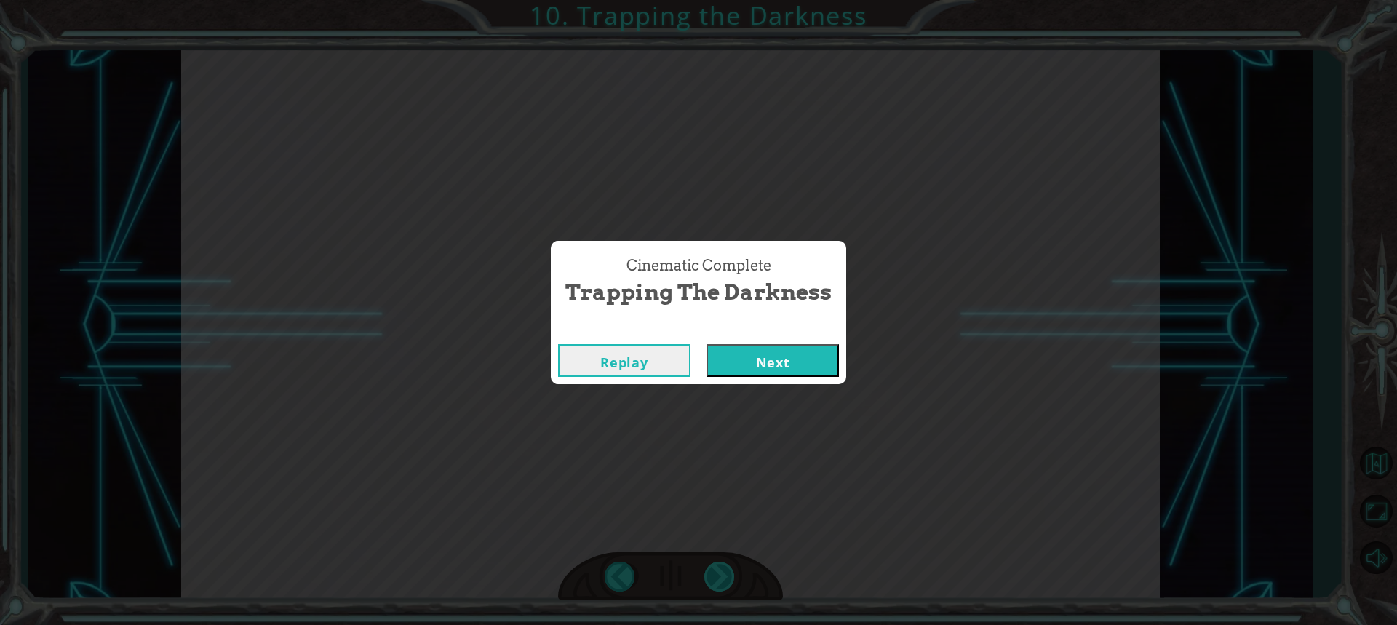
click at [713, 576] on div "Cinematic Complete Trapping the Darkness Replay Next" at bounding box center [698, 312] width 1397 height 625
click at [736, 361] on button "Next" at bounding box center [773, 360] width 132 height 33
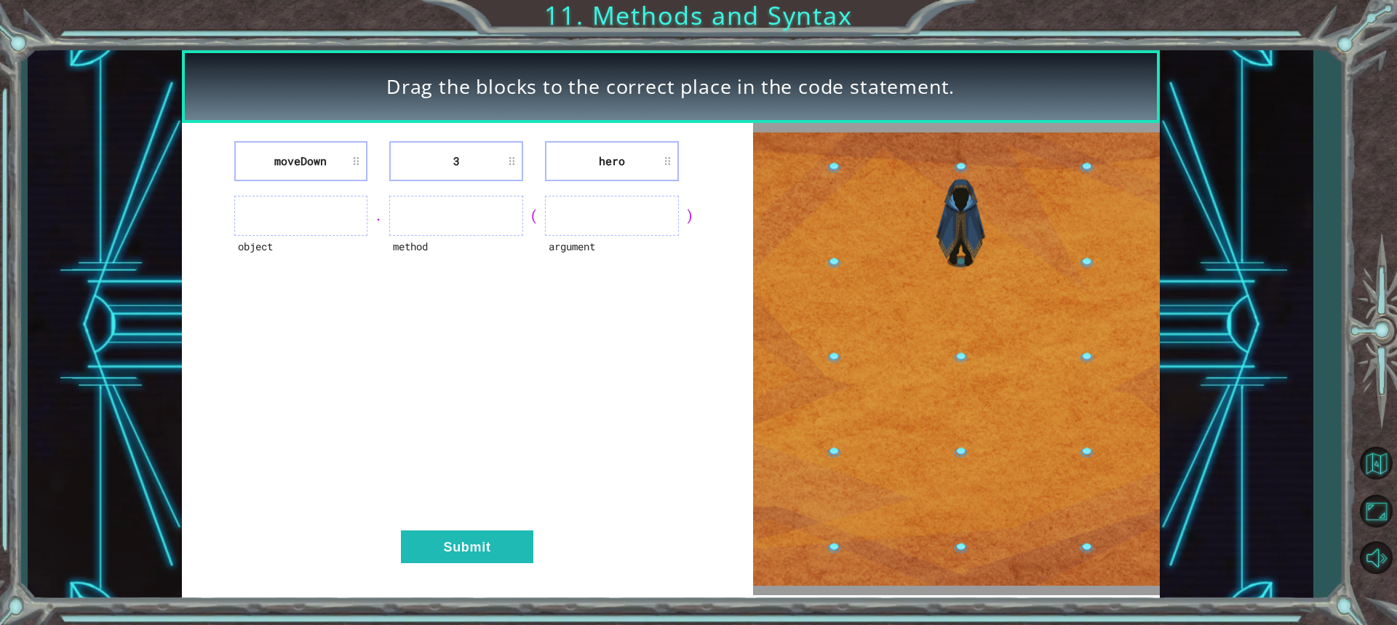
click at [547, 223] on ul at bounding box center [612, 216] width 134 height 40
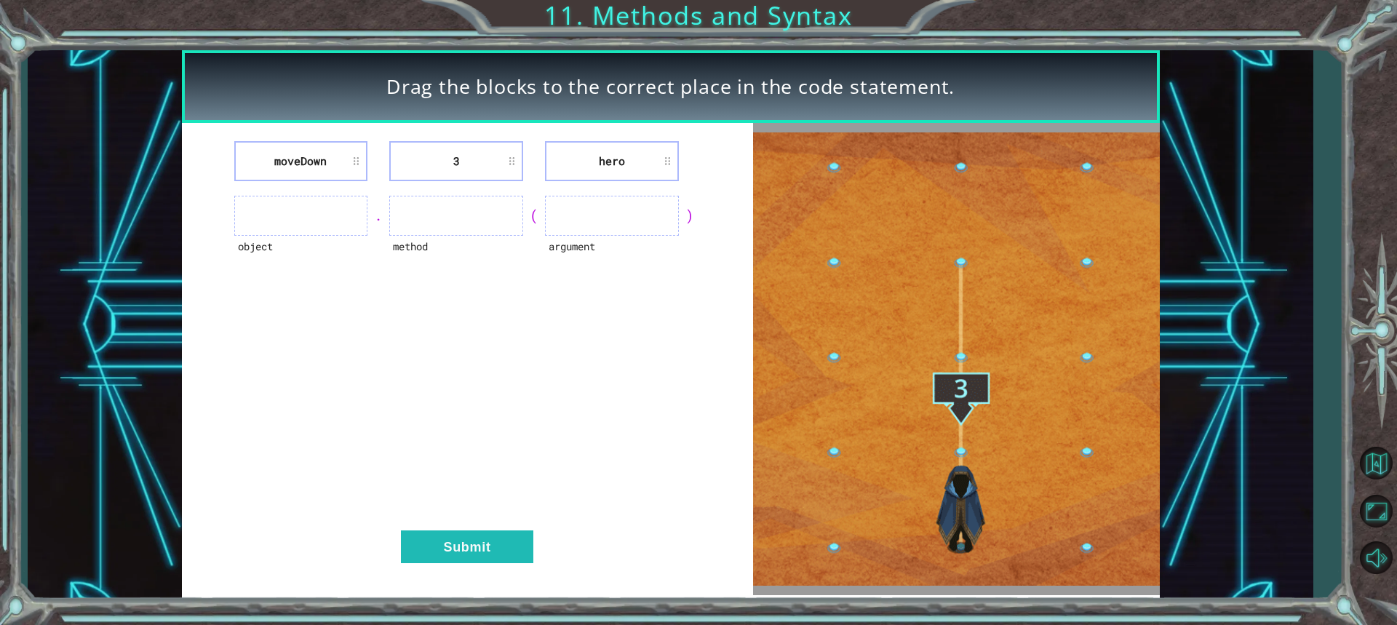
click at [550, 204] on ul at bounding box center [612, 216] width 134 height 40
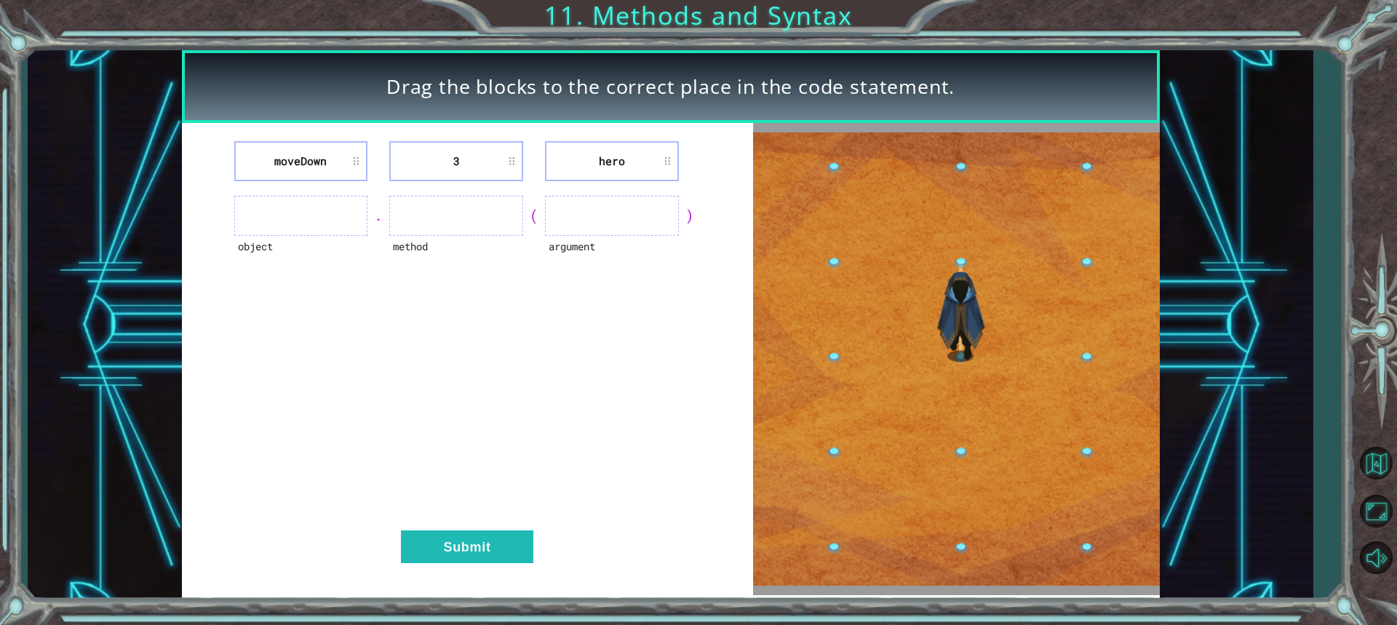
click at [550, 204] on ul at bounding box center [612, 216] width 134 height 40
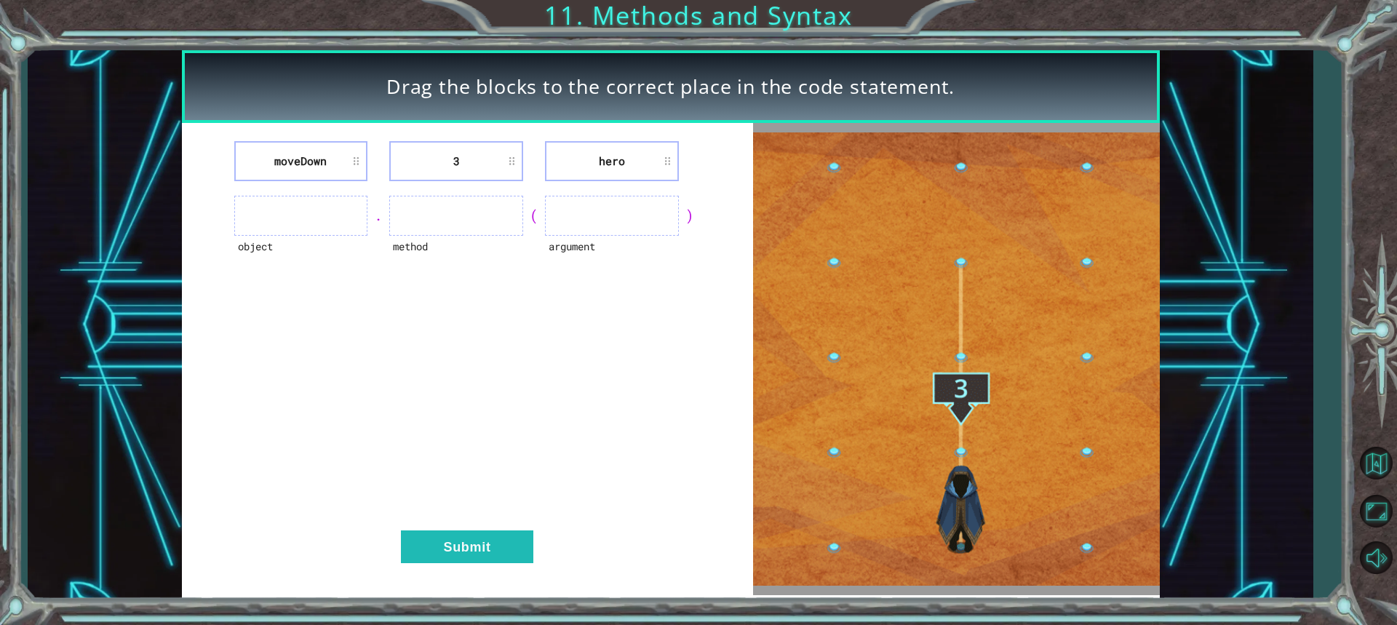
click at [550, 204] on ul at bounding box center [612, 216] width 134 height 40
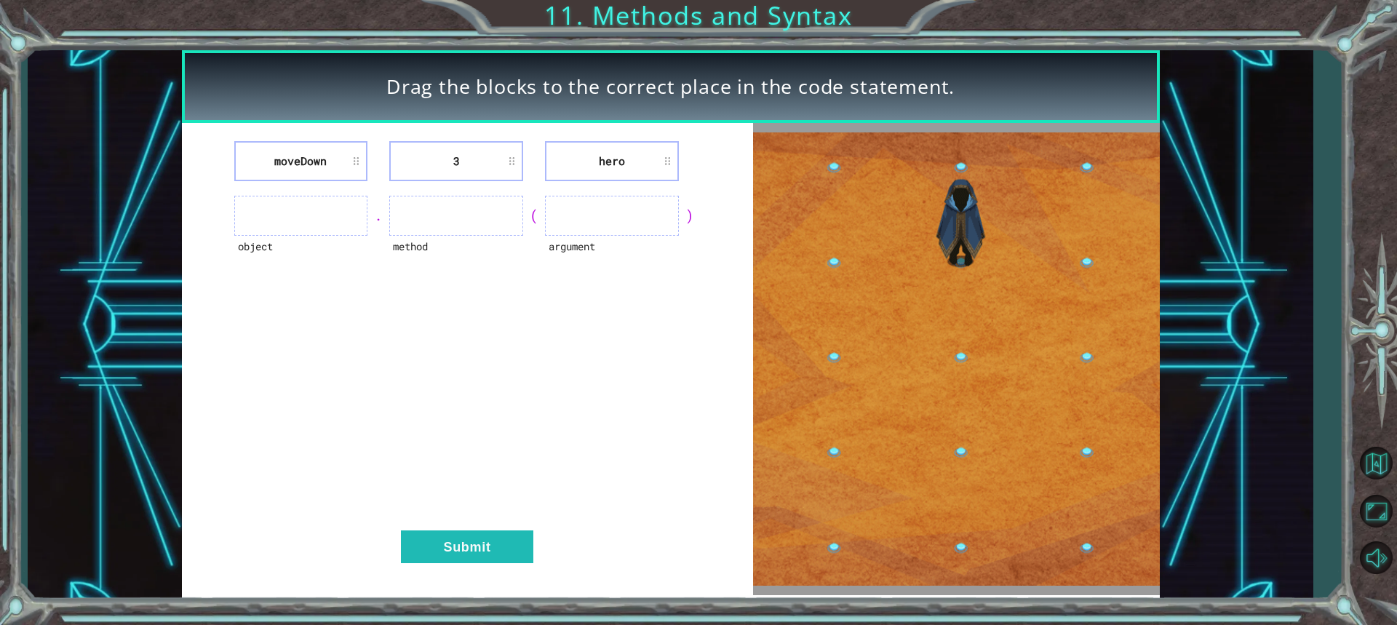
click at [550, 204] on ul at bounding box center [612, 216] width 134 height 40
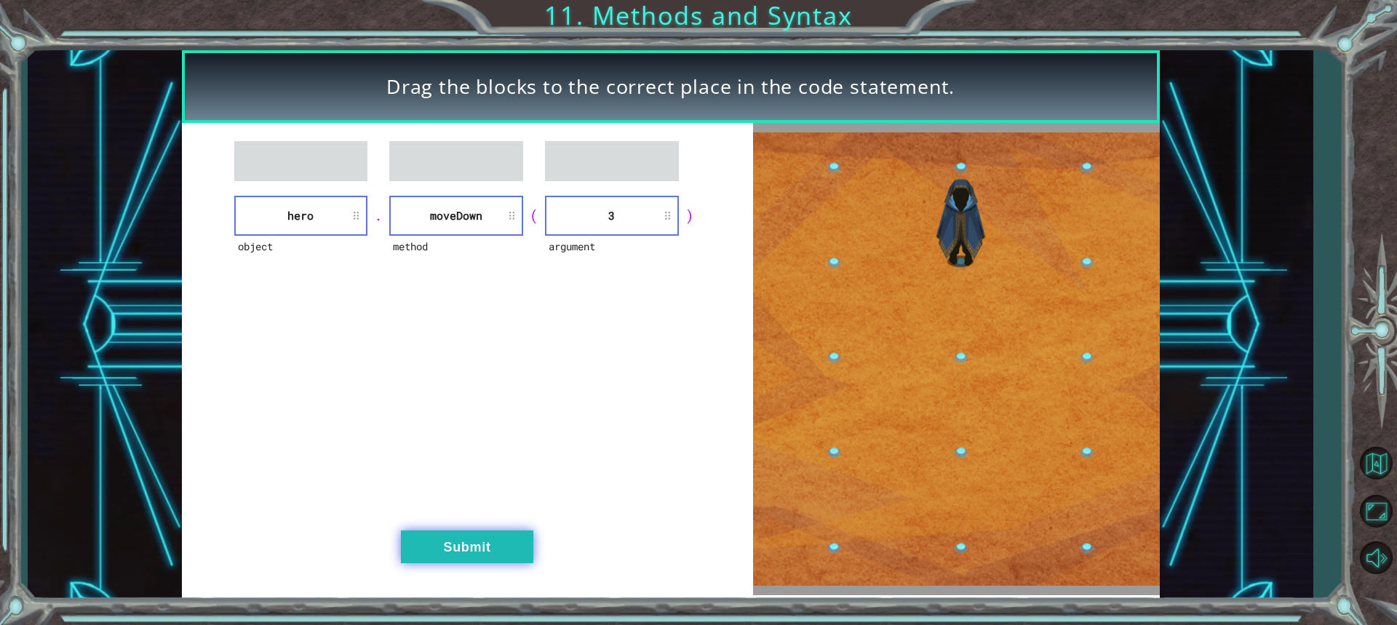
click at [504, 536] on button "Submit" at bounding box center [467, 547] width 132 height 33
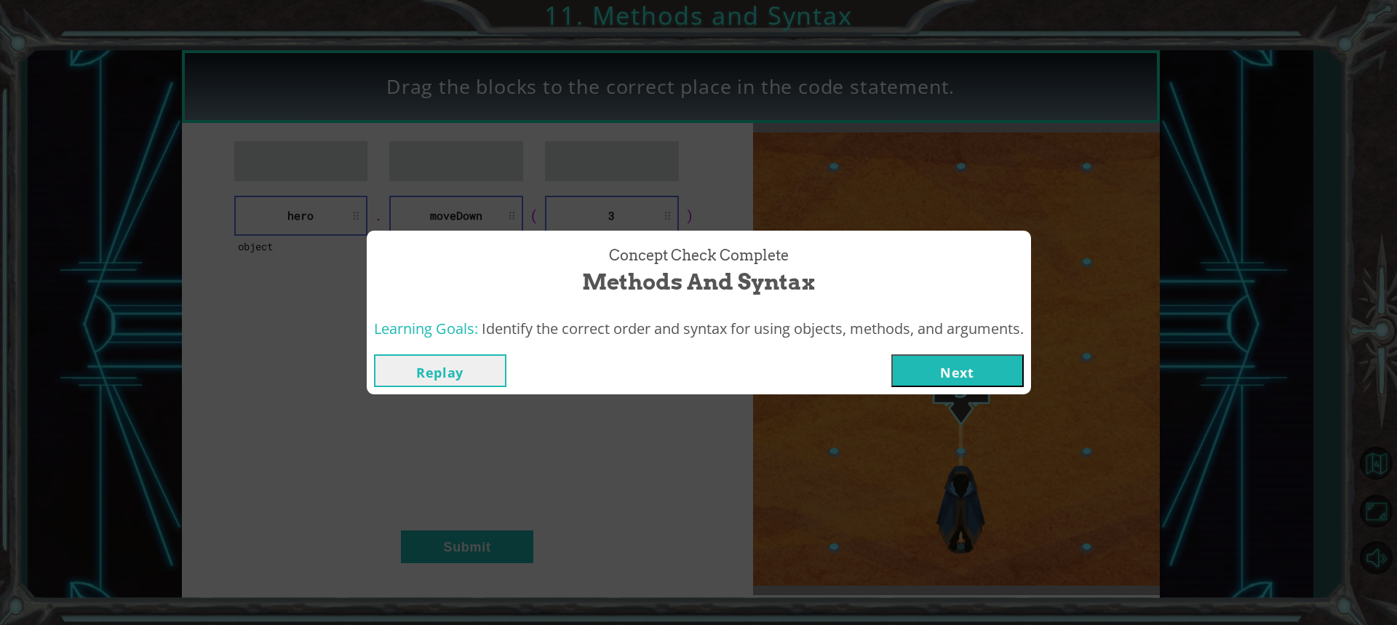
drag, startPoint x: 987, startPoint y: 375, endPoint x: 993, endPoint y: 384, distance: 10.9
click at [988, 374] on button "Next" at bounding box center [957, 370] width 132 height 33
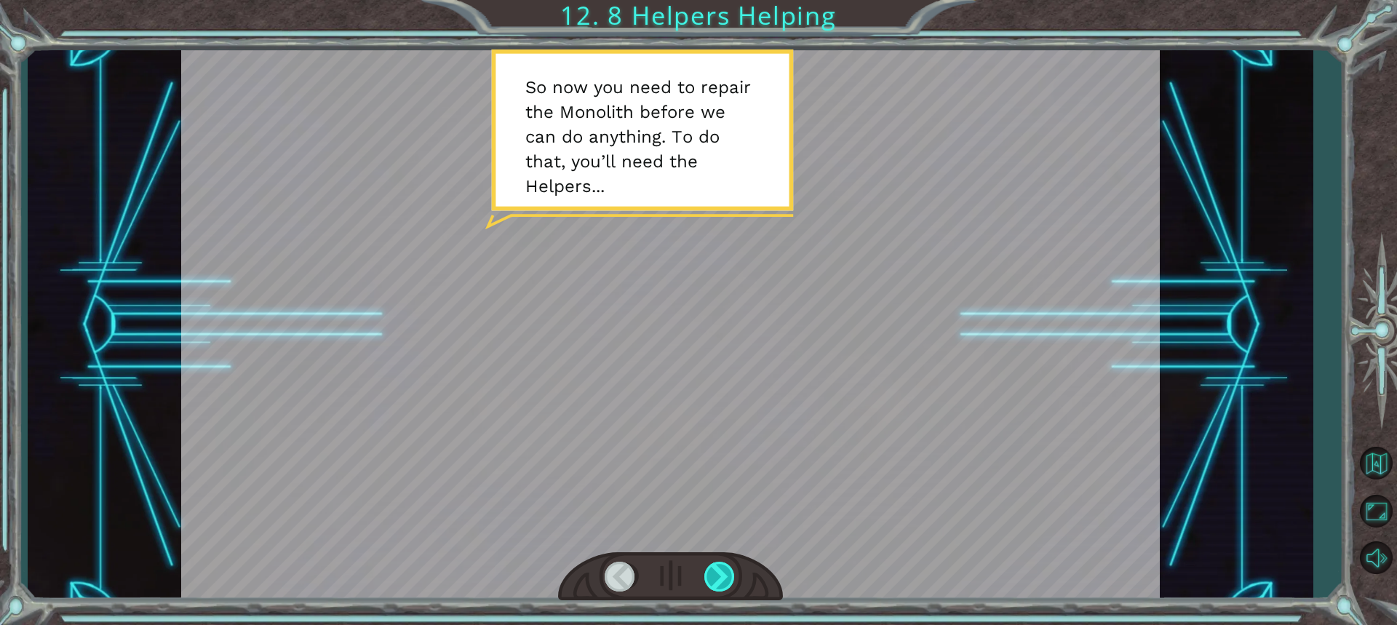
click at [734, 564] on div at bounding box center [720, 577] width 32 height 30
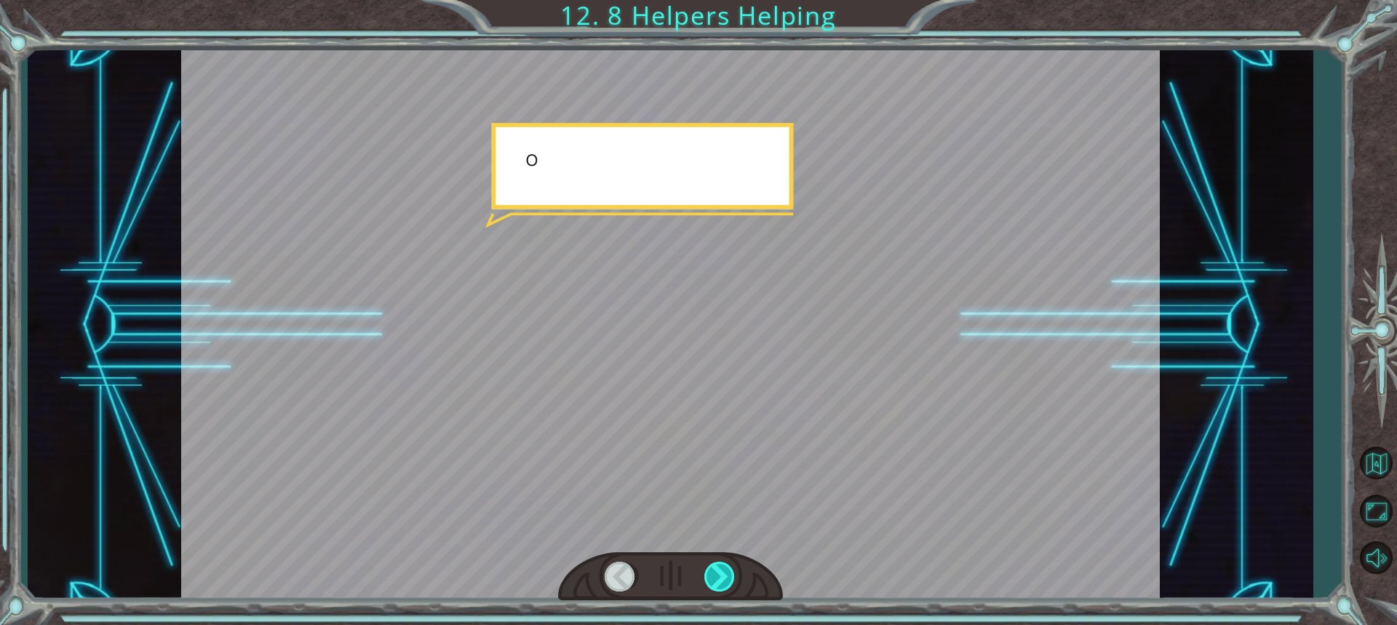
click at [734, 564] on div at bounding box center [720, 577] width 32 height 30
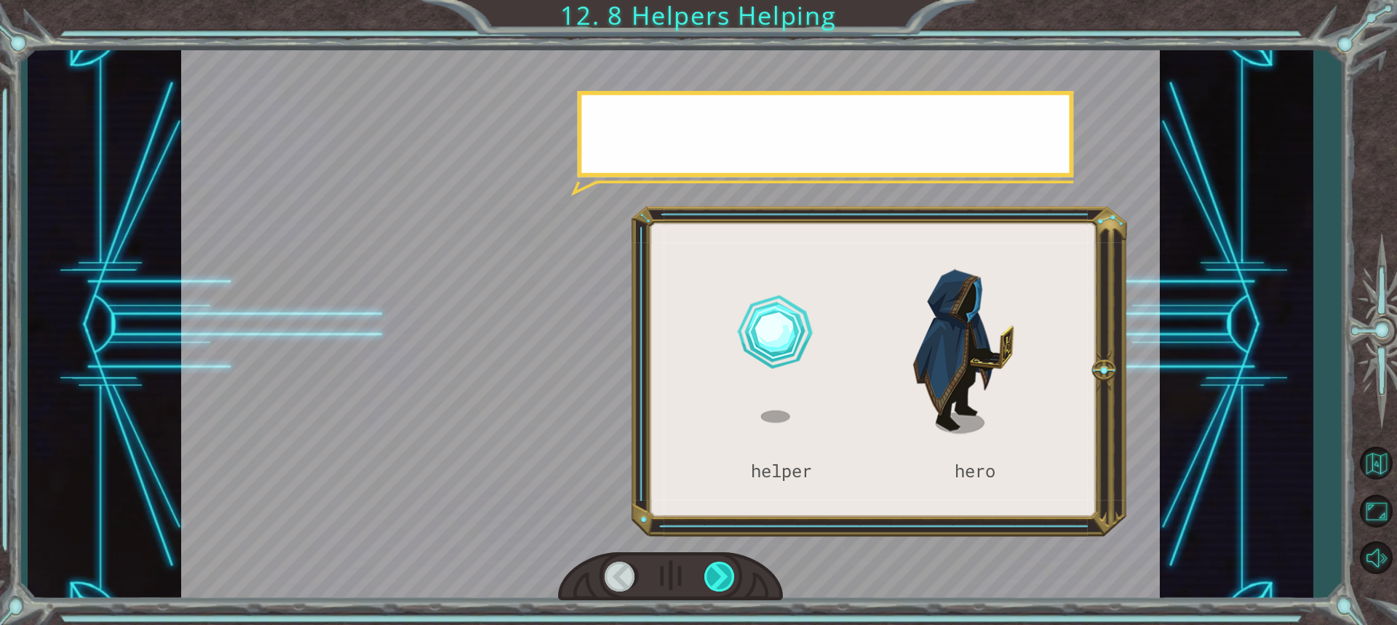
click at [734, 564] on div at bounding box center [720, 577] width 32 height 30
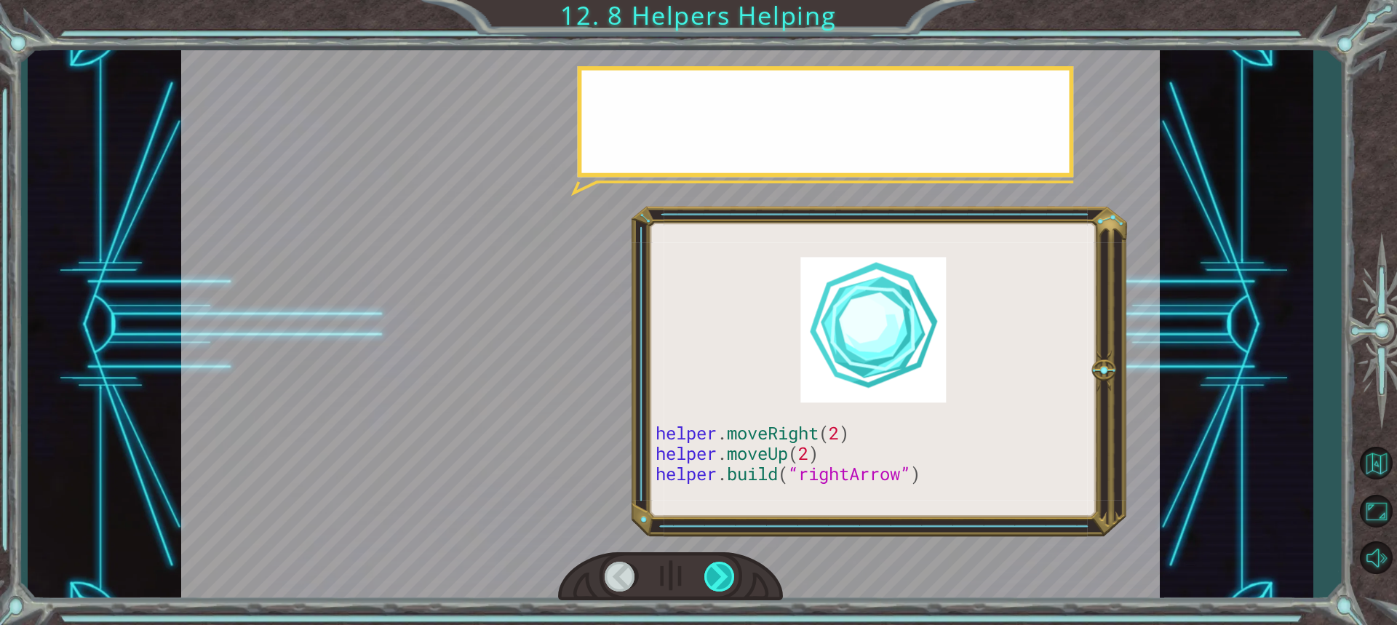
click at [734, 564] on div at bounding box center [720, 577] width 32 height 30
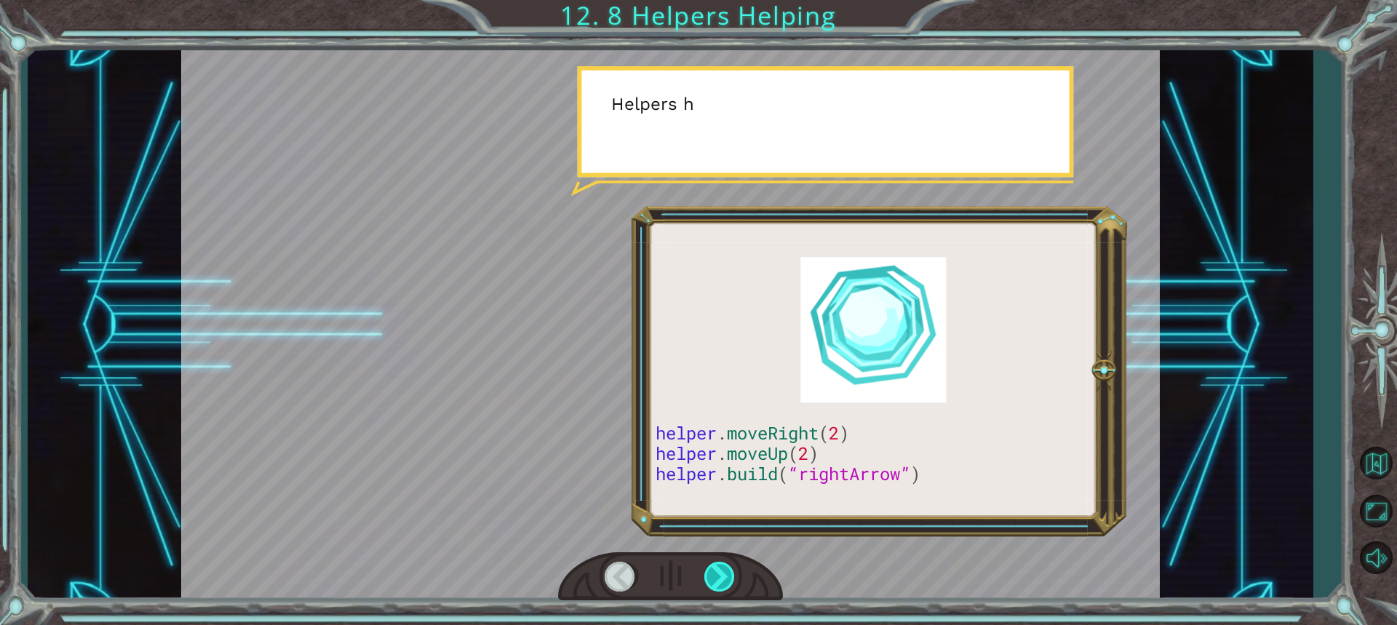
click at [734, 564] on div at bounding box center [720, 577] width 32 height 30
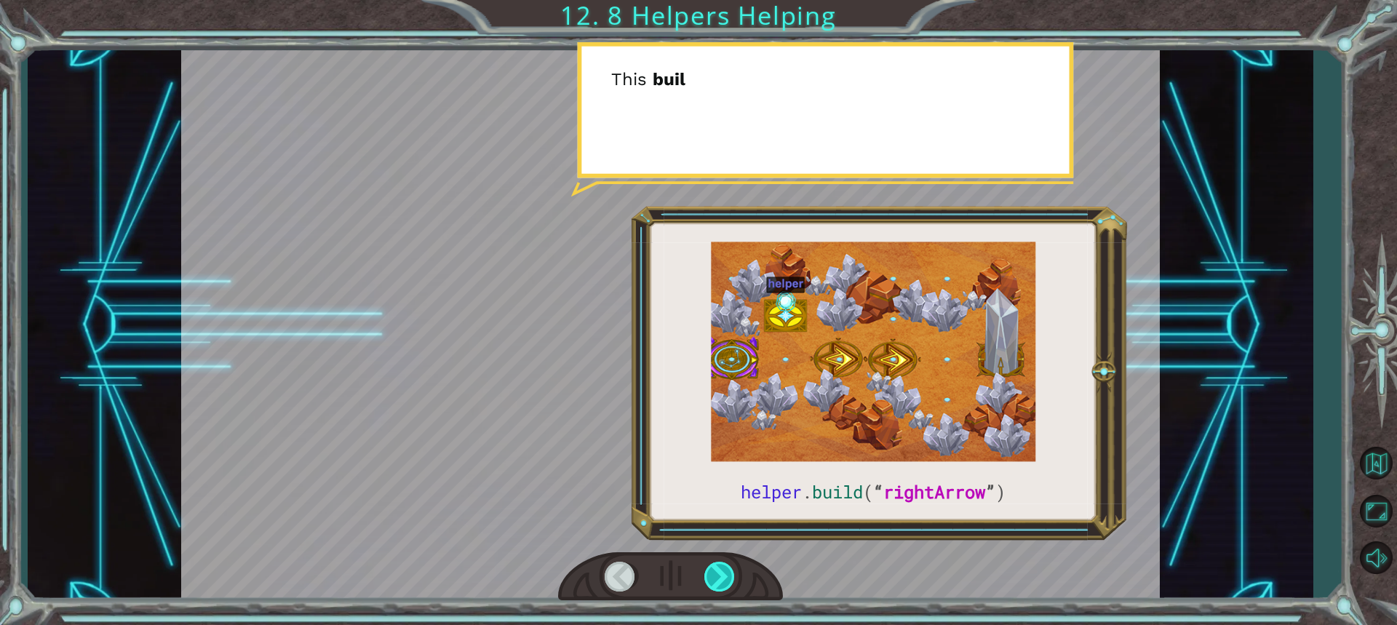
click at [734, 564] on div at bounding box center [720, 577] width 32 height 30
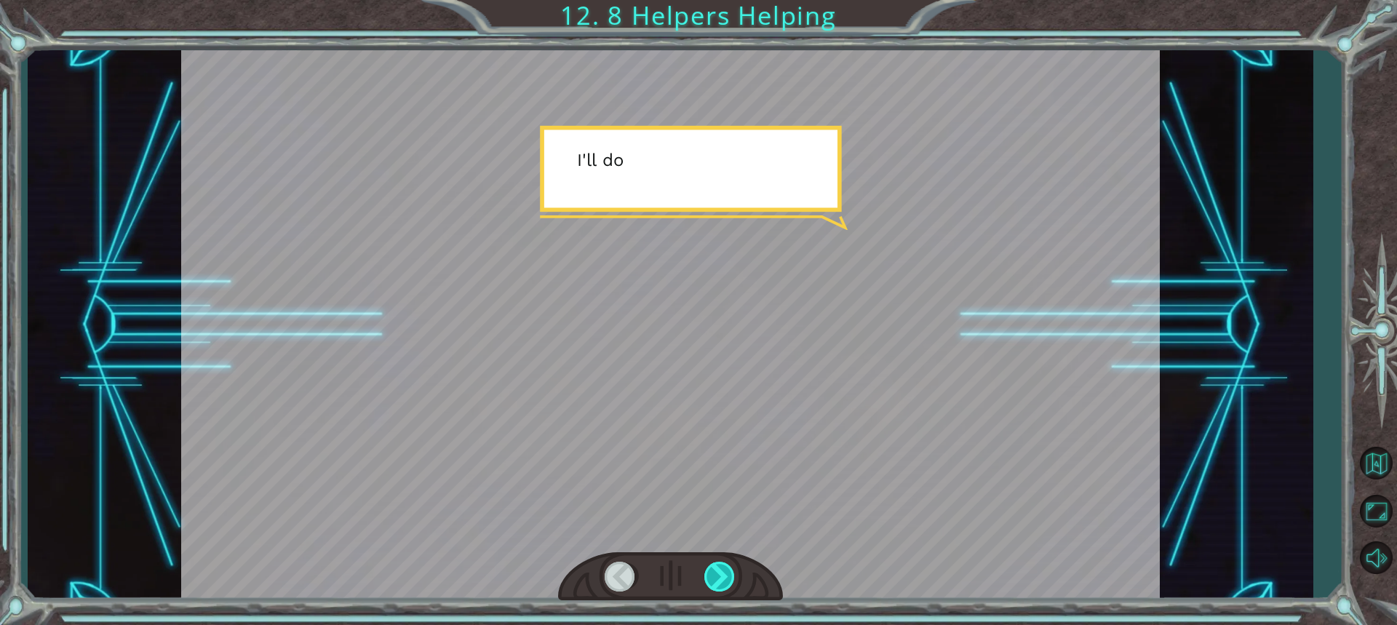
click at [734, 564] on div at bounding box center [720, 577] width 32 height 30
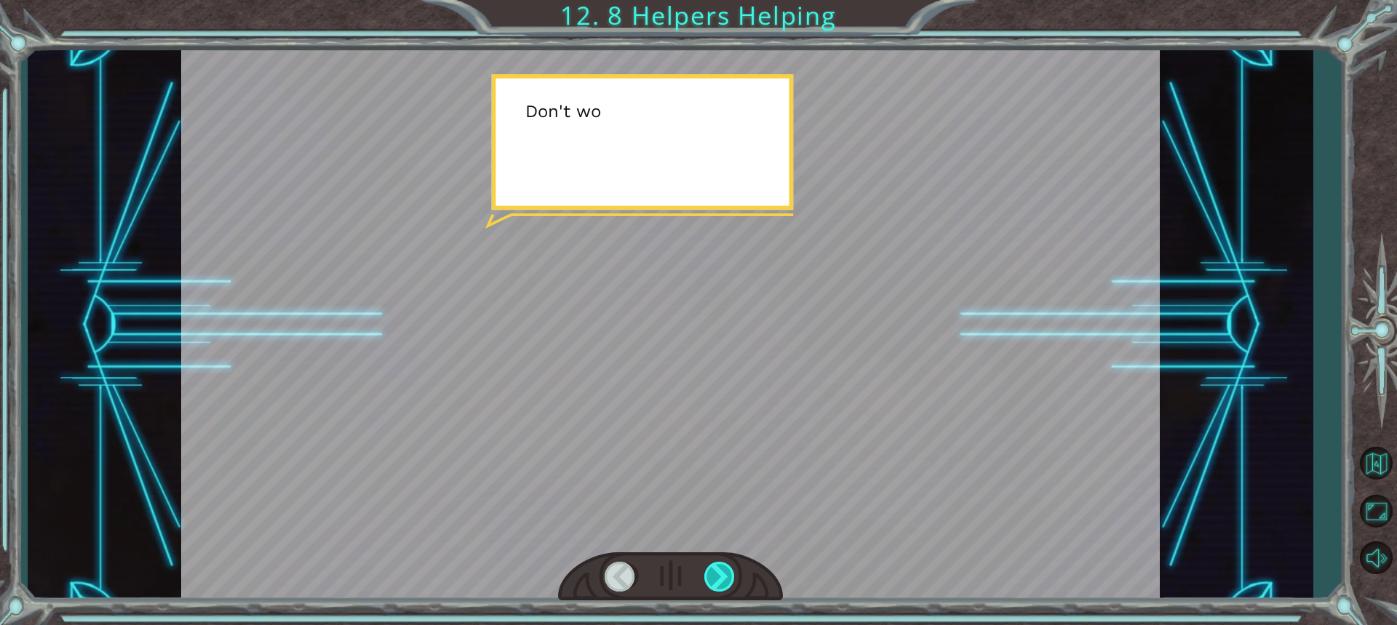
click at [734, 564] on div at bounding box center [720, 577] width 32 height 30
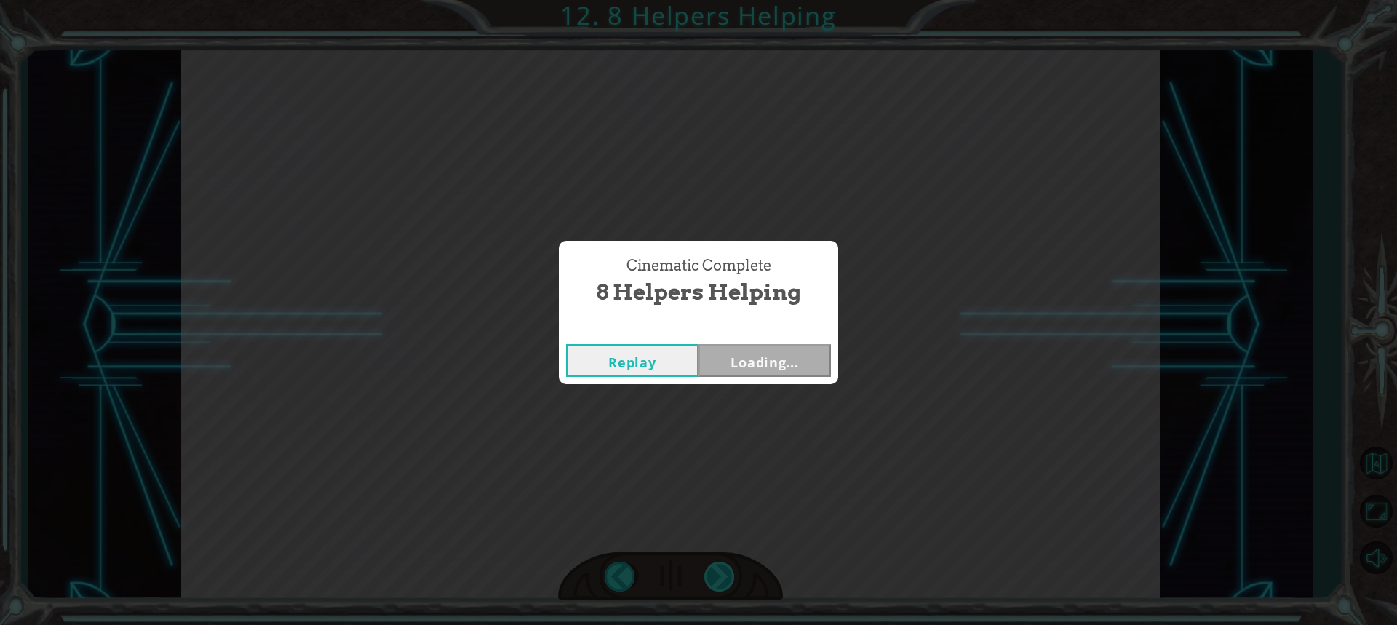
click at [734, 564] on div "Cinematic Complete 8 Helpers Helping Replay Loading..." at bounding box center [698, 312] width 1397 height 625
click at [814, 371] on button "Next" at bounding box center [765, 360] width 132 height 33
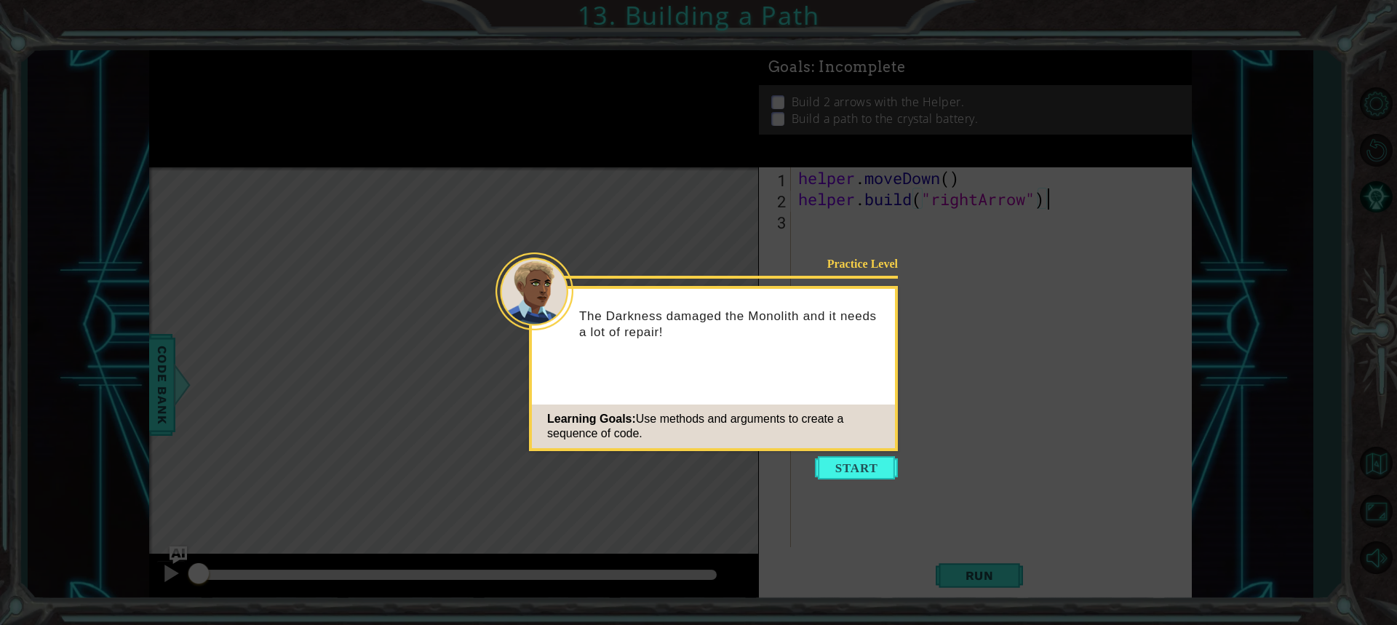
click at [890, 480] on icon at bounding box center [698, 312] width 1397 height 625
click at [872, 475] on button "Start" at bounding box center [856, 467] width 83 height 23
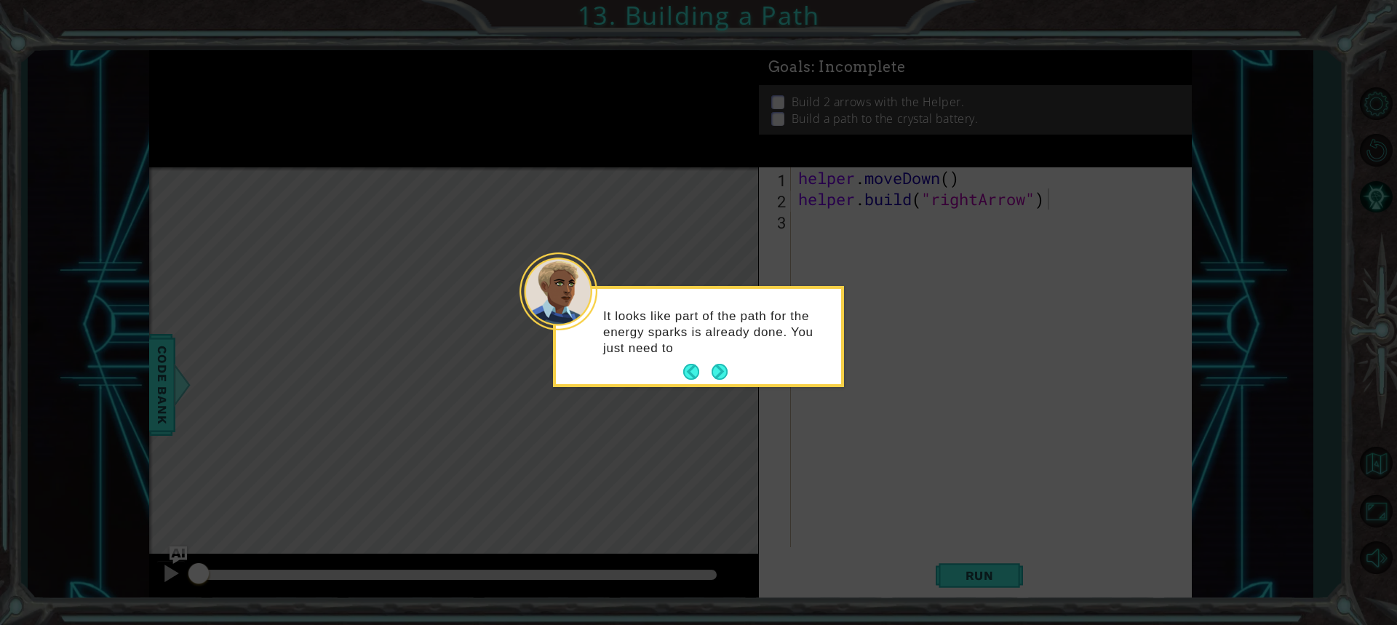
click at [739, 371] on div "It looks like part of the path for the energy sparks is already done. You just …" at bounding box center [698, 340] width 285 height 90
click at [720, 377] on button "Next" at bounding box center [719, 372] width 21 height 21
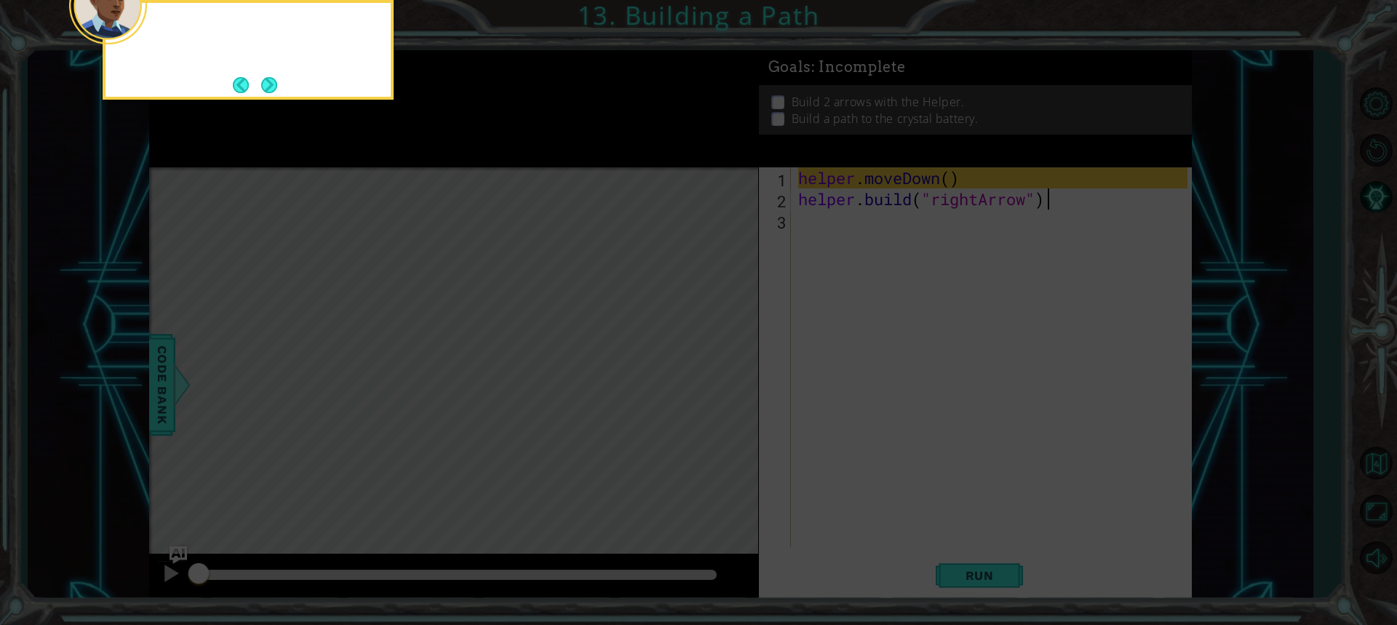
click at [720, 377] on icon at bounding box center [698, 93] width 1397 height 1063
click at [268, 76] on button "Next" at bounding box center [269, 85] width 19 height 19
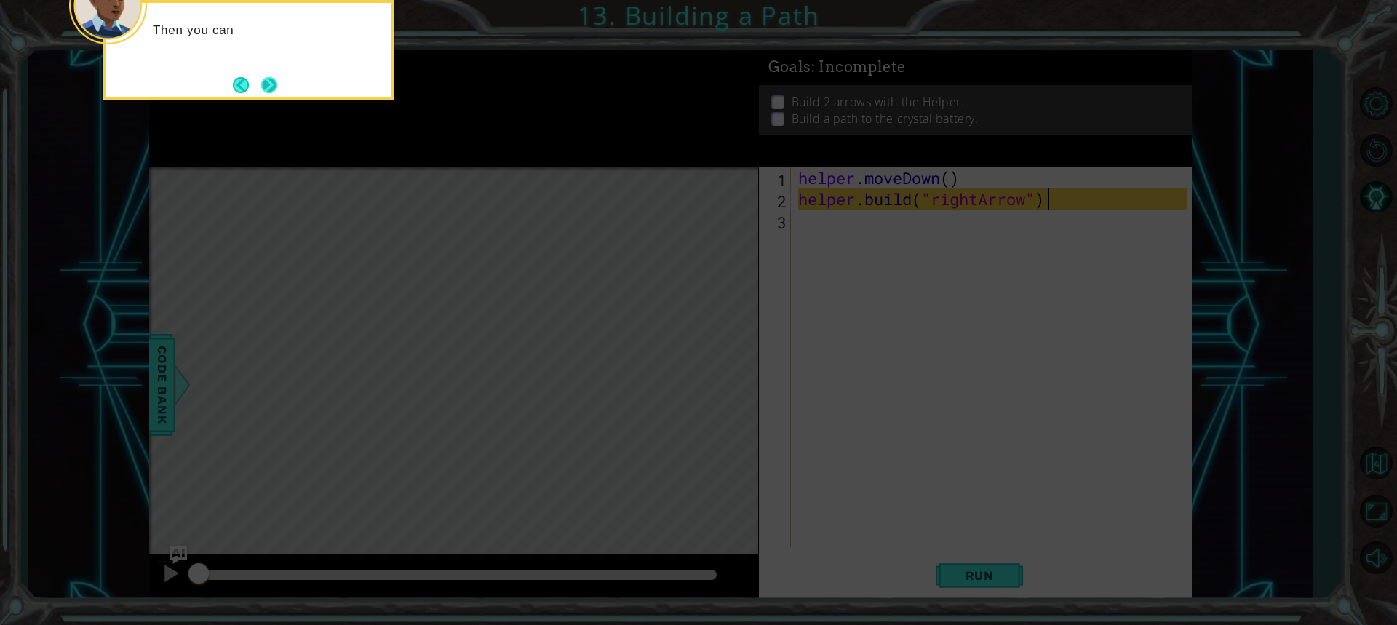
click at [277, 79] on button "Next" at bounding box center [269, 85] width 22 height 22
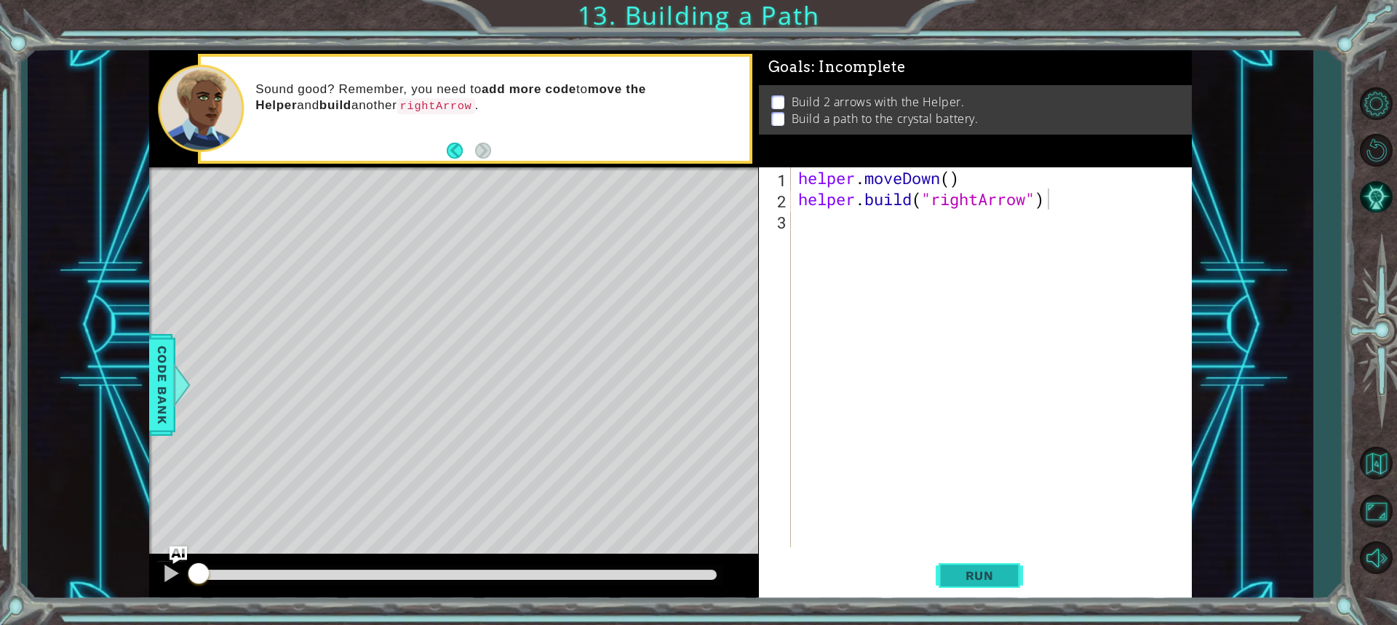
click at [962, 582] on span "Run" at bounding box center [979, 575] width 57 height 15
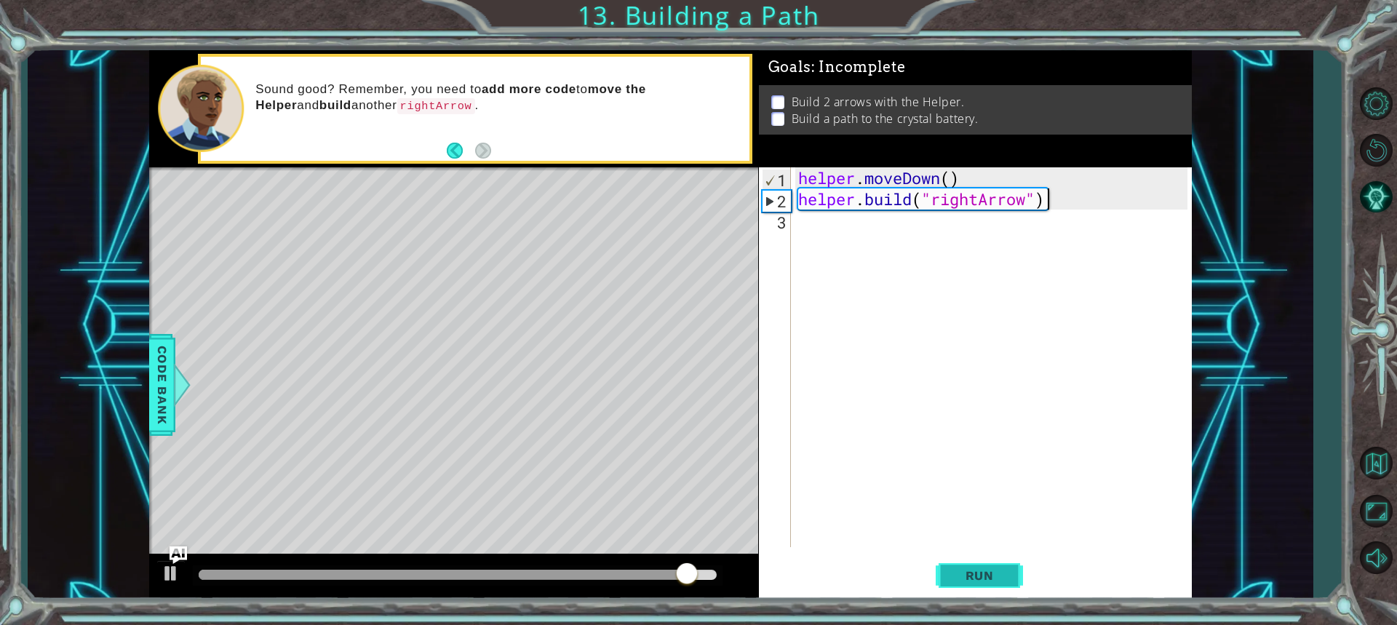
click at [964, 565] on button "Run" at bounding box center [979, 575] width 87 height 43
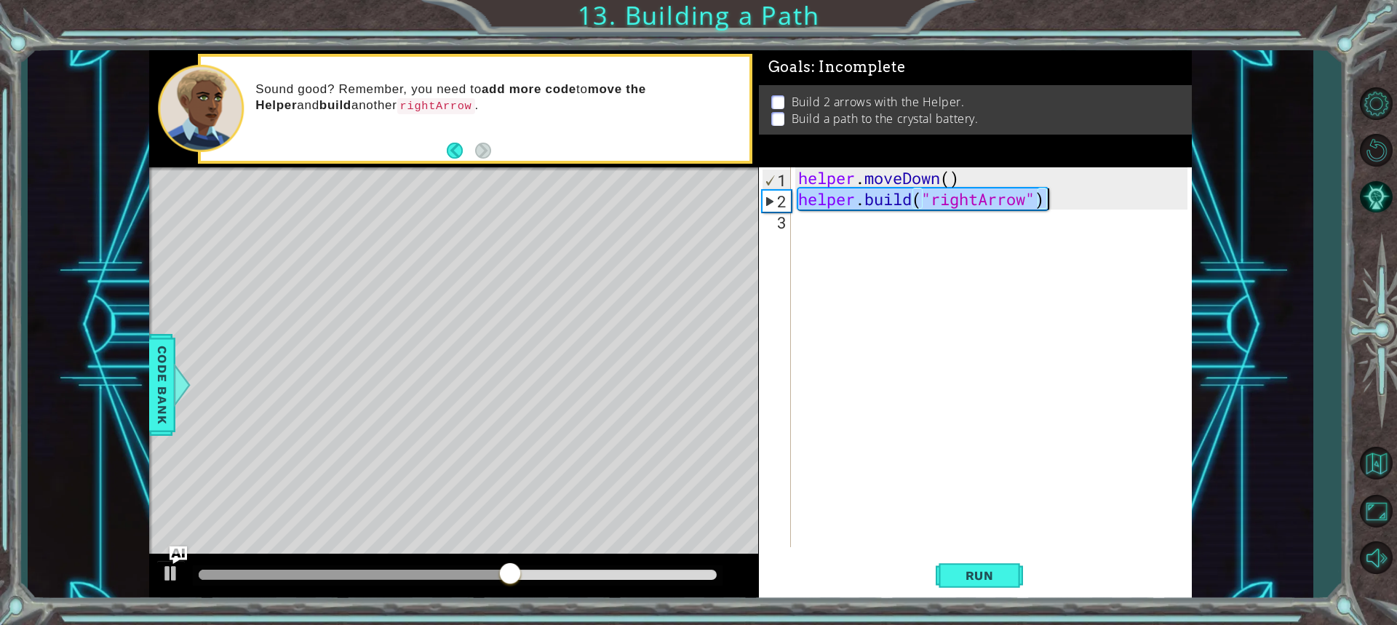
drag, startPoint x: 801, startPoint y: 196, endPoint x: 1054, endPoint y: 202, distance: 254.0
click at [1054, 202] on div "helper . moveDown ( ) helper . build ( "rightArrow" )" at bounding box center [995, 378] width 400 height 422
click at [918, 212] on div "helper . moveDown ( ) helper . build ( "rightArrow" )" at bounding box center [995, 378] width 400 height 422
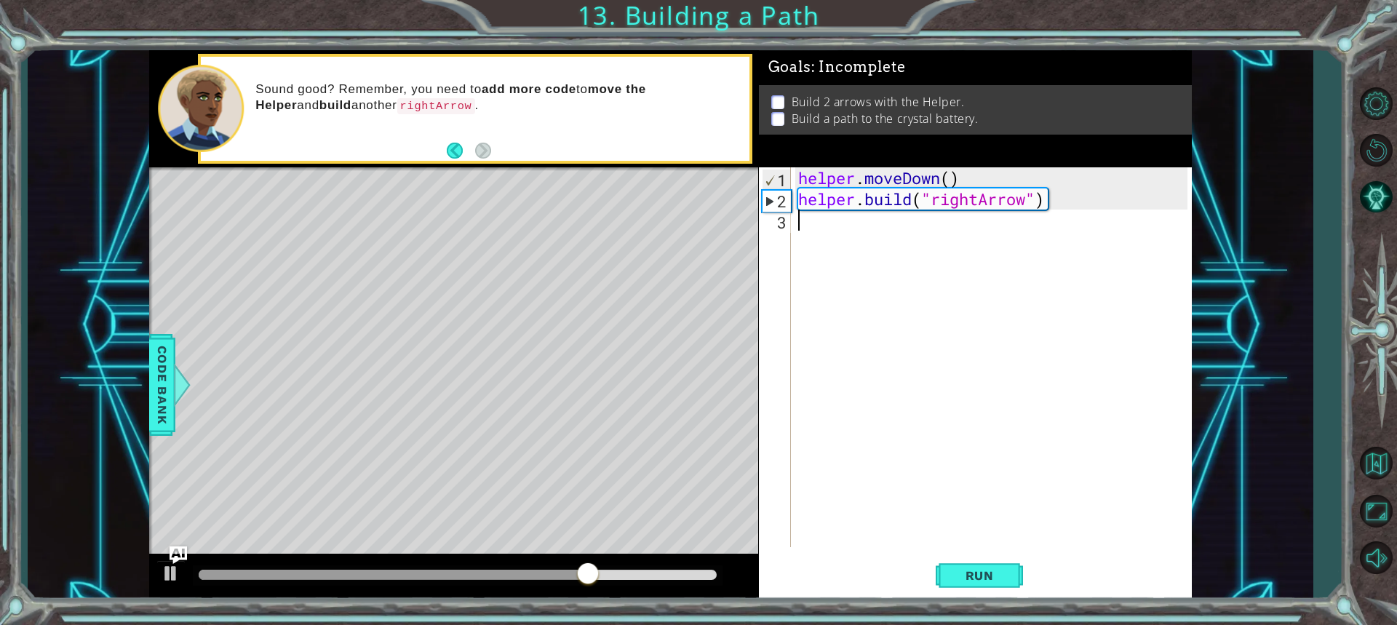
paste textarea "[DOMAIN_NAME]("rightArrow")"
type textarea "[DOMAIN_NAME]("rightArrow")"
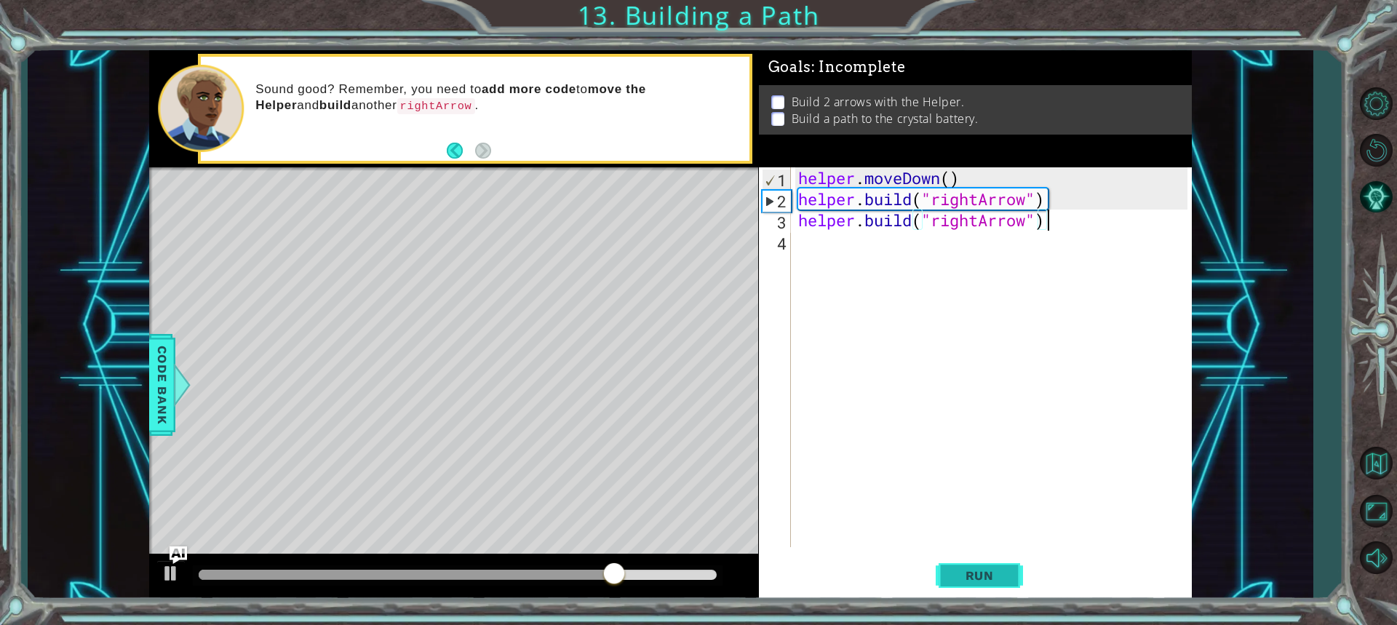
click at [1004, 584] on button "Run" at bounding box center [979, 575] width 87 height 43
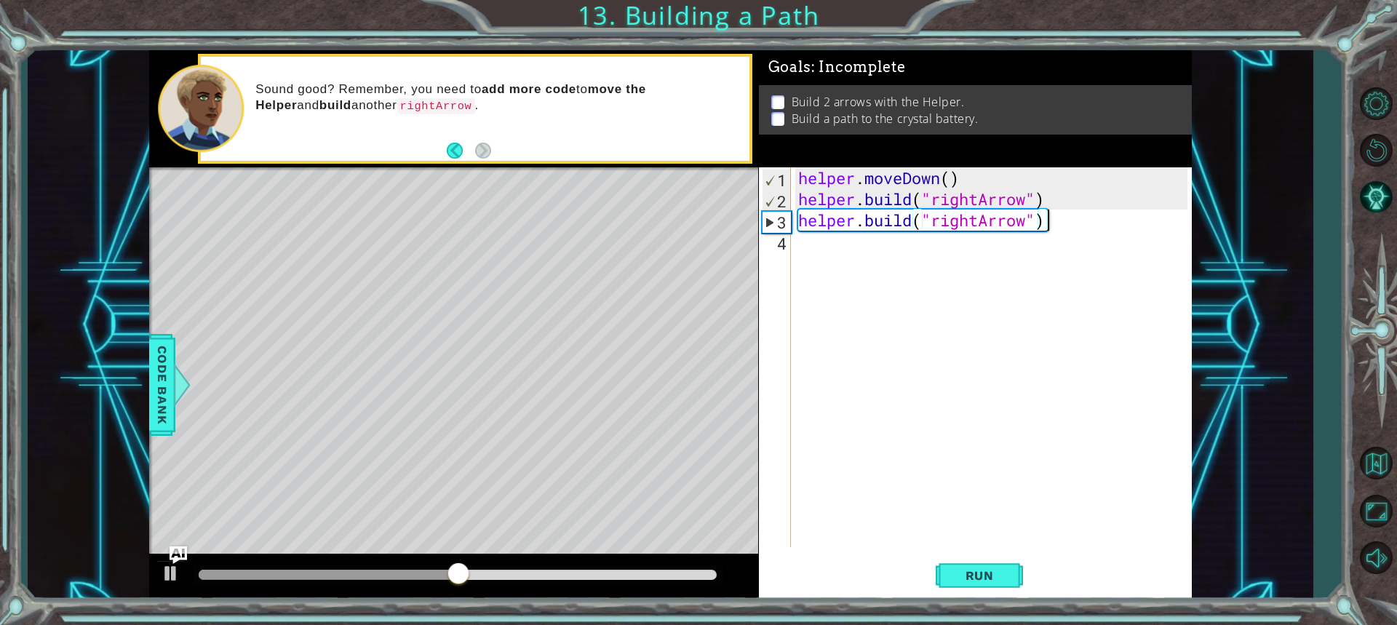
click at [961, 237] on div "helper . moveDown ( ) helper . build ( "rightArrow" ) helper . build ( "rightAr…" at bounding box center [995, 378] width 400 height 422
drag, startPoint x: 795, startPoint y: 212, endPoint x: 1045, endPoint y: 225, distance: 250.6
click at [1045, 225] on div "helper . moveDown ( ) helper . build ( "rightArrow" ) helper . build ( "rightAr…" at bounding box center [991, 357] width 392 height 380
type textarea "[DOMAIN_NAME]("rightArrow")"
click at [937, 246] on div "helper . moveDown ( ) helper . build ( "rightArrow" ) helper . build ( "rightAr…" at bounding box center [995, 378] width 400 height 422
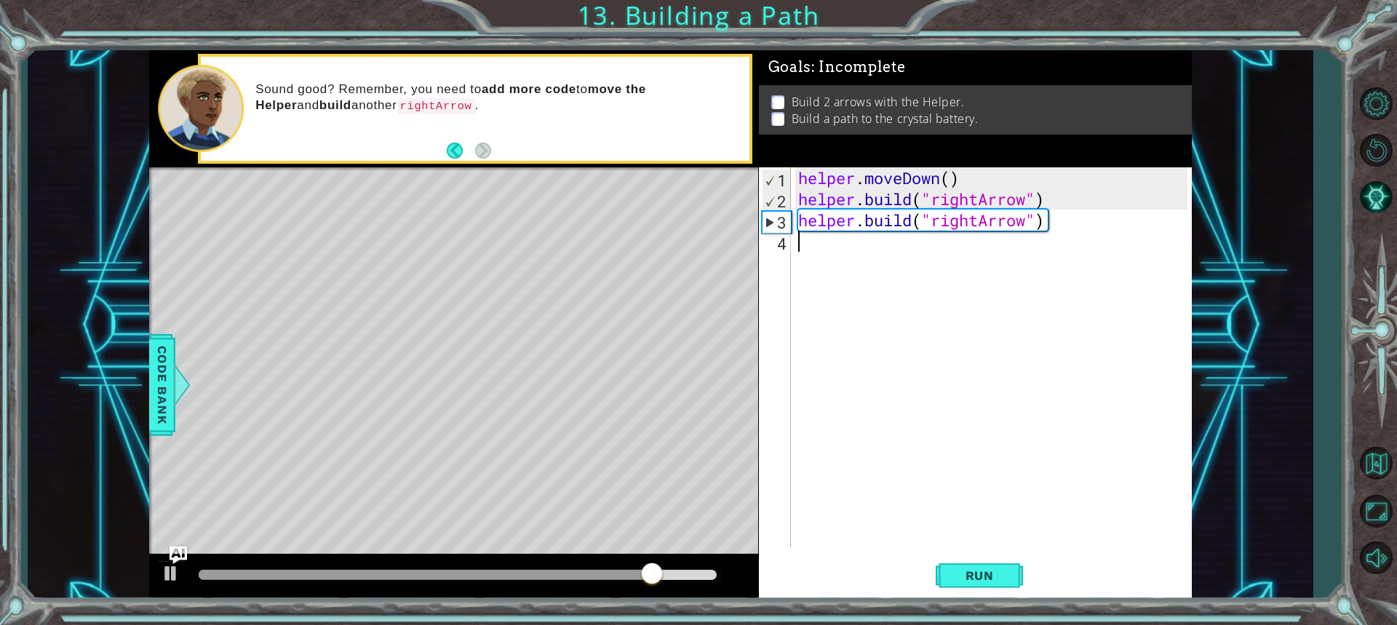
paste textarea "[DOMAIN_NAME]("rightArrow")"
type textarea "[DOMAIN_NAME]("rightArrow")"
click at [997, 571] on span "Run" at bounding box center [979, 575] width 57 height 15
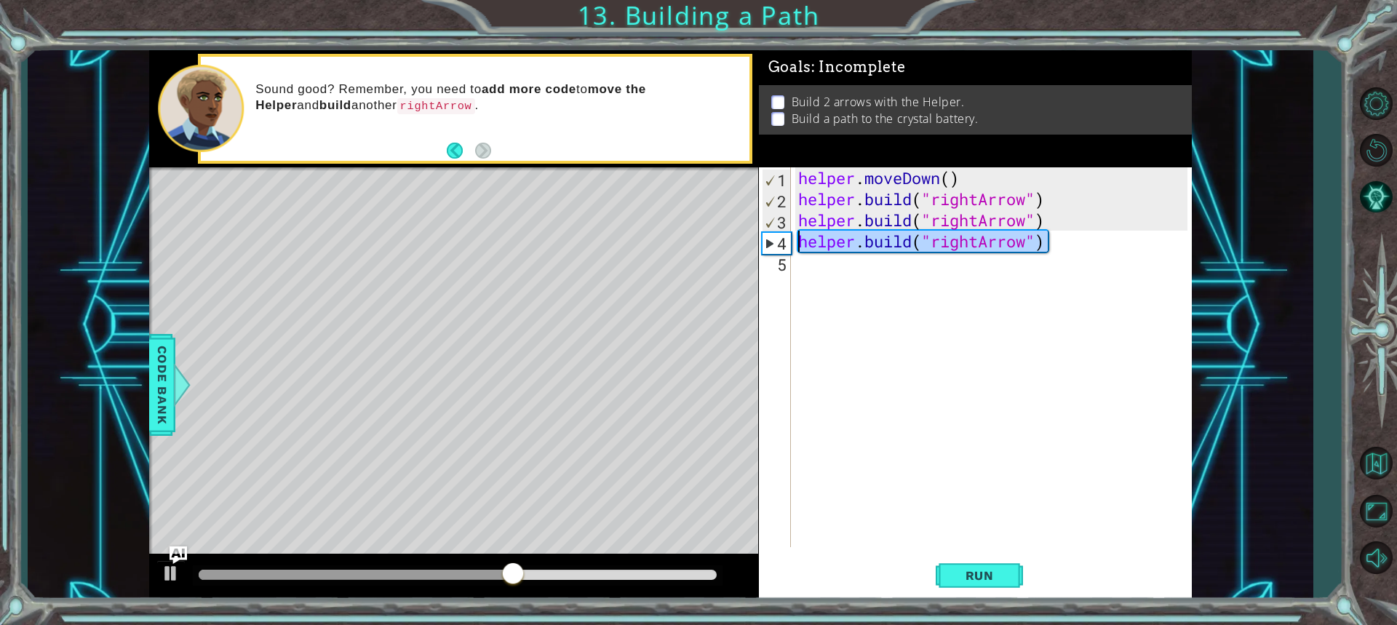
drag, startPoint x: 1058, startPoint y: 245, endPoint x: 794, endPoint y: 247, distance: 264.2
click at [794, 247] on div "[DOMAIN_NAME]("rightArrow") 1 2 3 4 5 helper . moveDown ( ) helper . build ( "r…" at bounding box center [973, 357] width 429 height 380
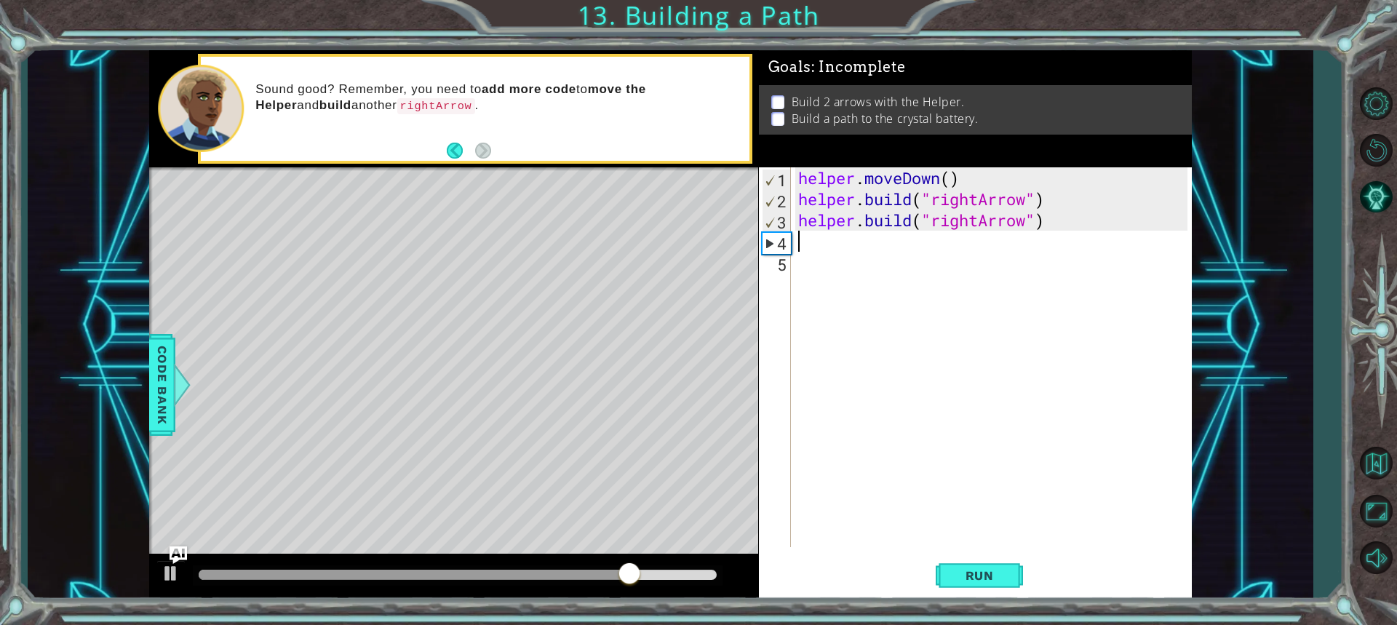
click at [688, 567] on div at bounding box center [457, 575] width 529 height 20
drag, startPoint x: 648, startPoint y: 573, endPoint x: 805, endPoint y: 491, distance: 176.8
click at [805, 491] on div "1 ההההההההההההההההההההההההההההההההההההההההההההההההההההההההההההההההההההההההההההה…" at bounding box center [670, 325] width 1043 height 550
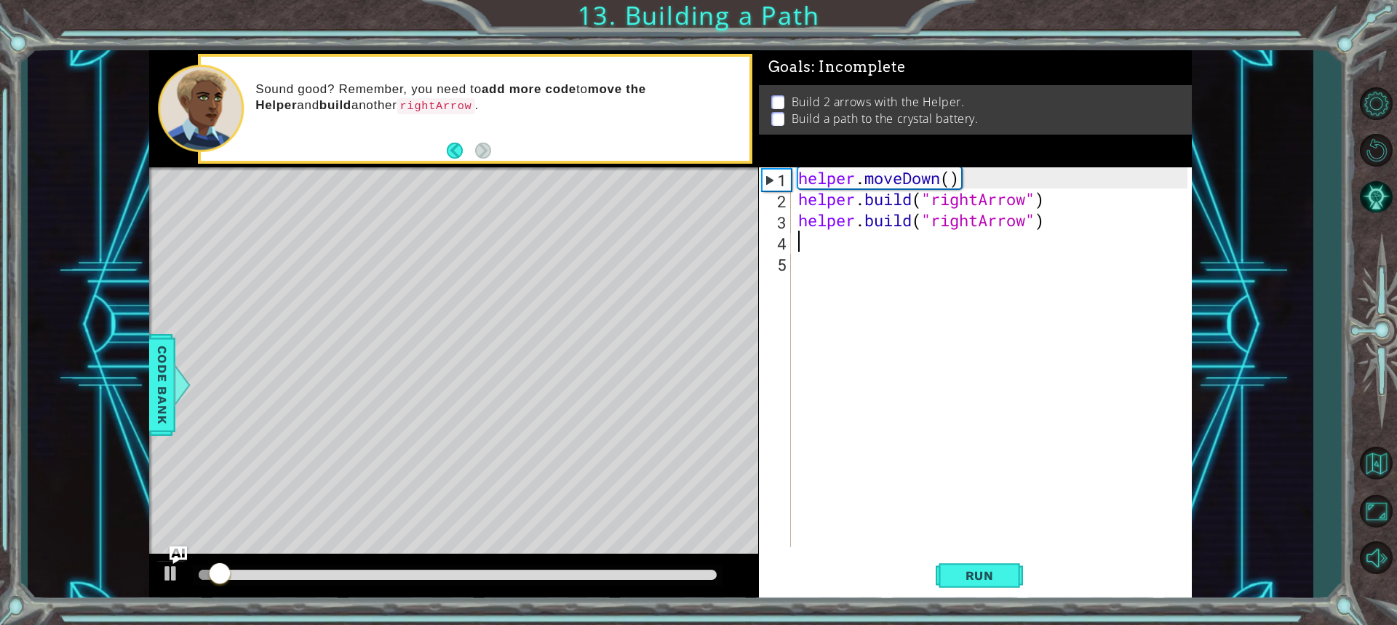
click at [814, 234] on div "helper . moveDown ( ) helper . build ( "rightArrow" ) helper . build ( "rightAr…" at bounding box center [995, 378] width 400 height 422
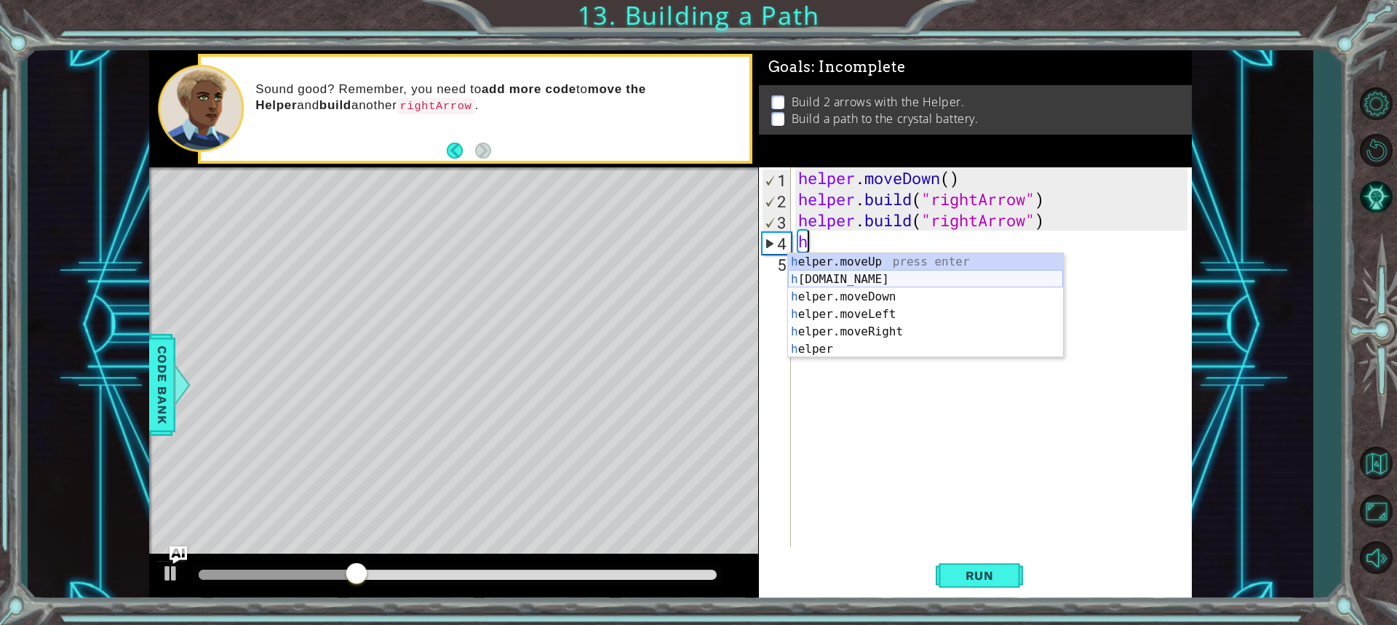
click at [902, 279] on div "h elper.moveUp press enter h [DOMAIN_NAME] press enter h elper.moveDown press e…" at bounding box center [925, 323] width 275 height 140
type textarea "[DOMAIN_NAME]("rightArrow")"
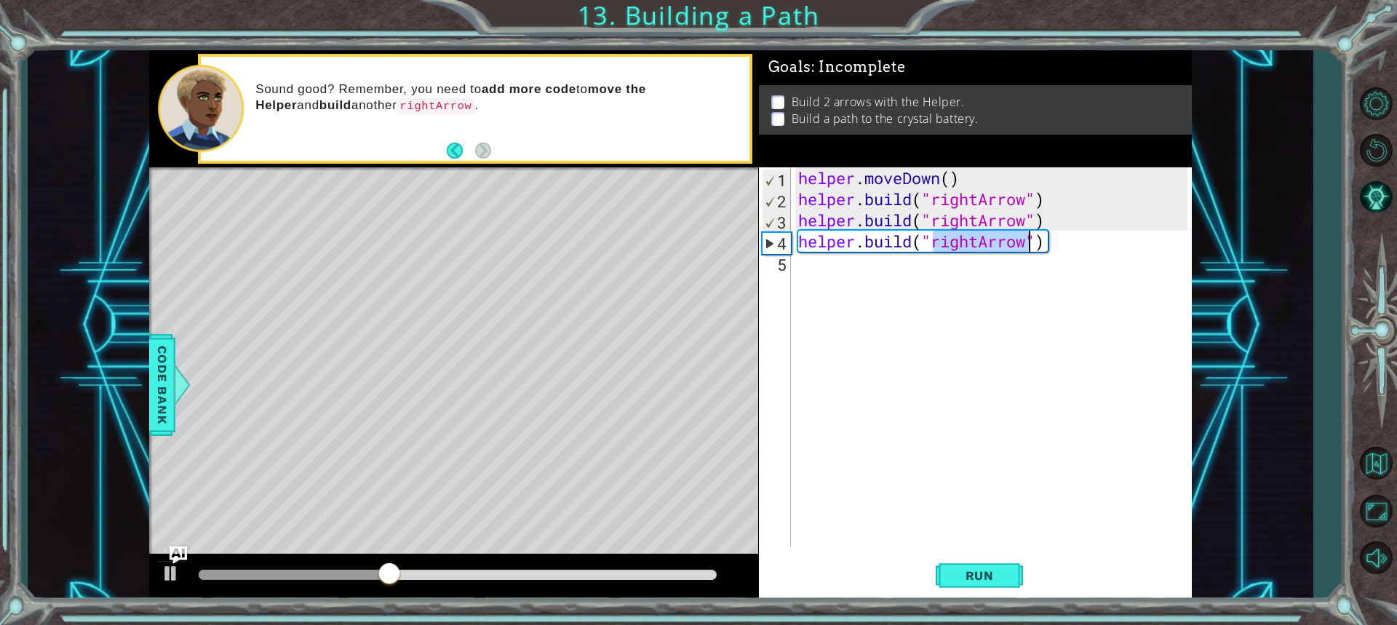
click at [1026, 474] on div "helper . moveDown ( ) helper . build ( "rightArrow" ) helper . build ( "rightAr…" at bounding box center [995, 378] width 400 height 422
click at [1004, 544] on div "helper . moveDown ( ) helper . build ( "rightArrow" ) helper . build ( "rightAr…" at bounding box center [995, 378] width 400 height 422
click at [994, 564] on button "Run" at bounding box center [979, 575] width 87 height 43
